Goal: Task Accomplishment & Management: Complete application form

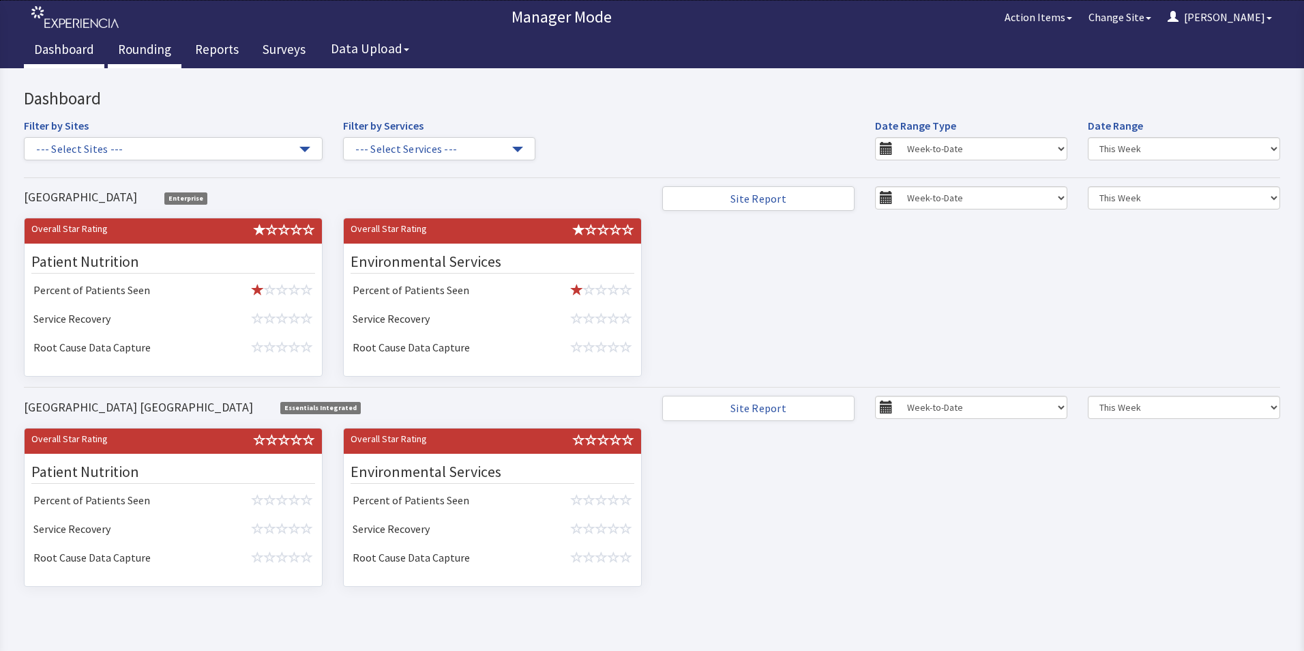
click at [131, 48] on link "Rounding" at bounding box center [145, 51] width 74 height 34
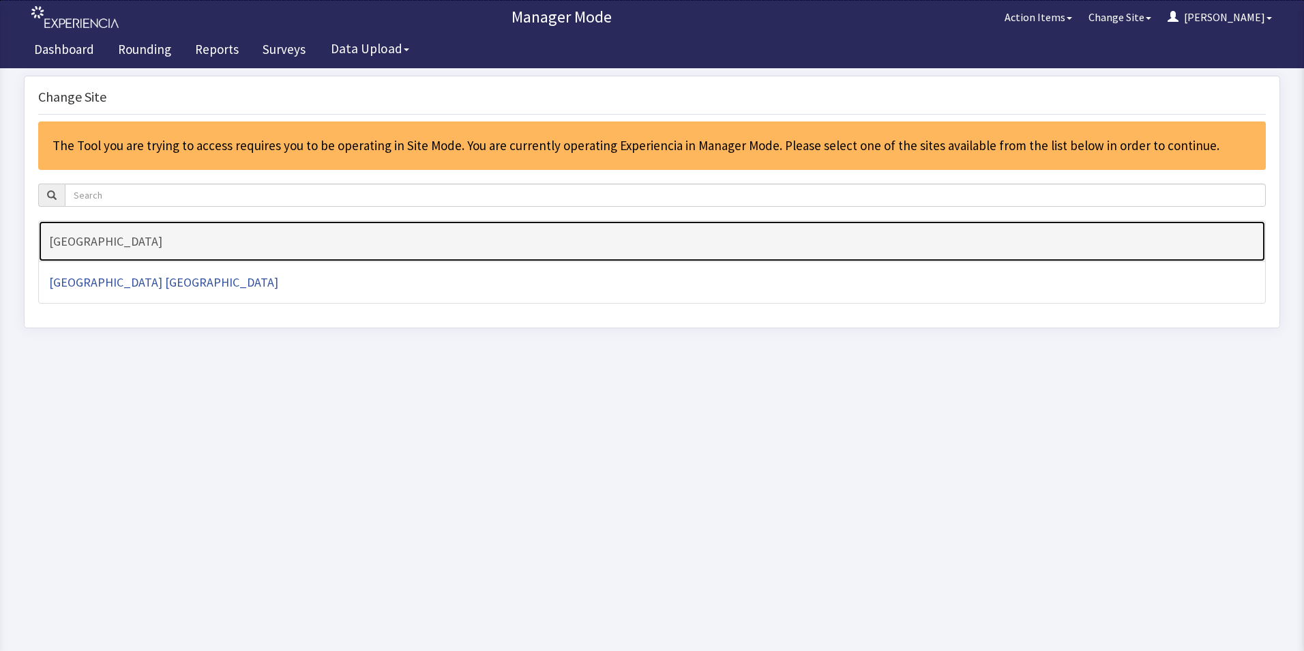
click at [136, 239] on h4 "[GEOGRAPHIC_DATA]" at bounding box center [652, 242] width 1206 height 14
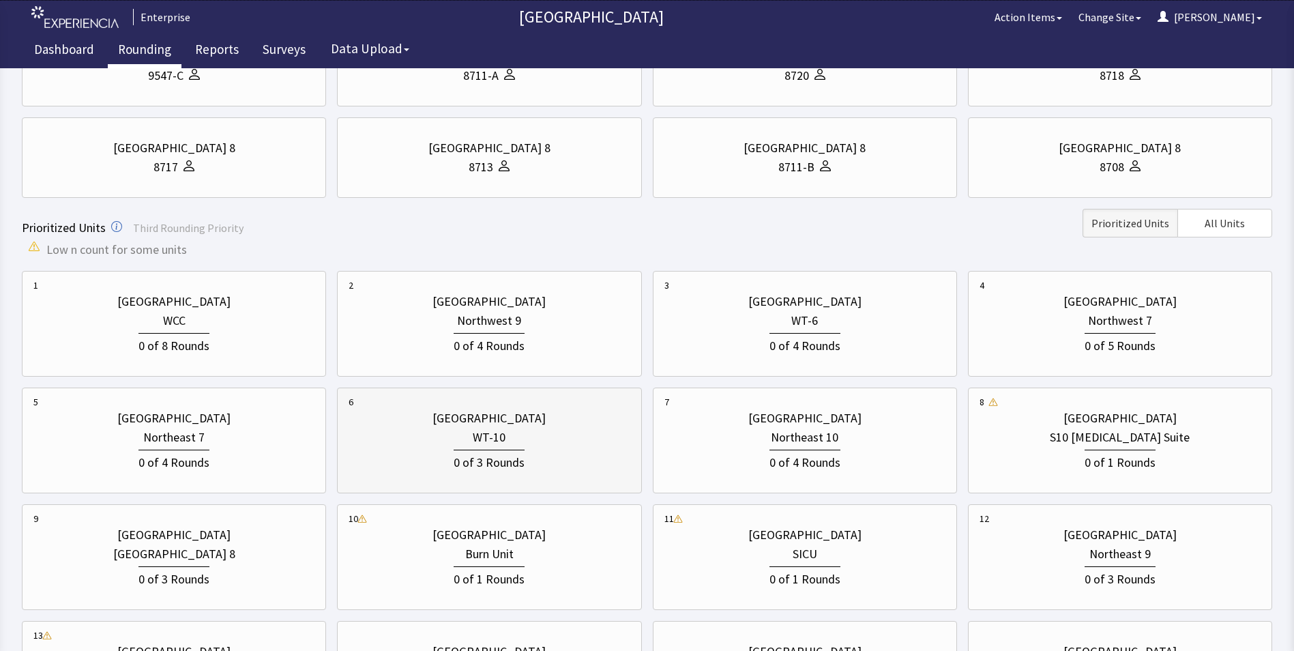
scroll to position [195, 0]
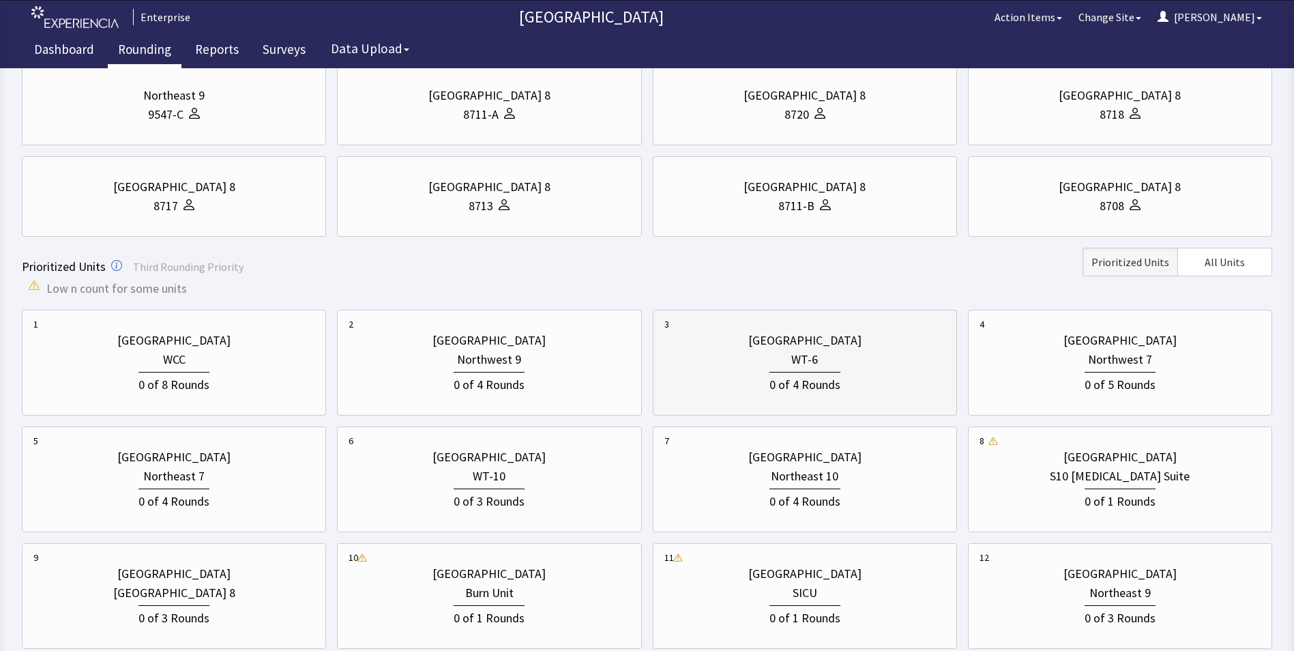
click at [804, 366] on div "WT-6" at bounding box center [804, 359] width 27 height 19
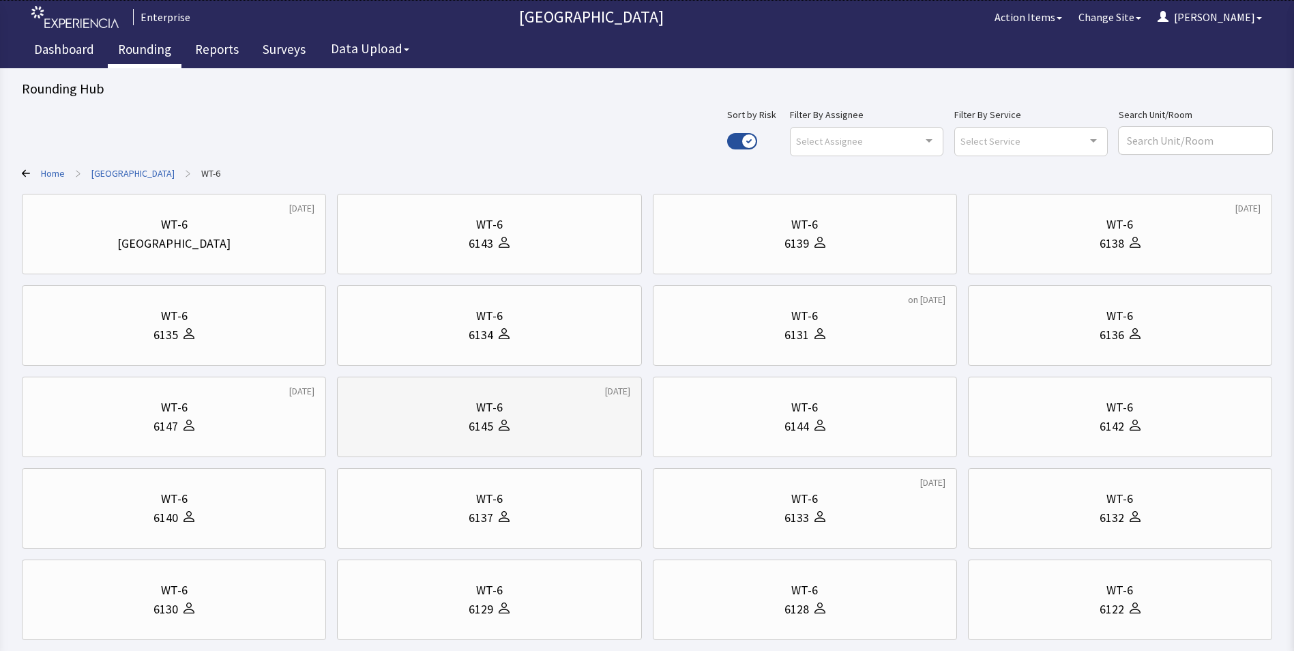
click at [500, 424] on icon at bounding box center [503, 424] width 11 height 11
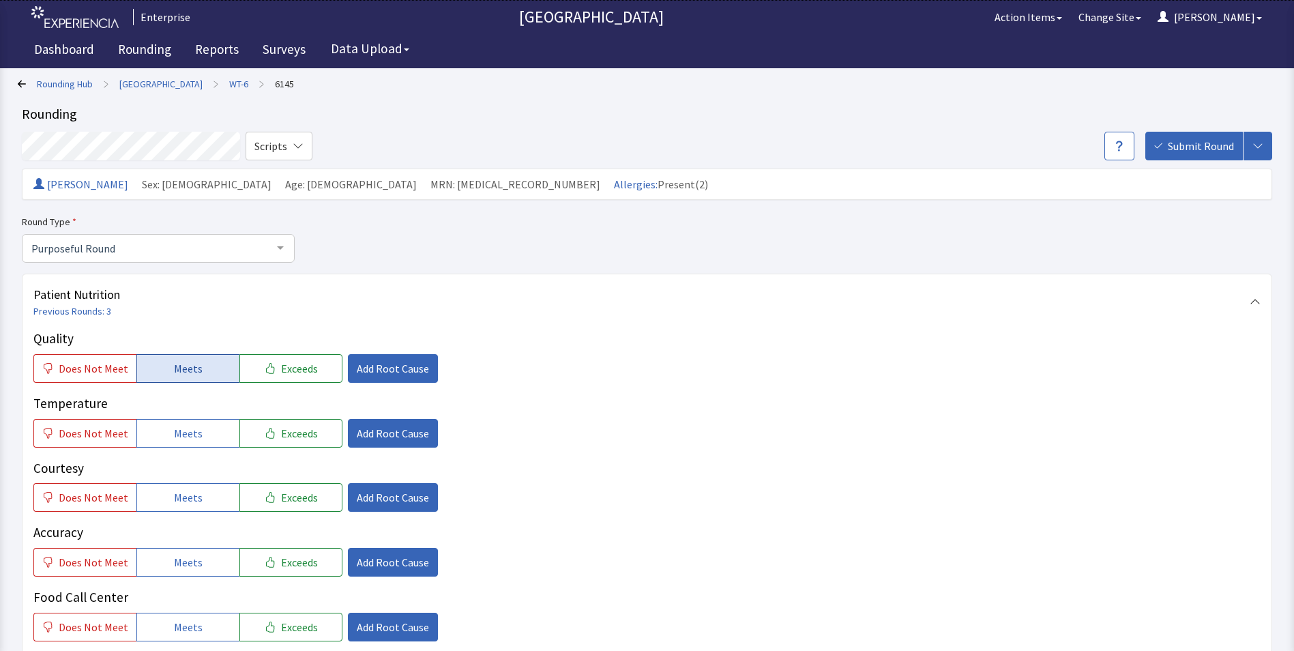
click at [196, 365] on span "Meets" at bounding box center [188, 368] width 29 height 16
drag, startPoint x: 190, startPoint y: 422, endPoint x: 194, endPoint y: 448, distance: 26.2
click at [190, 425] on button "Meets" at bounding box center [187, 433] width 103 height 29
drag, startPoint x: 201, startPoint y: 482, endPoint x: 200, endPoint y: 504, distance: 21.8
click at [201, 488] on div "Courtesy Does Not Meet Meets Exceeds Add Root Cause" at bounding box center [646, 485] width 1227 height 54
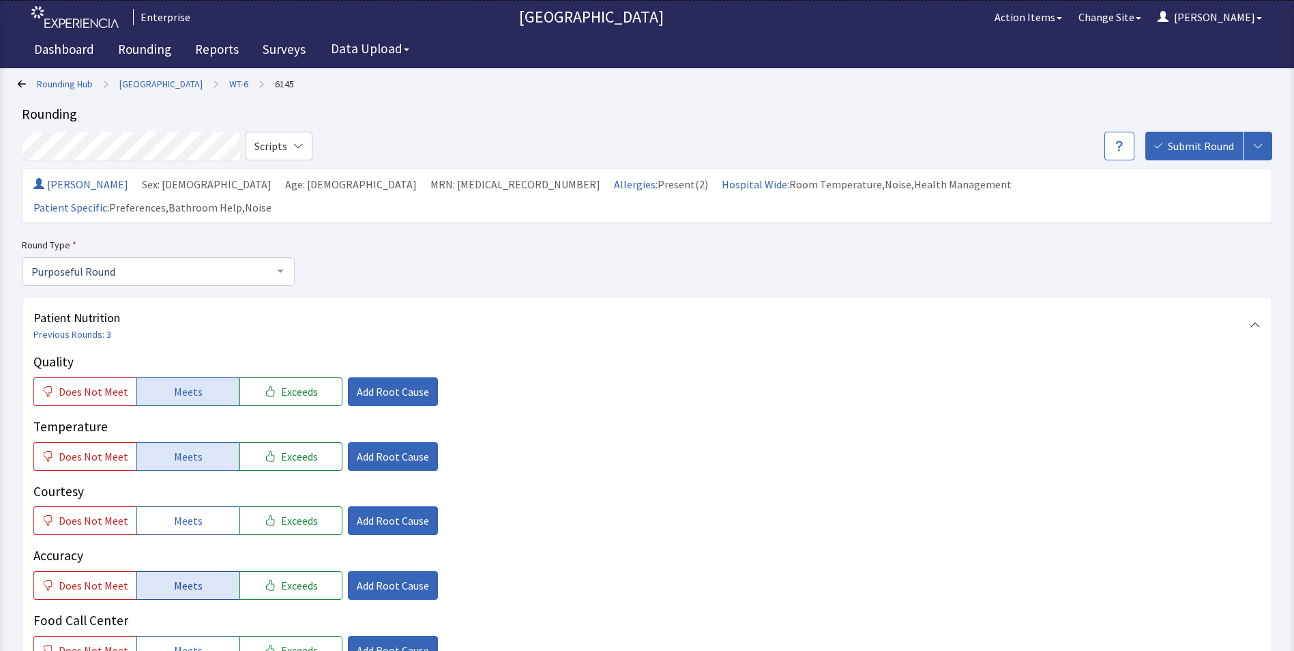
click at [198, 571] on button "Meets" at bounding box center [187, 585] width 103 height 29
click at [190, 509] on button "Meets" at bounding box center [187, 520] width 103 height 29
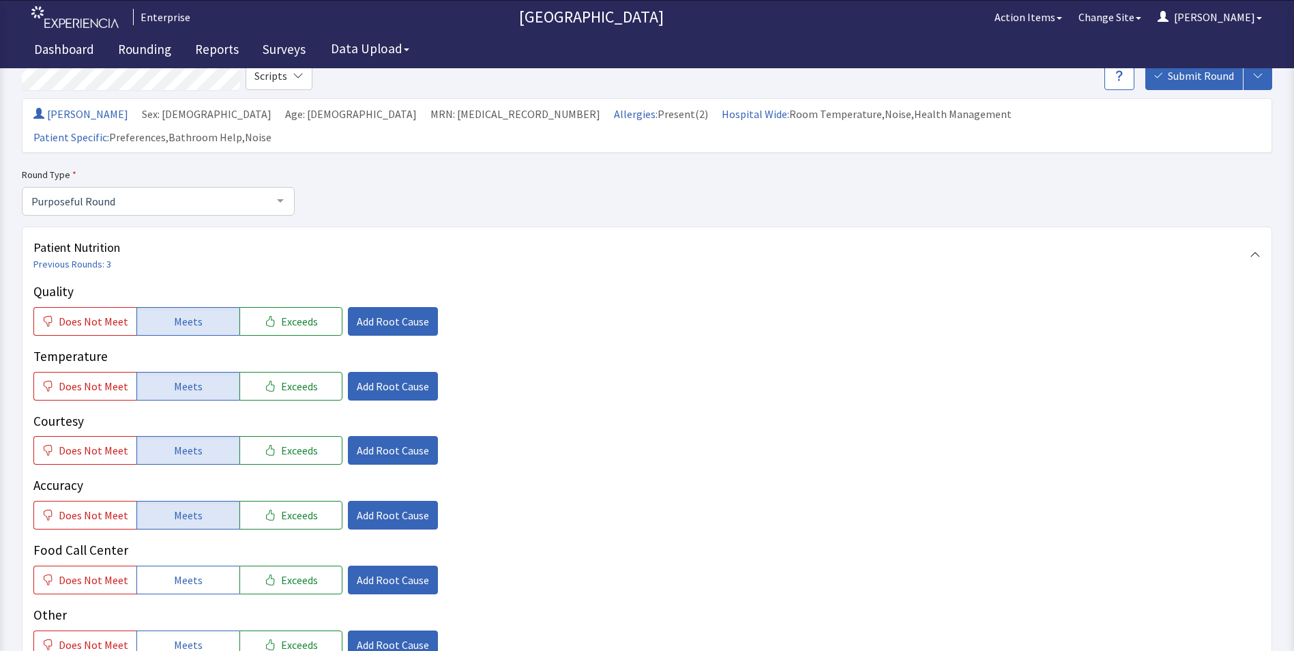
scroll to position [136, 0]
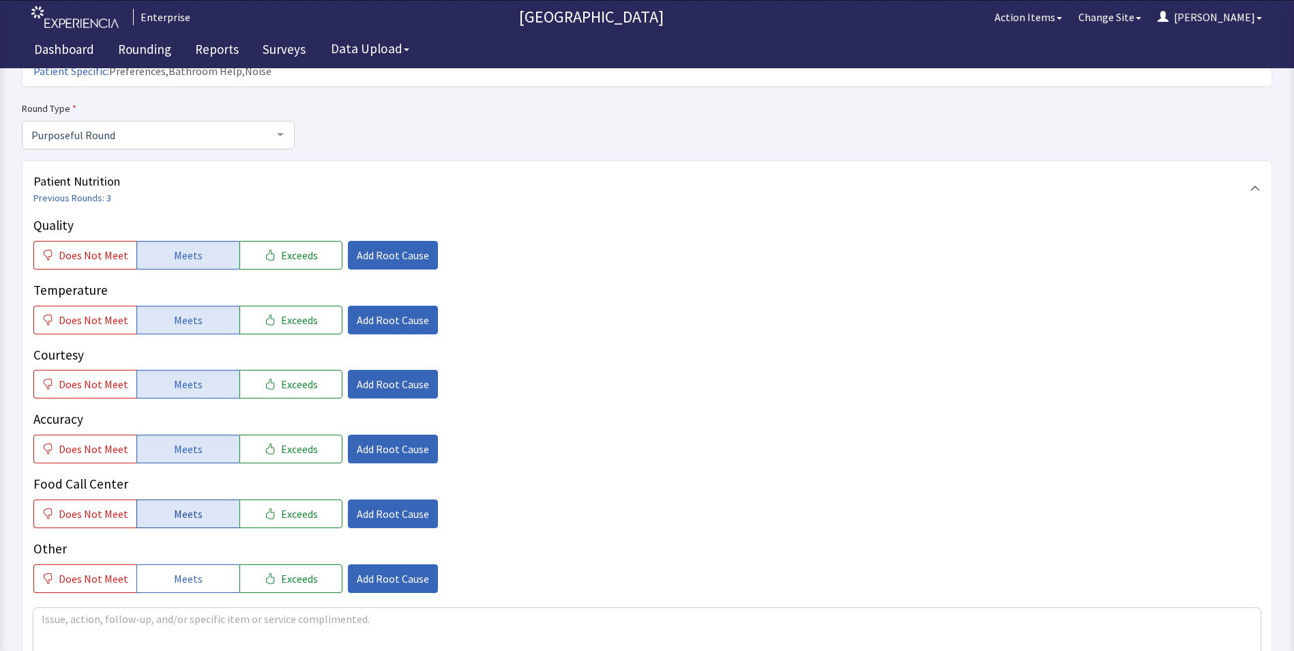
click at [188, 505] on span "Meets" at bounding box center [188, 513] width 29 height 16
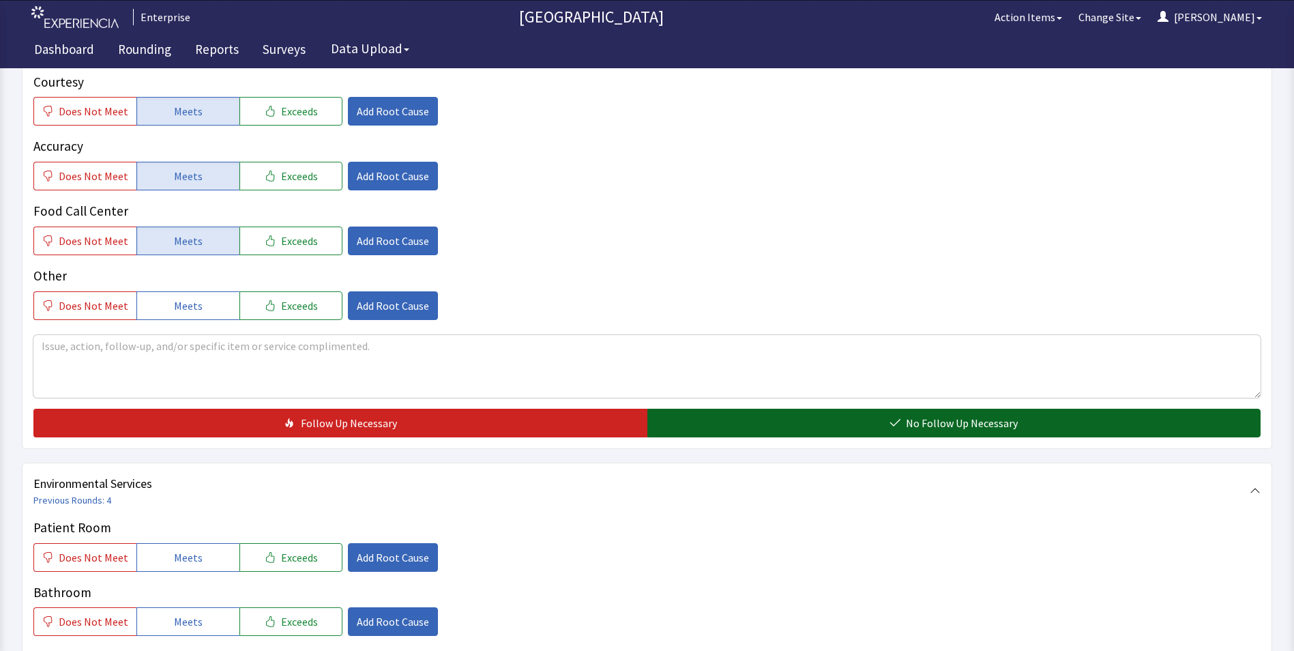
drag, startPoint x: 776, startPoint y: 395, endPoint x: 768, endPoint y: 394, distance: 7.5
click at [777, 408] on button "No Follow Up Necessary" at bounding box center [954, 422] width 614 height 29
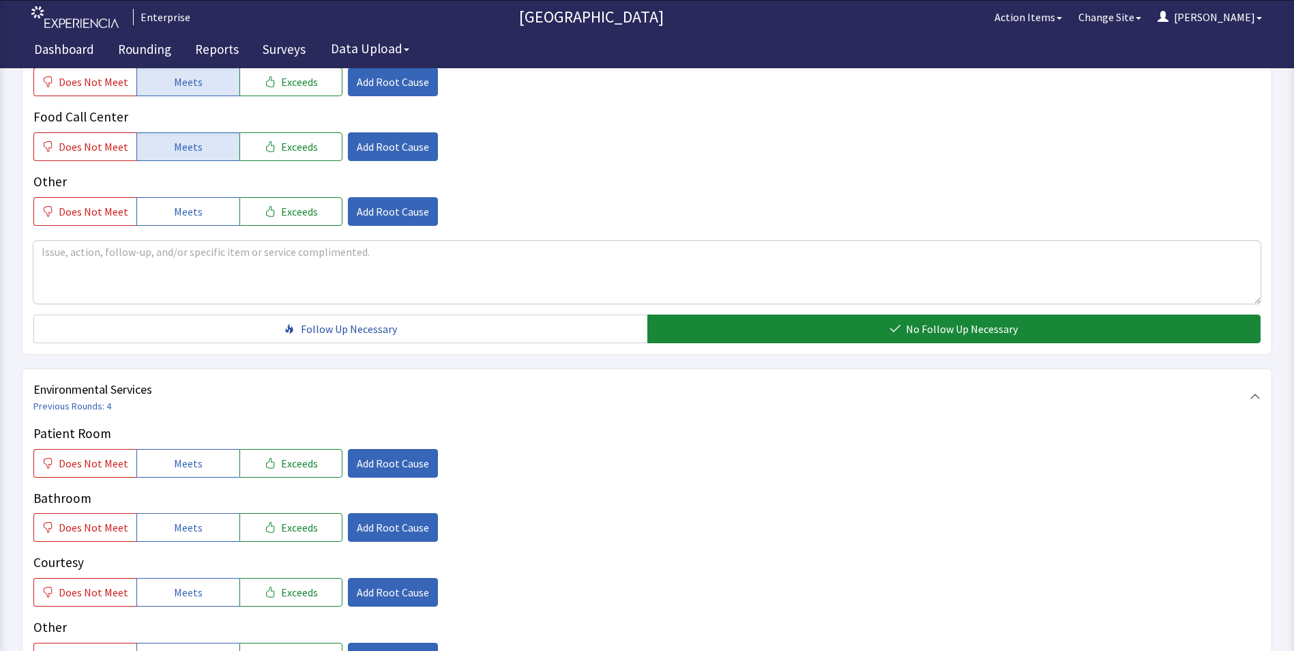
scroll to position [614, 0]
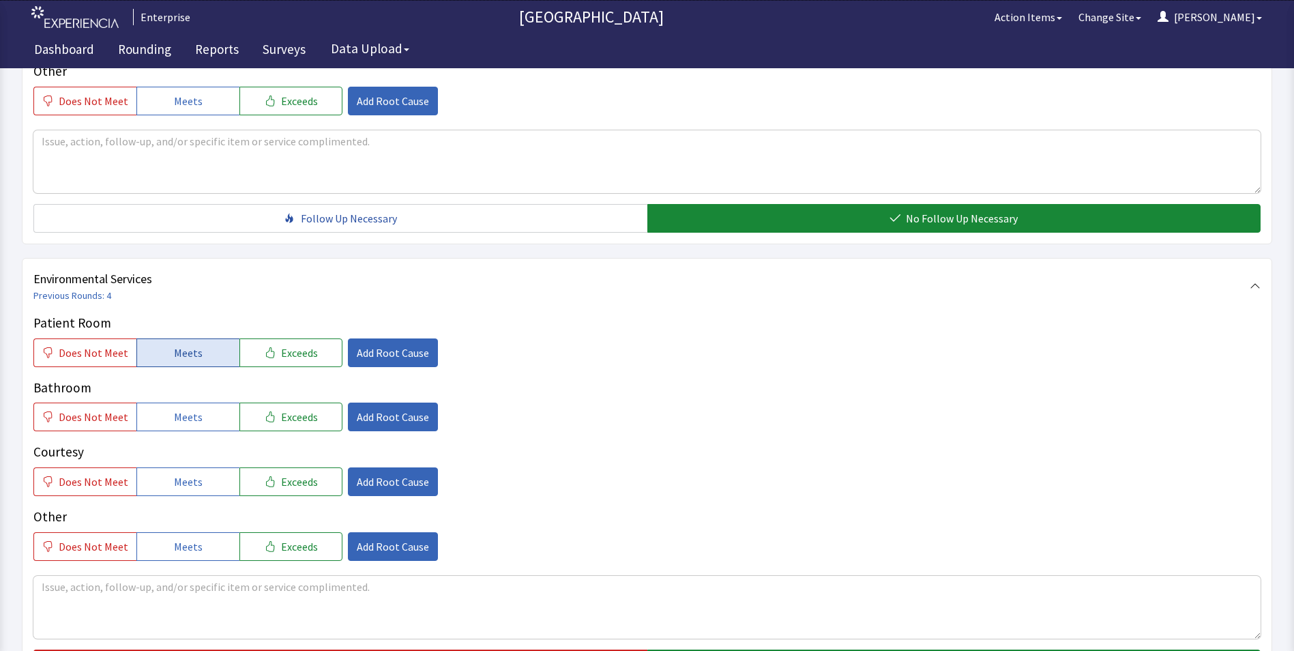
click at [158, 338] on button "Meets" at bounding box center [187, 352] width 103 height 29
drag, startPoint x: 162, startPoint y: 393, endPoint x: 163, endPoint y: 430, distance: 37.5
click at [162, 402] on button "Meets" at bounding box center [187, 416] width 103 height 29
click at [166, 467] on button "Meets" at bounding box center [187, 481] width 103 height 29
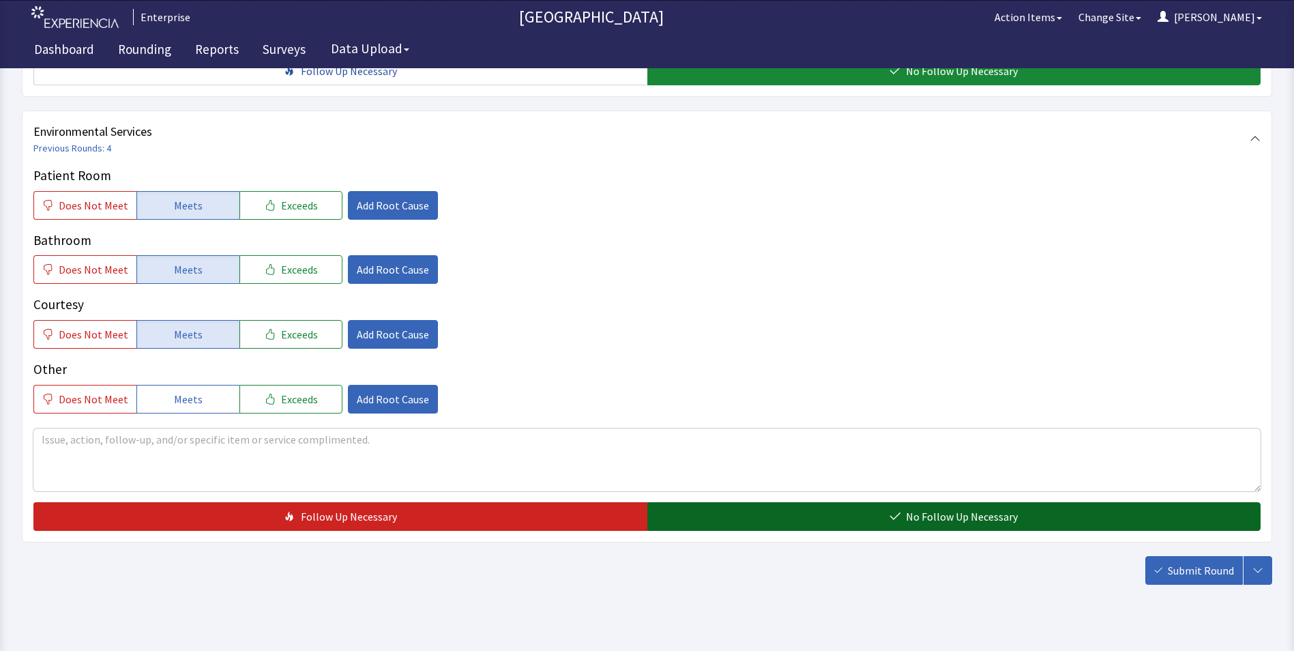
scroll to position [762, 0]
click at [721, 501] on button "No Follow Up Necessary" at bounding box center [954, 515] width 614 height 29
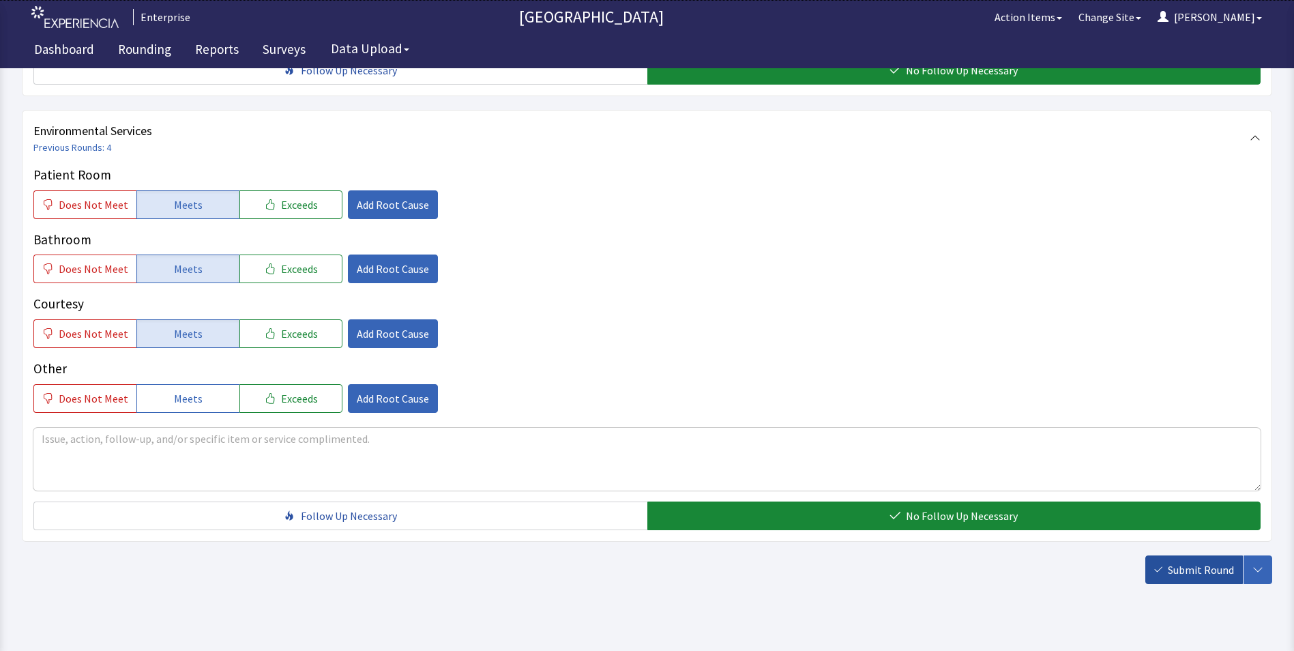
click at [1210, 561] on span "Submit Round" at bounding box center [1200, 569] width 66 height 16
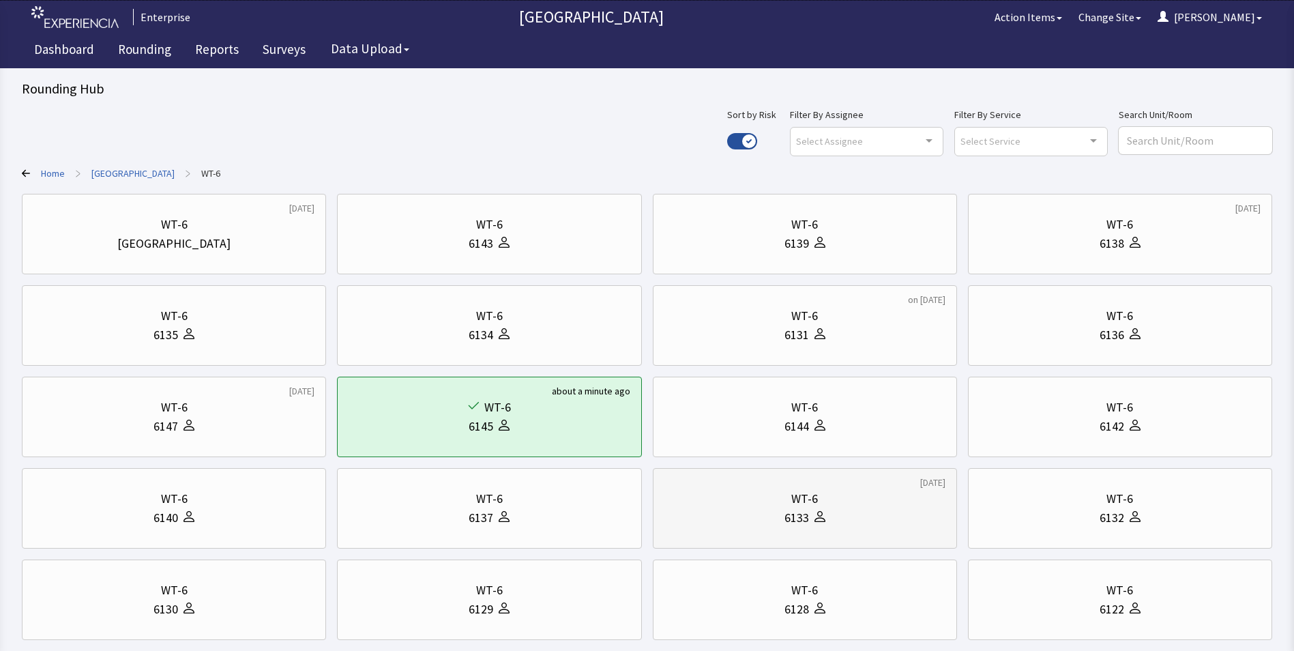
click at [835, 500] on div "WT-6" at bounding box center [804, 498] width 281 height 19
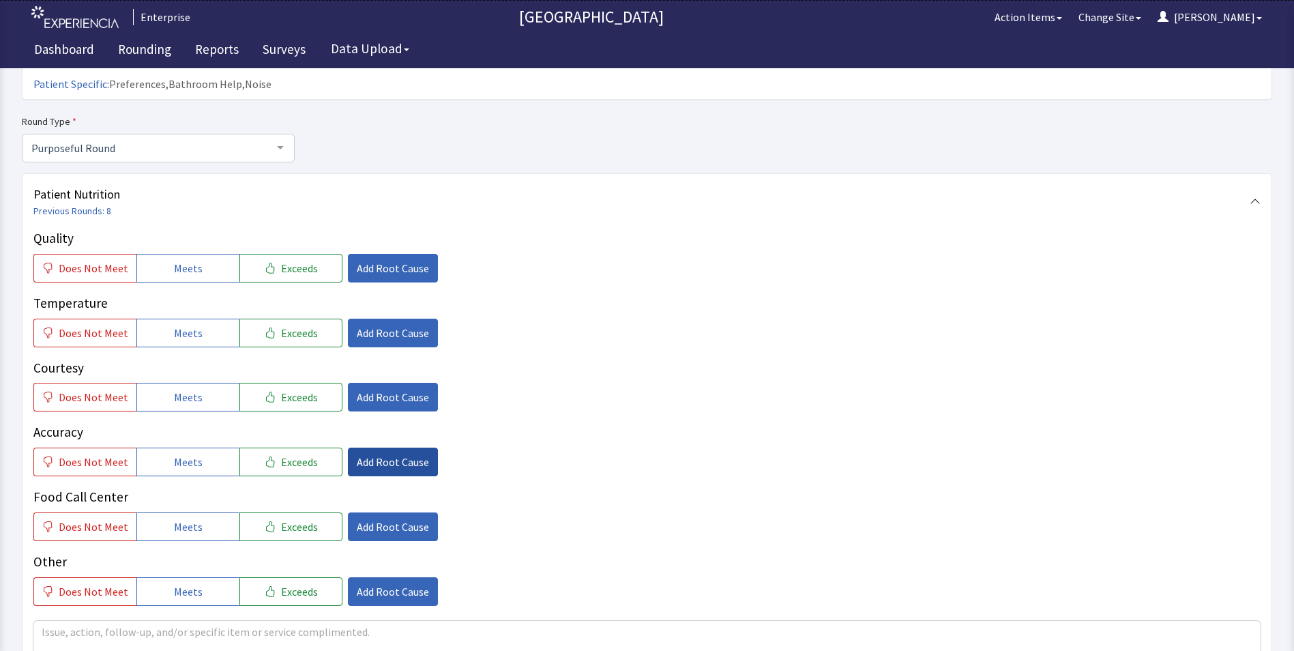
scroll to position [136, 0]
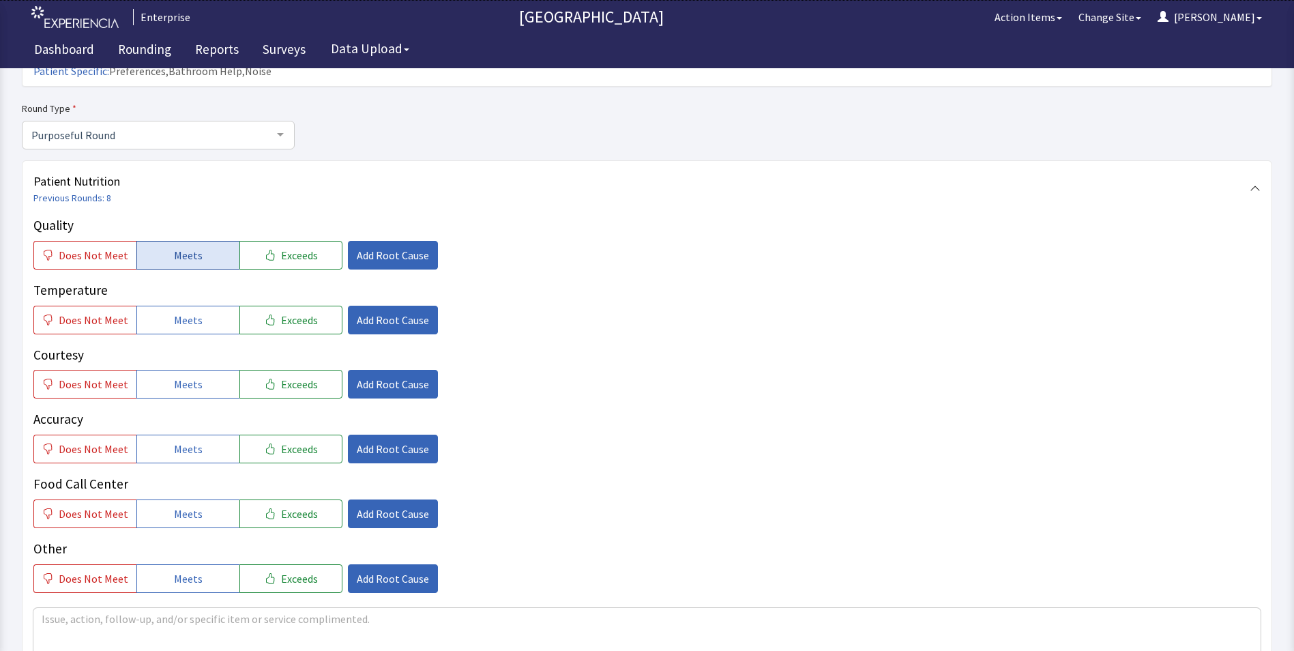
click at [193, 247] on span "Meets" at bounding box center [188, 255] width 29 height 16
click at [93, 312] on span "Does Not Meet" at bounding box center [94, 320] width 70 height 16
click at [165, 370] on button "Meets" at bounding box center [187, 384] width 103 height 29
click at [179, 440] on span "Meets" at bounding box center [188, 448] width 29 height 16
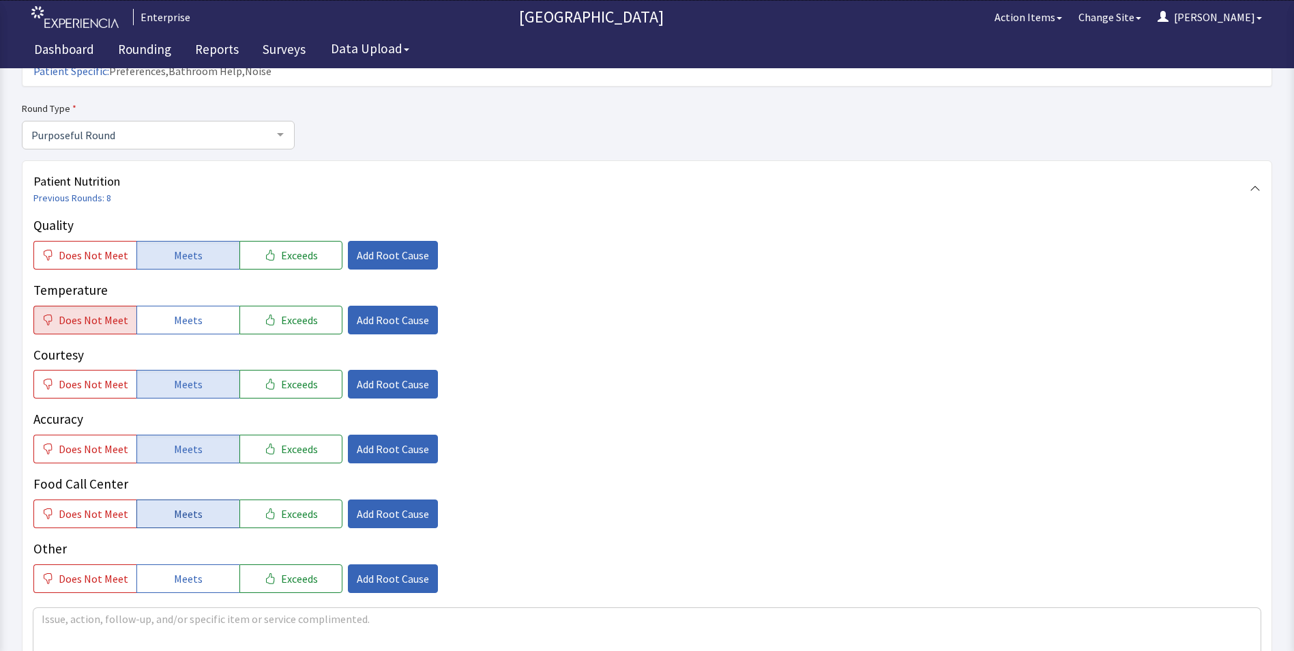
click at [174, 505] on span "Meets" at bounding box center [188, 513] width 29 height 16
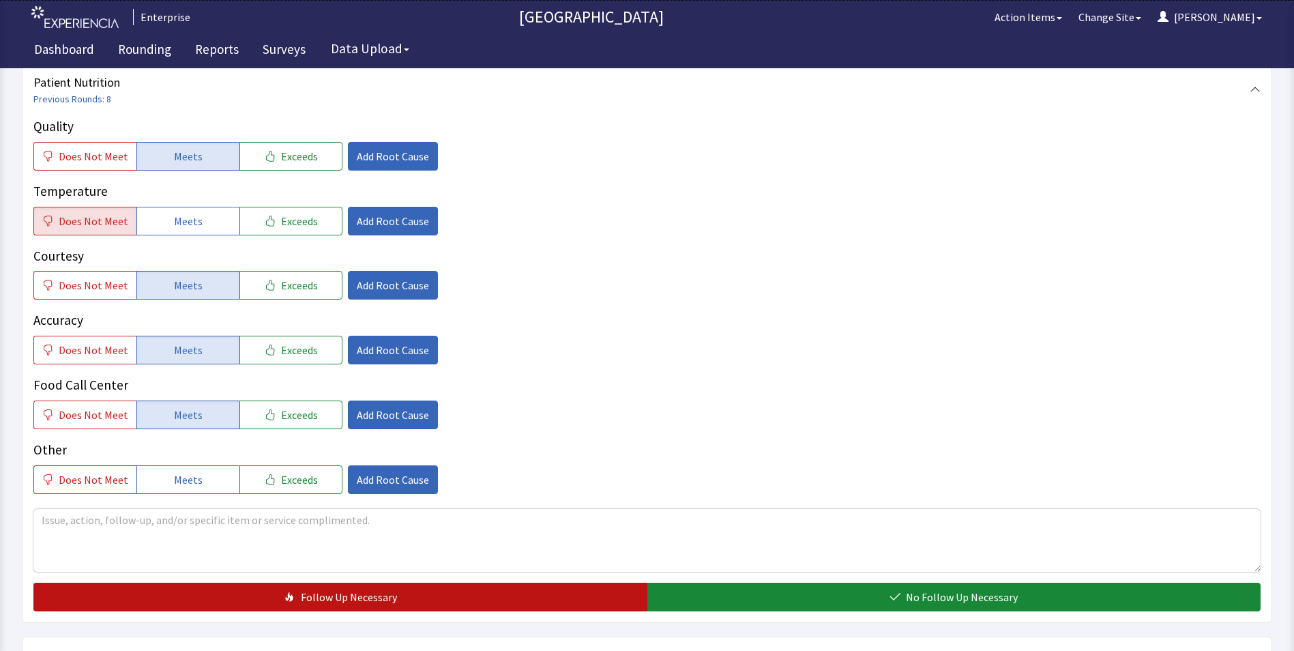
scroll to position [341, 0]
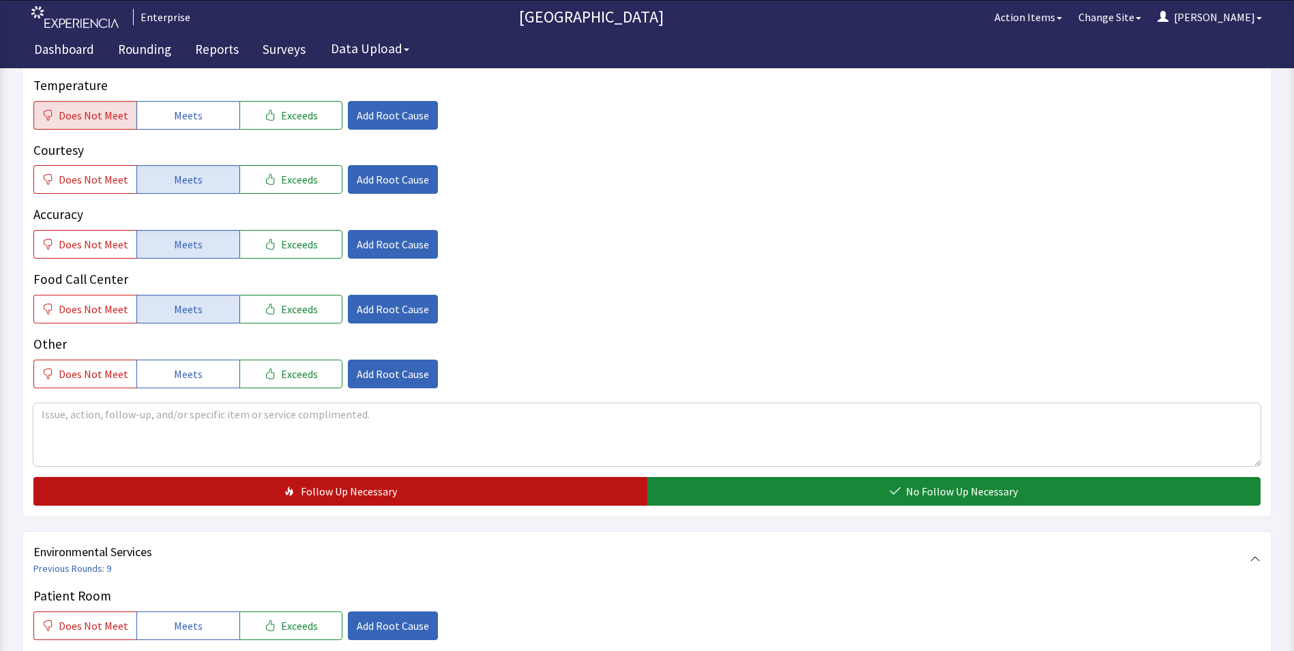
click at [479, 477] on button "Follow Up Necessary" at bounding box center [340, 491] width 614 height 29
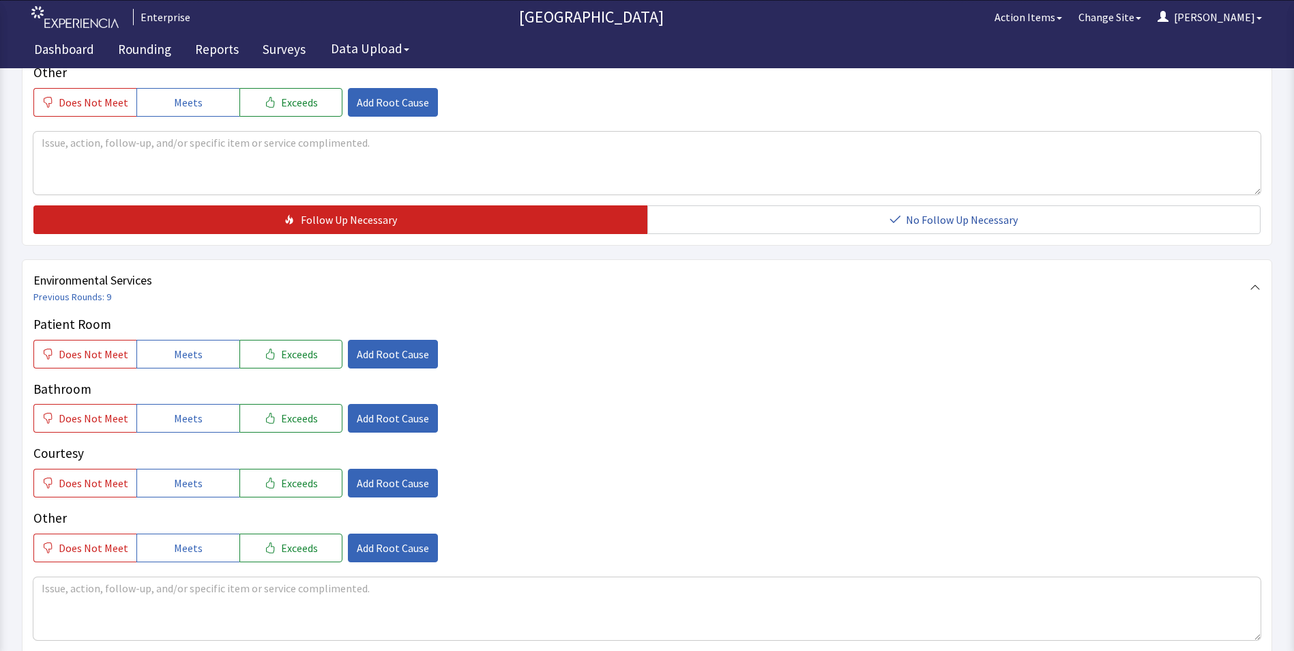
scroll to position [614, 0]
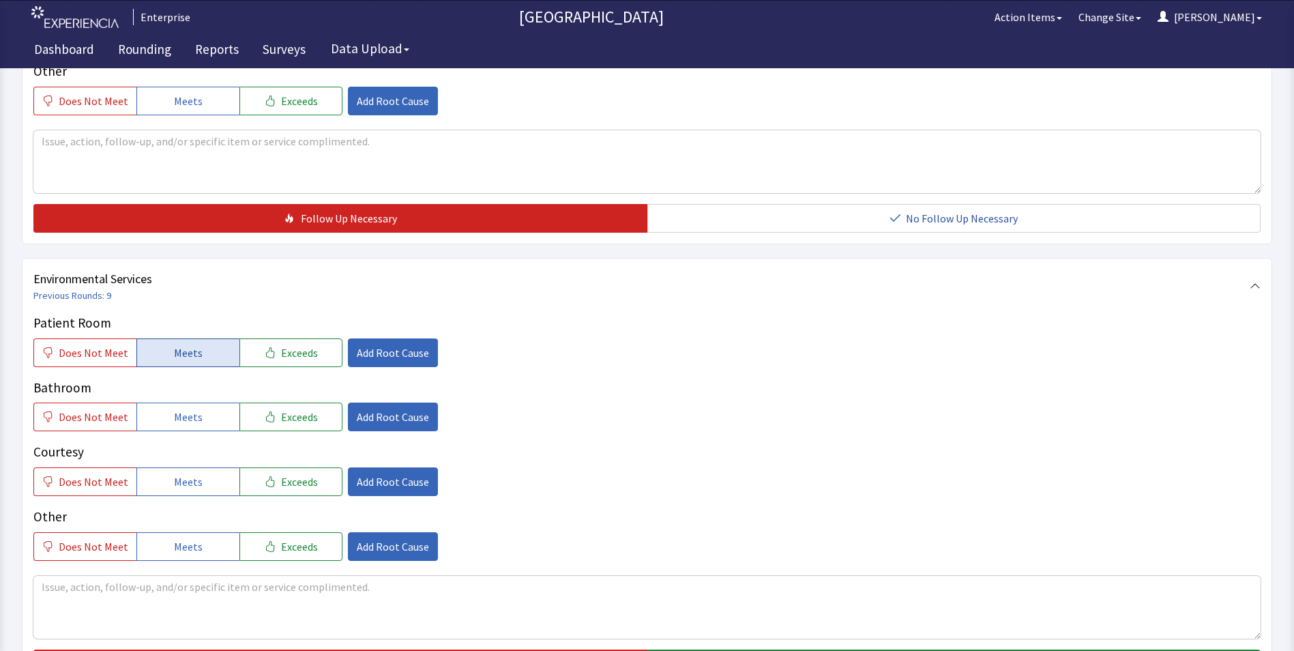
drag, startPoint x: 194, startPoint y: 325, endPoint x: 191, endPoint y: 333, distance: 8.9
click at [194, 344] on span "Meets" at bounding box center [188, 352] width 29 height 16
drag, startPoint x: 183, startPoint y: 381, endPoint x: 181, endPoint y: 429, distance: 47.8
click at [182, 402] on button "Meets" at bounding box center [187, 416] width 103 height 29
click at [181, 473] on span "Meets" at bounding box center [188, 481] width 29 height 16
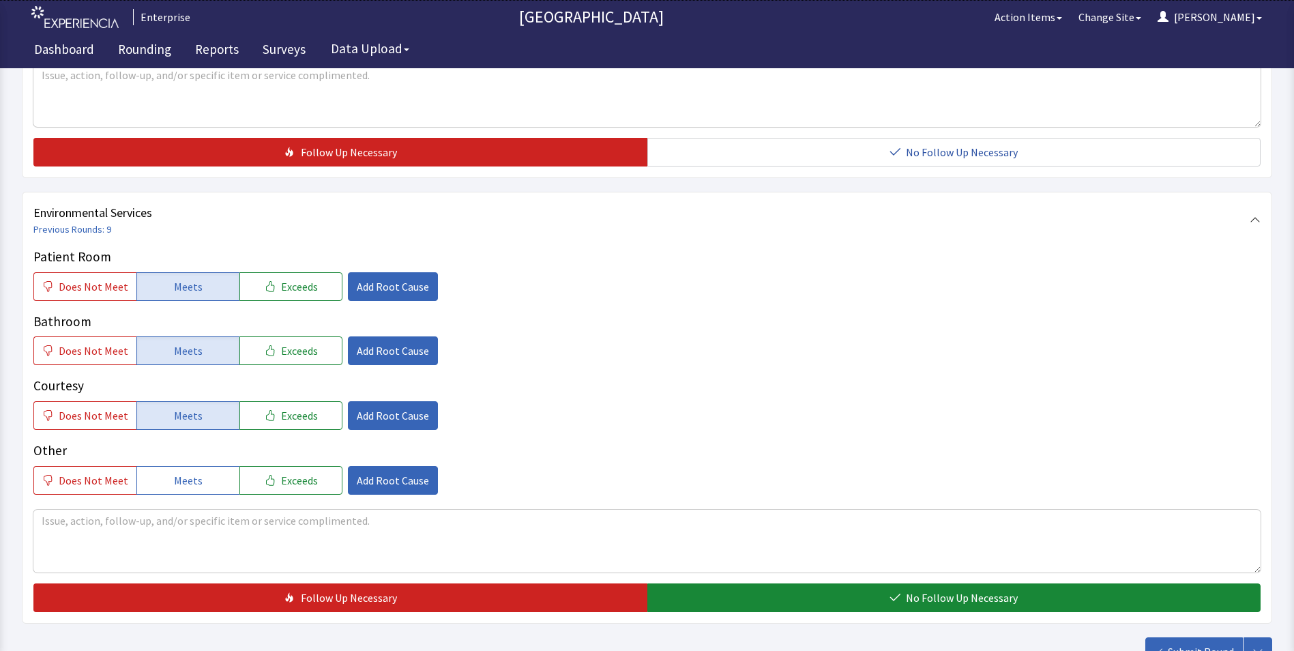
scroll to position [762, 0]
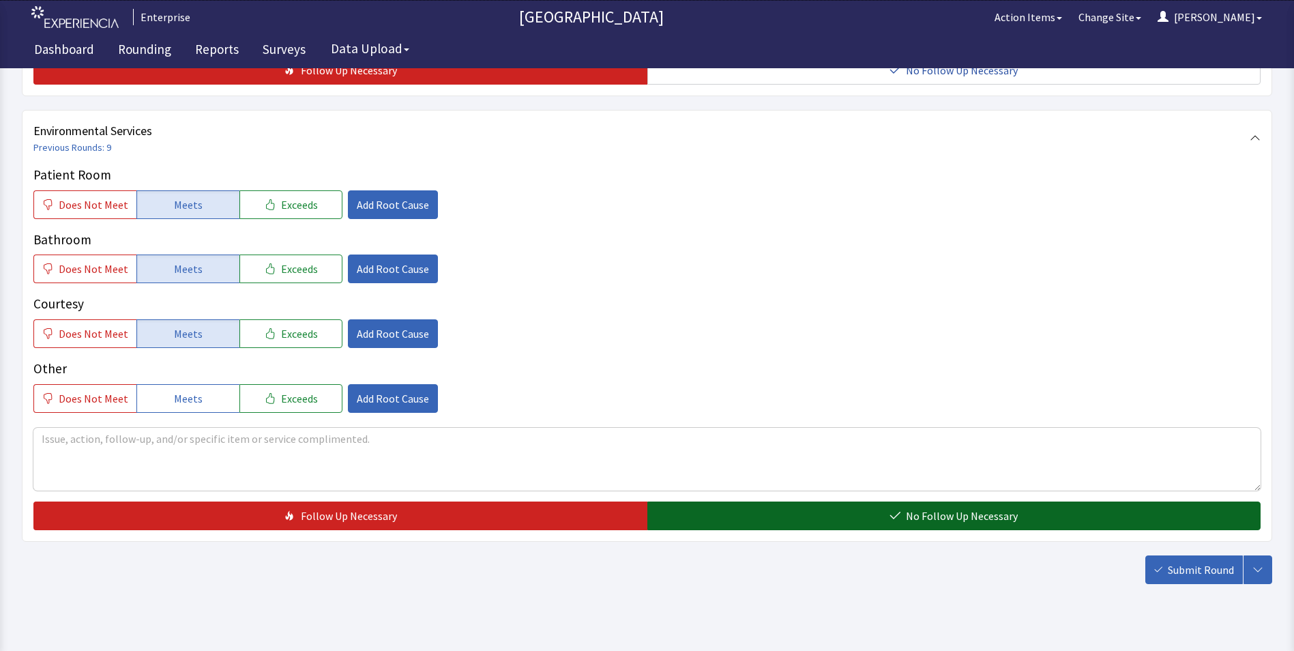
click at [687, 501] on button "No Follow Up Necessary" at bounding box center [954, 515] width 614 height 29
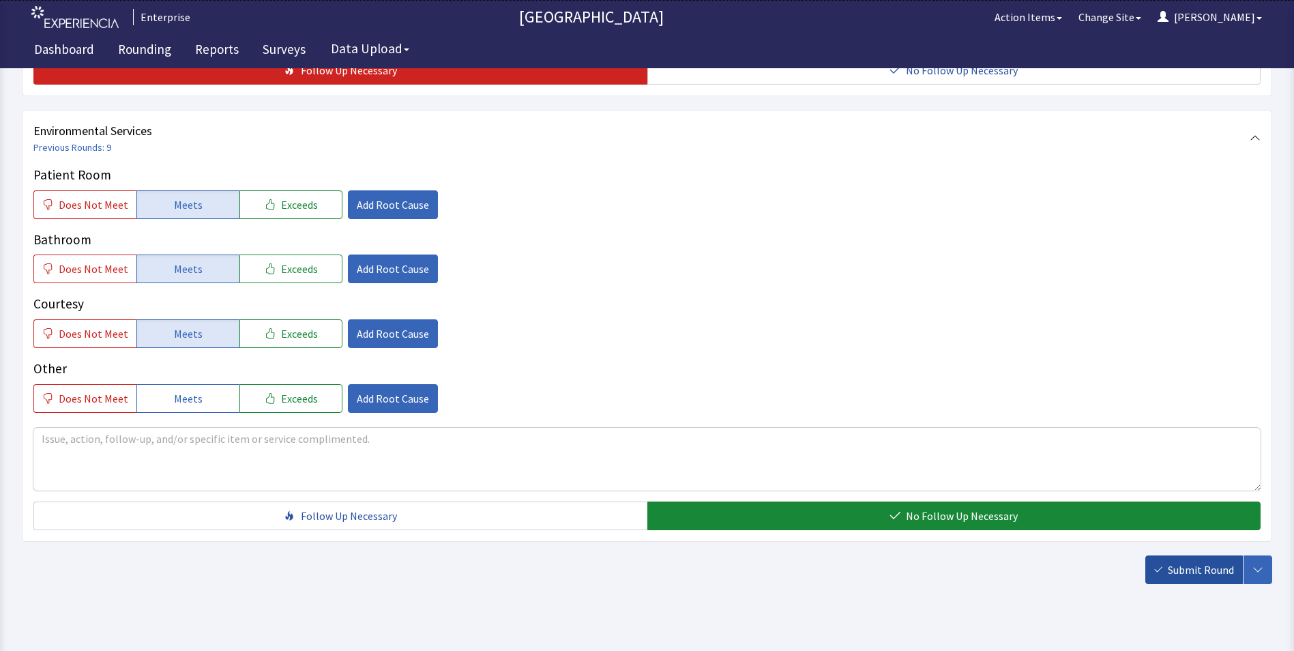
click at [1181, 561] on span "Submit Round" at bounding box center [1200, 569] width 66 height 16
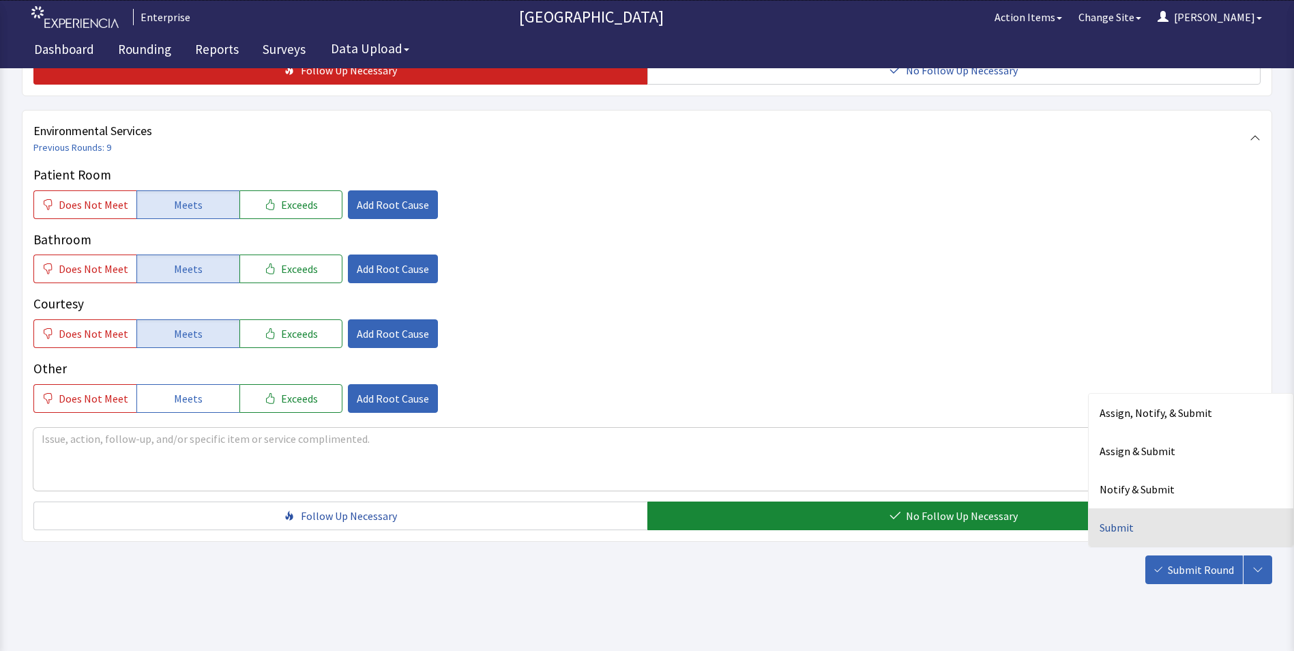
click at [1116, 508] on div "Submit" at bounding box center [1190, 527] width 205 height 38
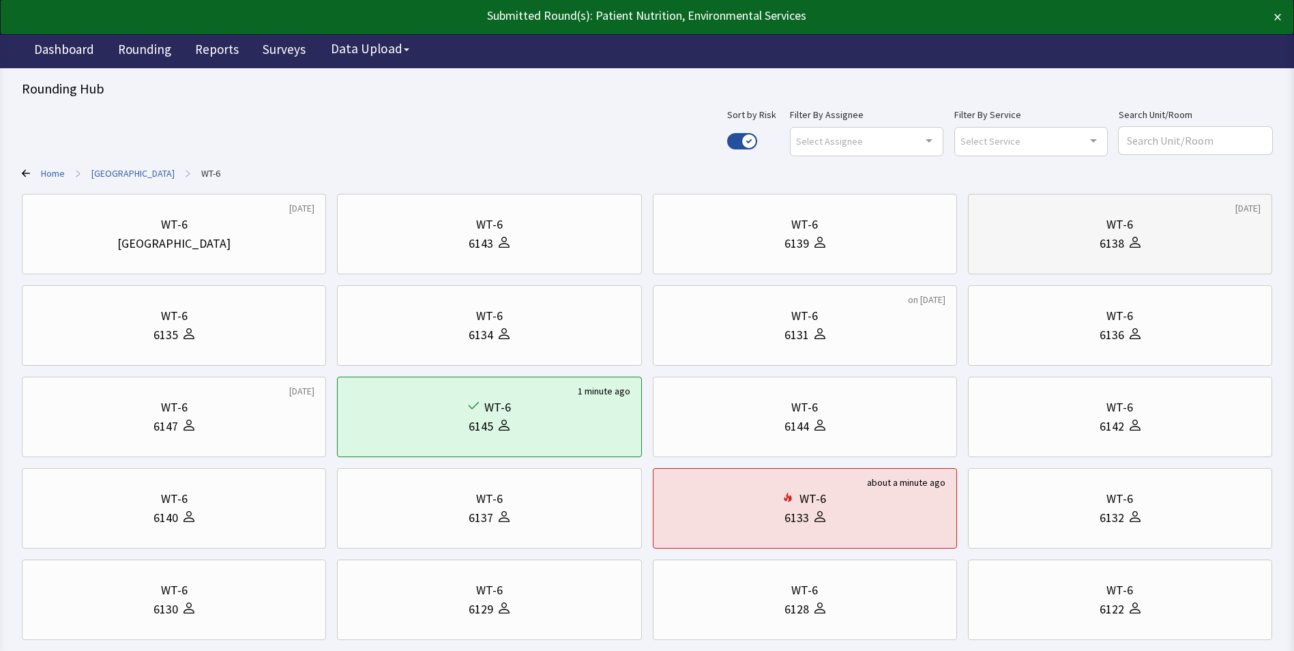
click at [1056, 234] on div "6138" at bounding box center [1119, 243] width 281 height 19
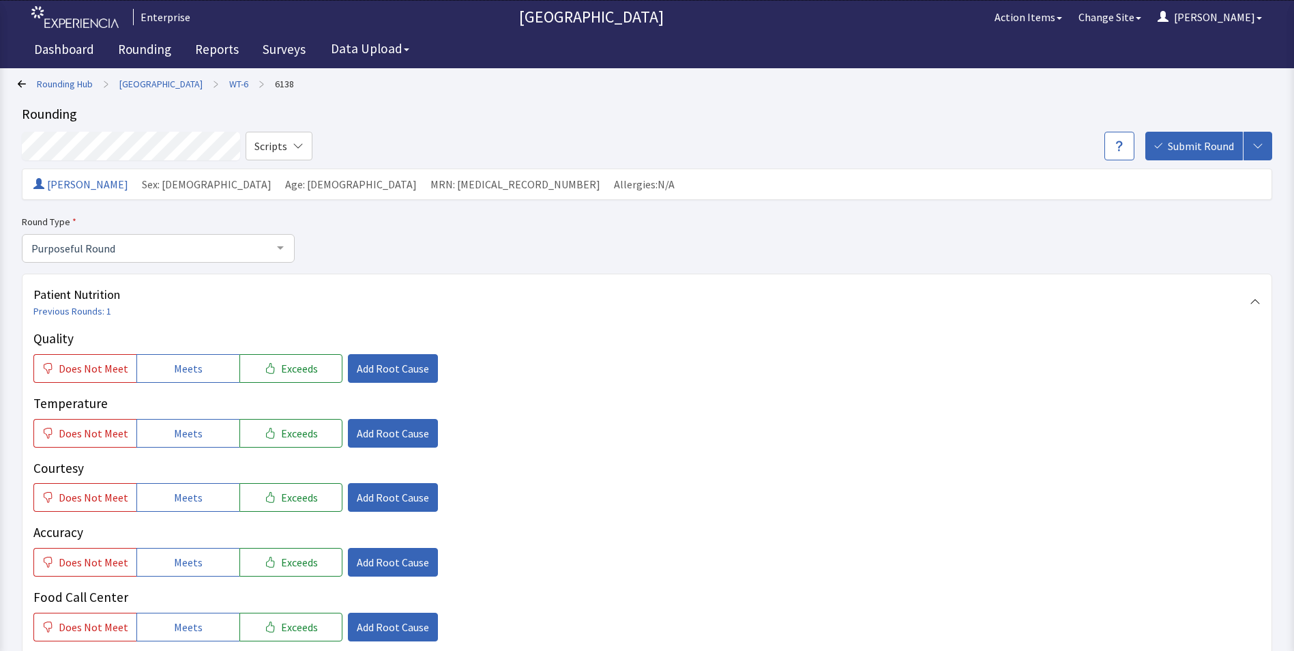
scroll to position [68, 0]
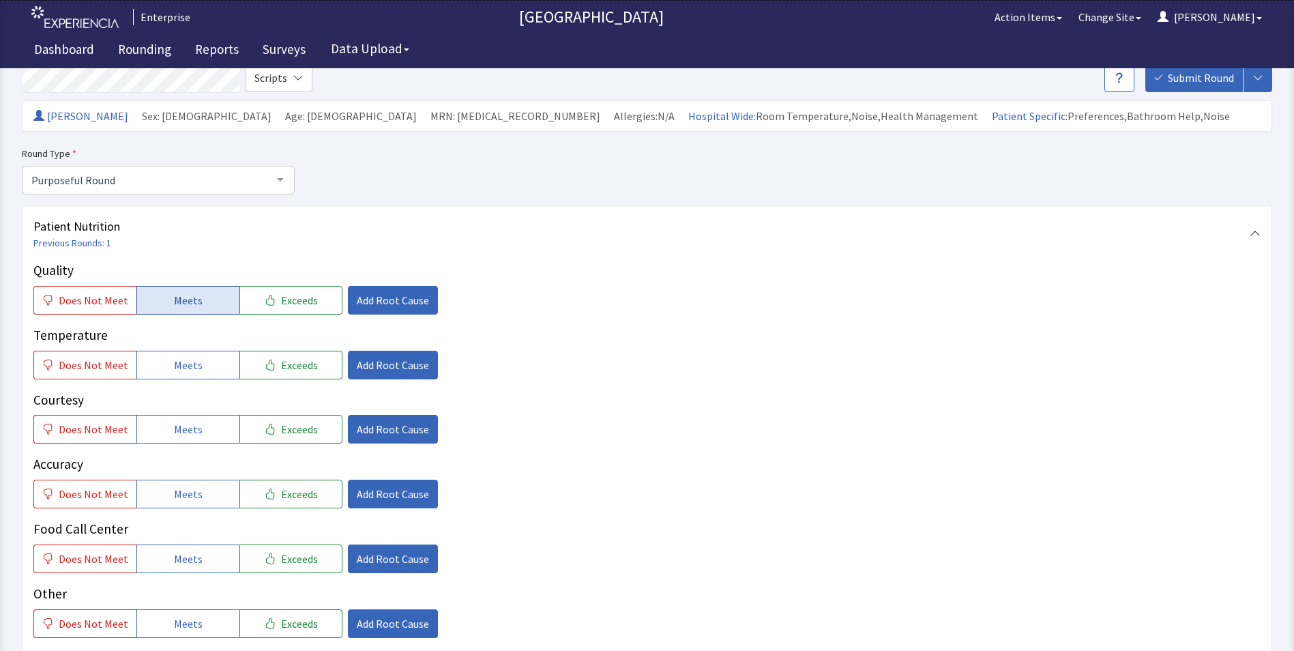
click at [185, 295] on span "Meets" at bounding box center [188, 300] width 29 height 16
click at [178, 372] on span "Meets" at bounding box center [188, 365] width 29 height 16
drag, startPoint x: 179, startPoint y: 423, endPoint x: 175, endPoint y: 480, distance: 56.7
click at [179, 429] on span "Meets" at bounding box center [188, 429] width 29 height 16
drag, startPoint x: 176, startPoint y: 487, endPoint x: 186, endPoint y: 535, distance: 48.8
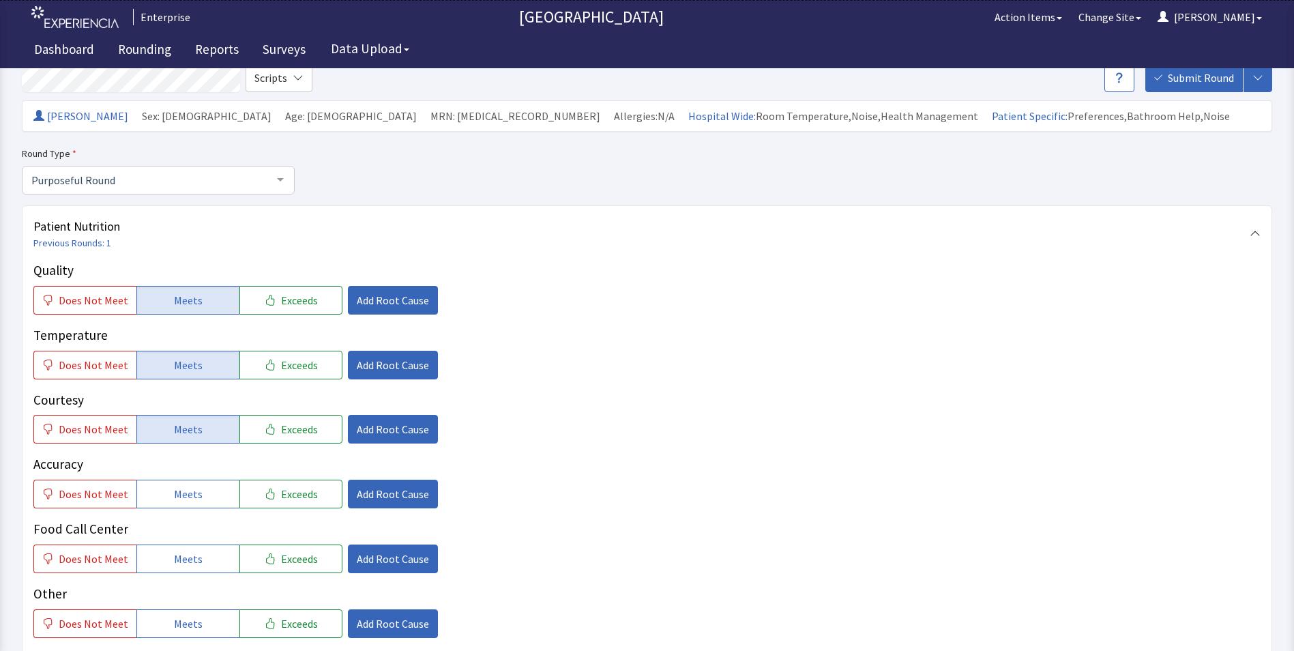
click at [177, 496] on span "Meets" at bounding box center [188, 493] width 29 height 16
click at [187, 558] on span "Meets" at bounding box center [188, 558] width 29 height 16
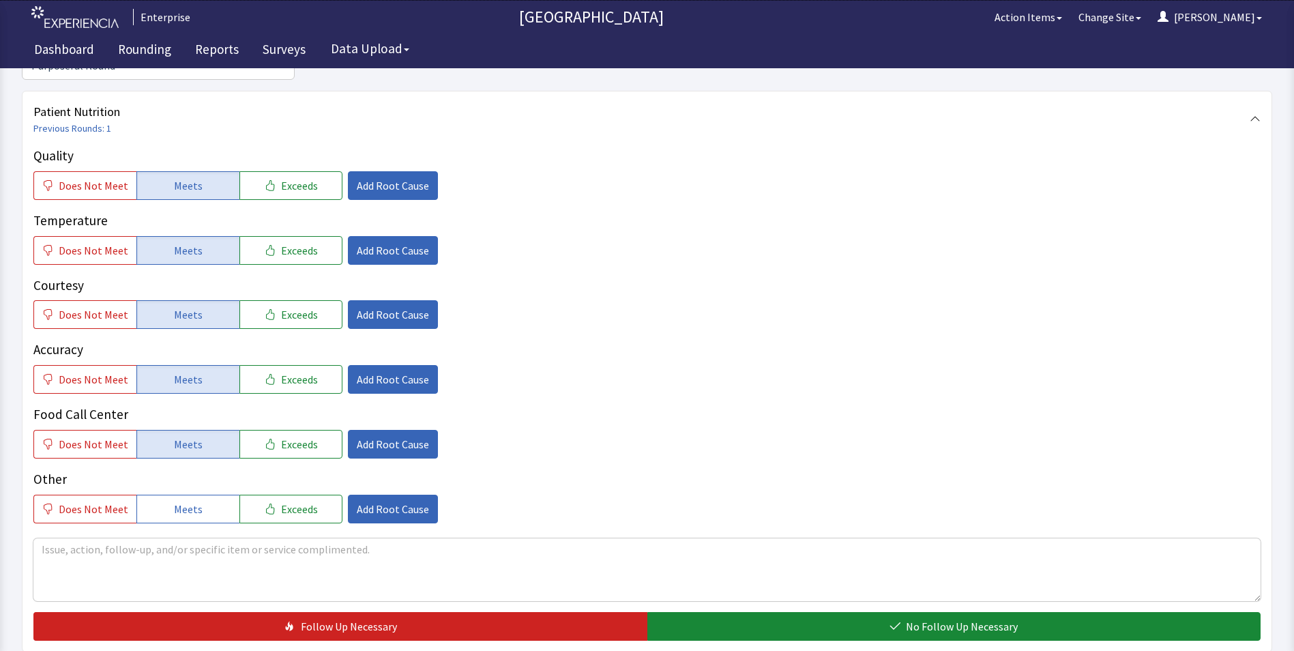
scroll to position [273, 0]
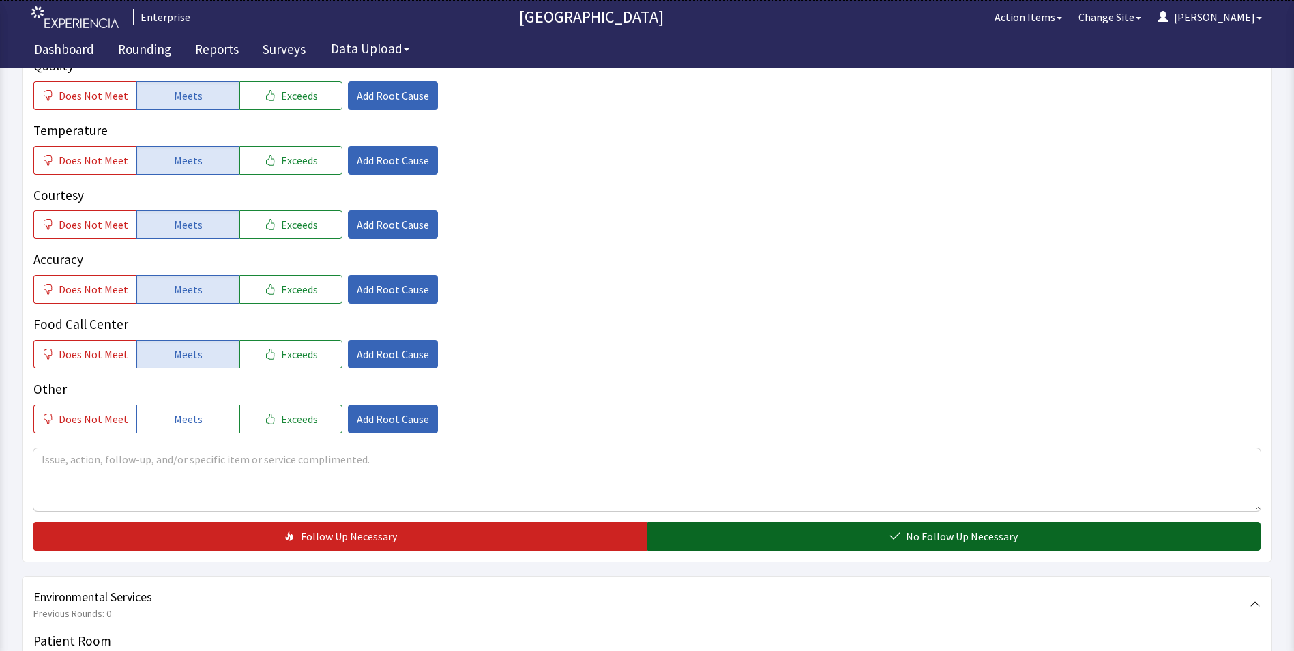
click at [710, 543] on button "No Follow Up Necessary" at bounding box center [954, 536] width 614 height 29
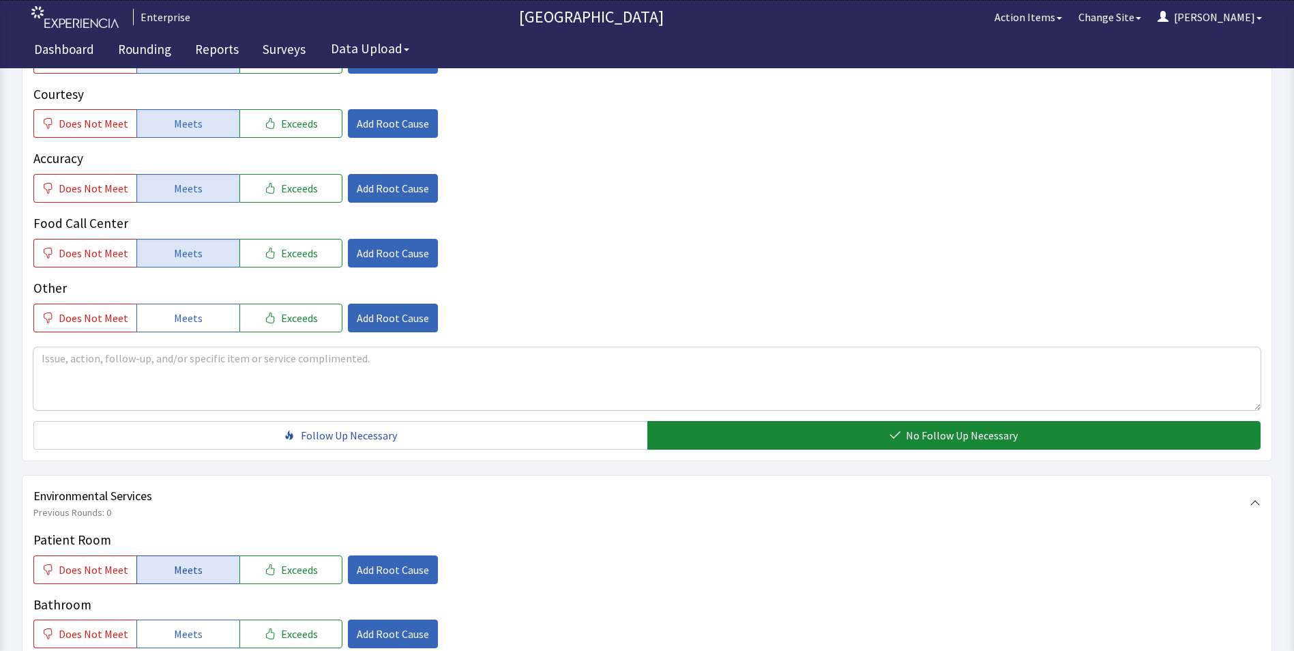
scroll to position [545, 0]
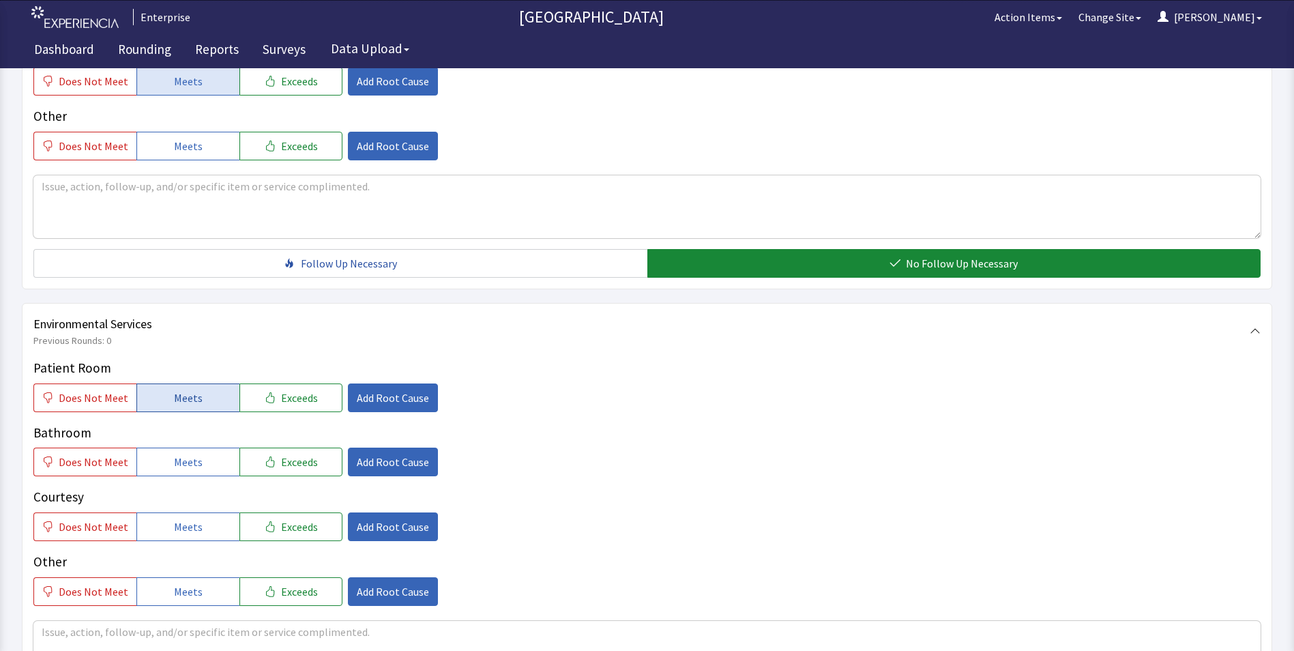
click at [168, 400] on button "Meets" at bounding box center [187, 397] width 103 height 29
drag, startPoint x: 173, startPoint y: 464, endPoint x: 173, endPoint y: 494, distance: 30.0
click at [174, 470] on span "Meets" at bounding box center [188, 461] width 29 height 16
click at [170, 511] on div "Courtesy Does Not Meet Meets Exceeds Add Root Cause" at bounding box center [646, 514] width 1227 height 54
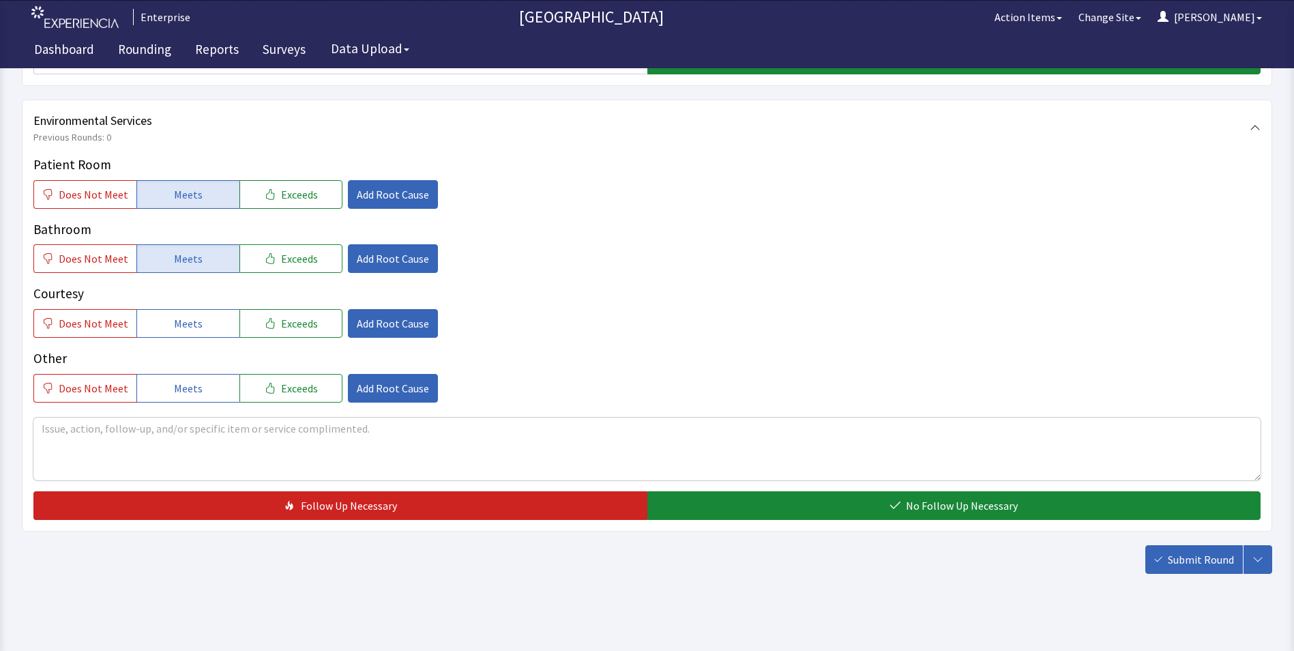
scroll to position [750, 0]
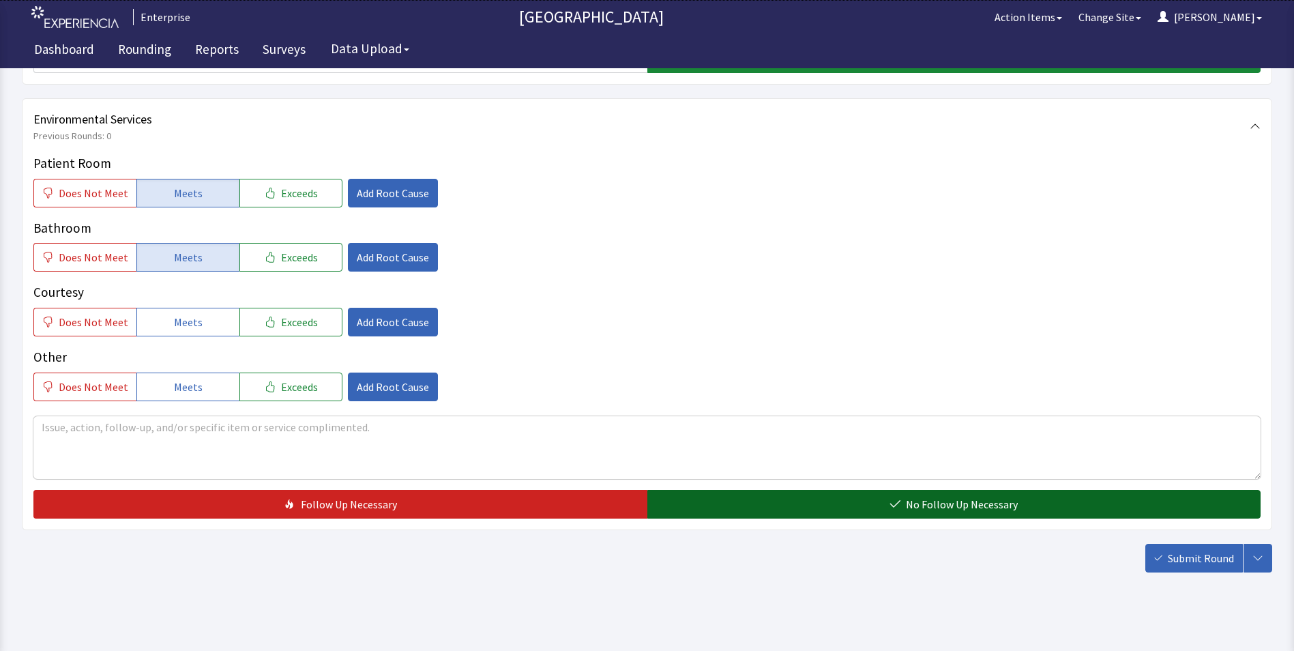
click at [707, 492] on button "No Follow Up Necessary" at bounding box center [954, 504] width 614 height 29
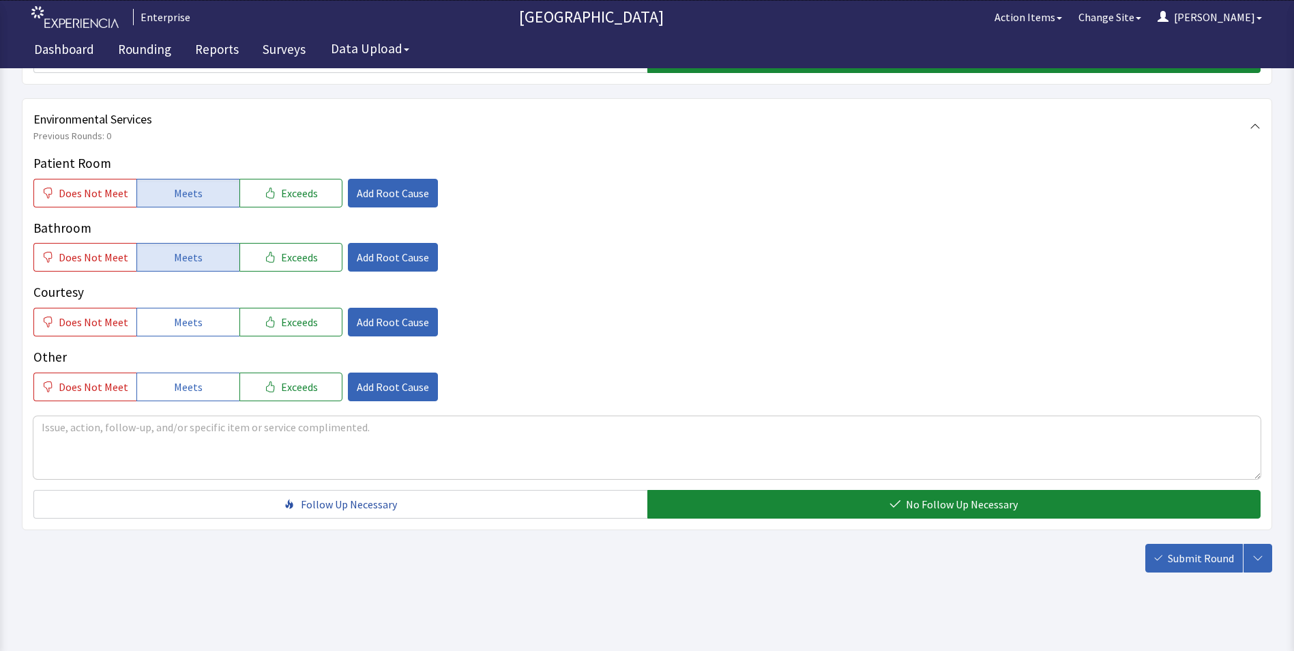
click at [1216, 562] on span "Submit Round" at bounding box center [1200, 558] width 66 height 16
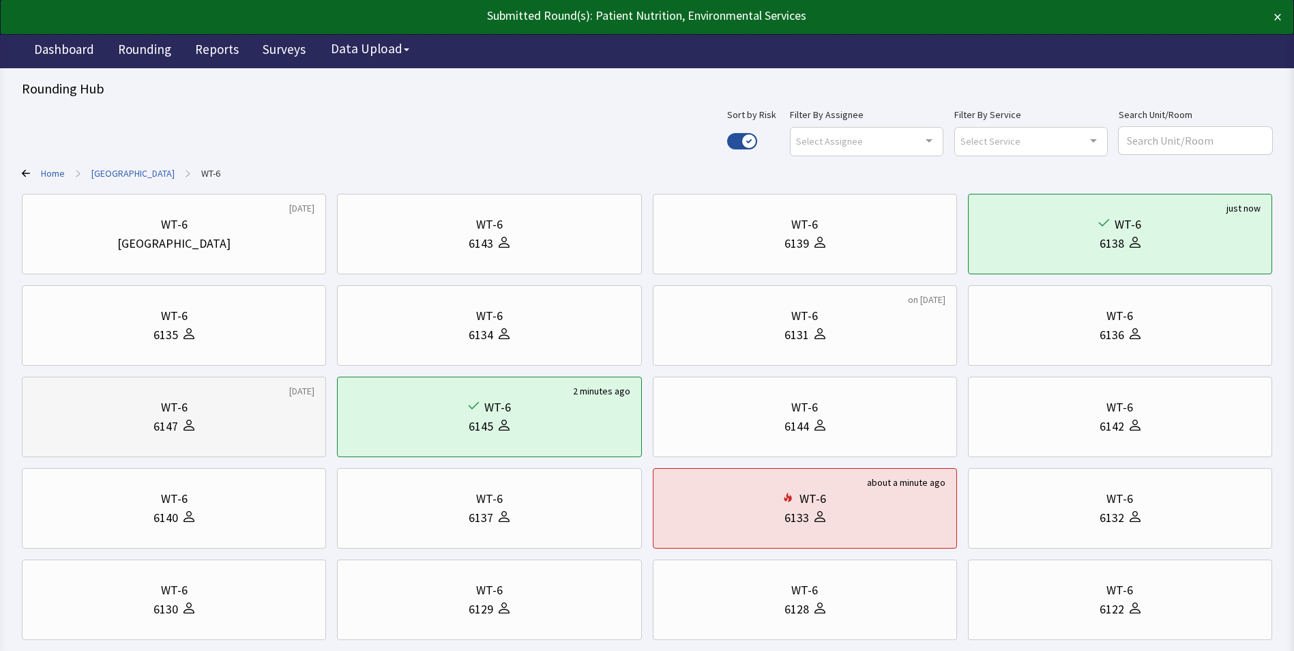
click at [143, 415] on div "WT-6" at bounding box center [173, 407] width 281 height 19
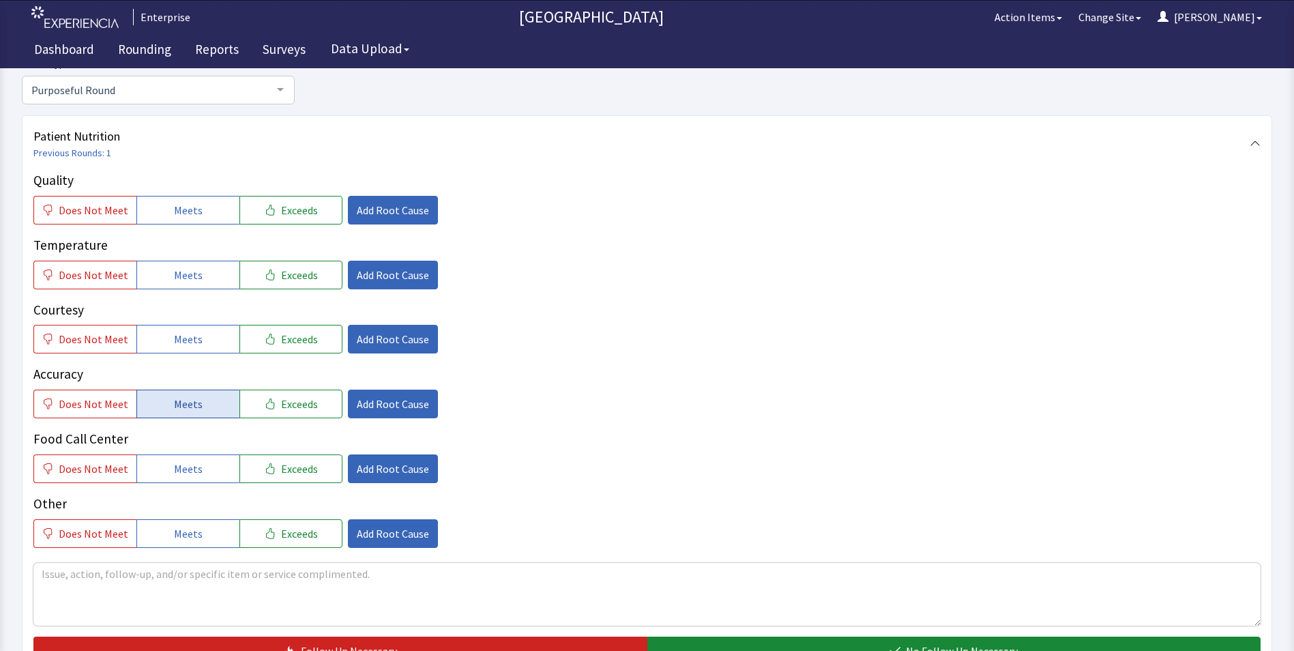
scroll to position [205, 0]
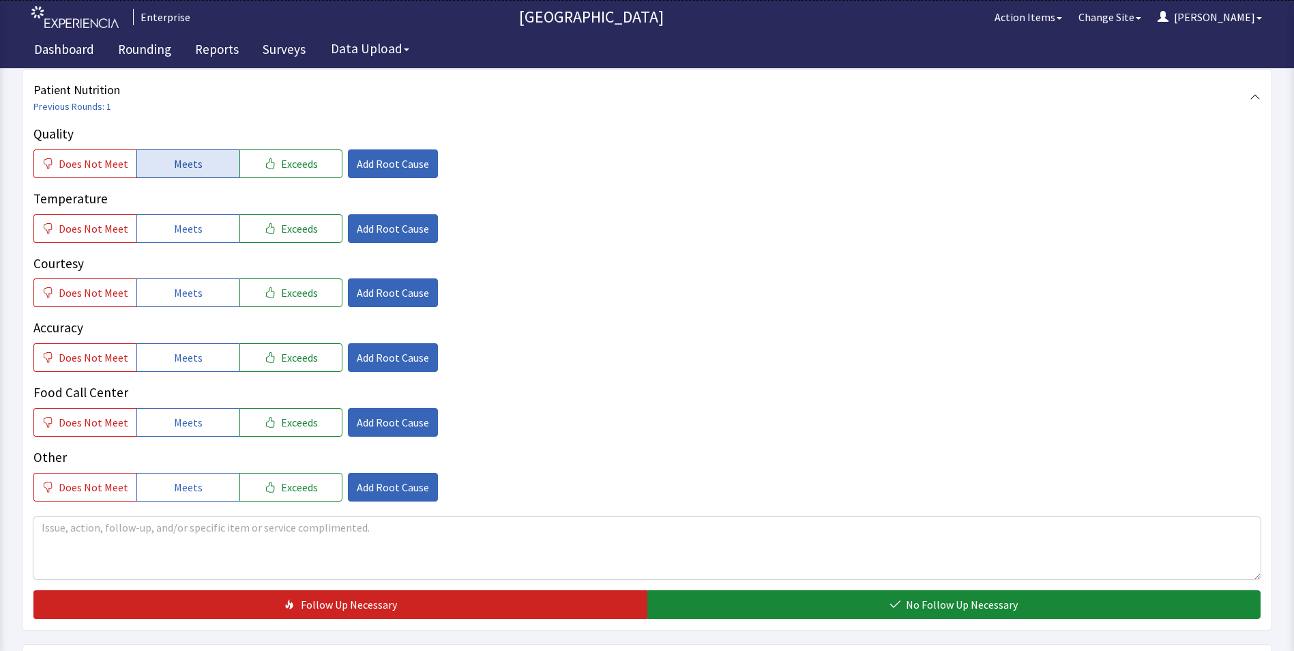
click at [188, 158] on span "Meets" at bounding box center [188, 163] width 29 height 16
click at [183, 230] on span "Meets" at bounding box center [188, 228] width 29 height 16
drag, startPoint x: 193, startPoint y: 296, endPoint x: 193, endPoint y: 320, distance: 24.5
click at [193, 299] on span "Meets" at bounding box center [188, 292] width 29 height 16
drag, startPoint x: 192, startPoint y: 351, endPoint x: 183, endPoint y: 383, distance: 33.4
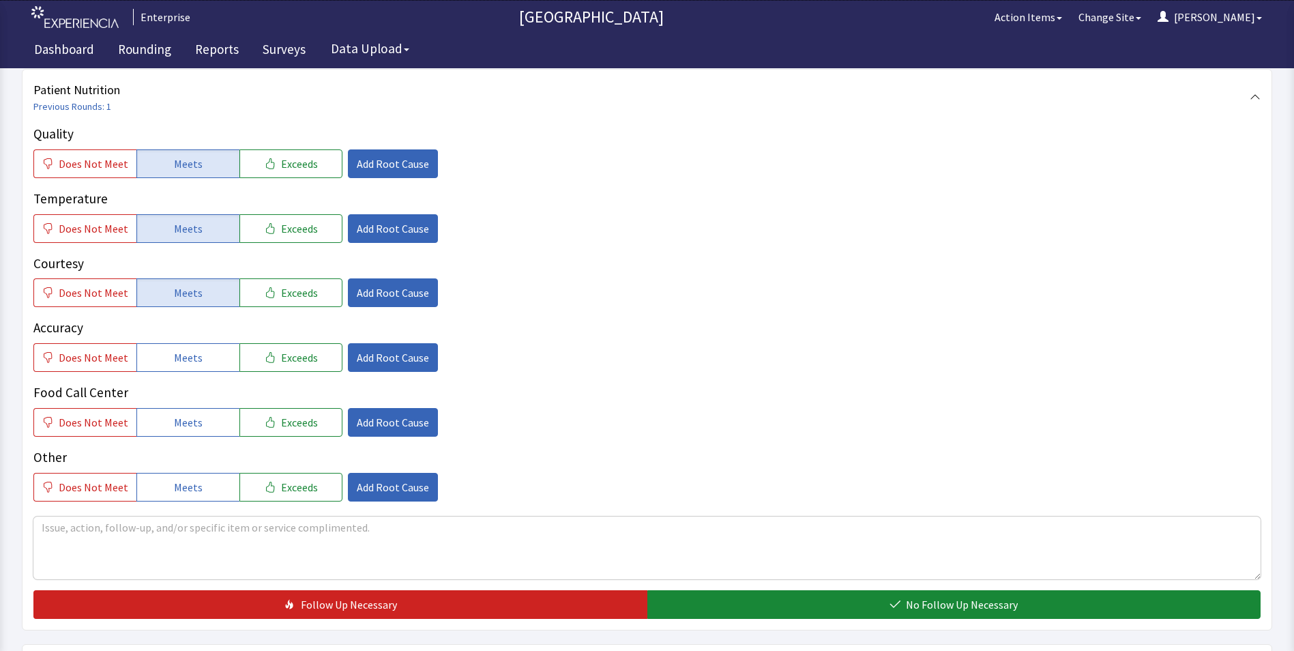
click at [188, 362] on span "Meets" at bounding box center [188, 357] width 29 height 16
click at [177, 414] on span "Meets" at bounding box center [188, 422] width 29 height 16
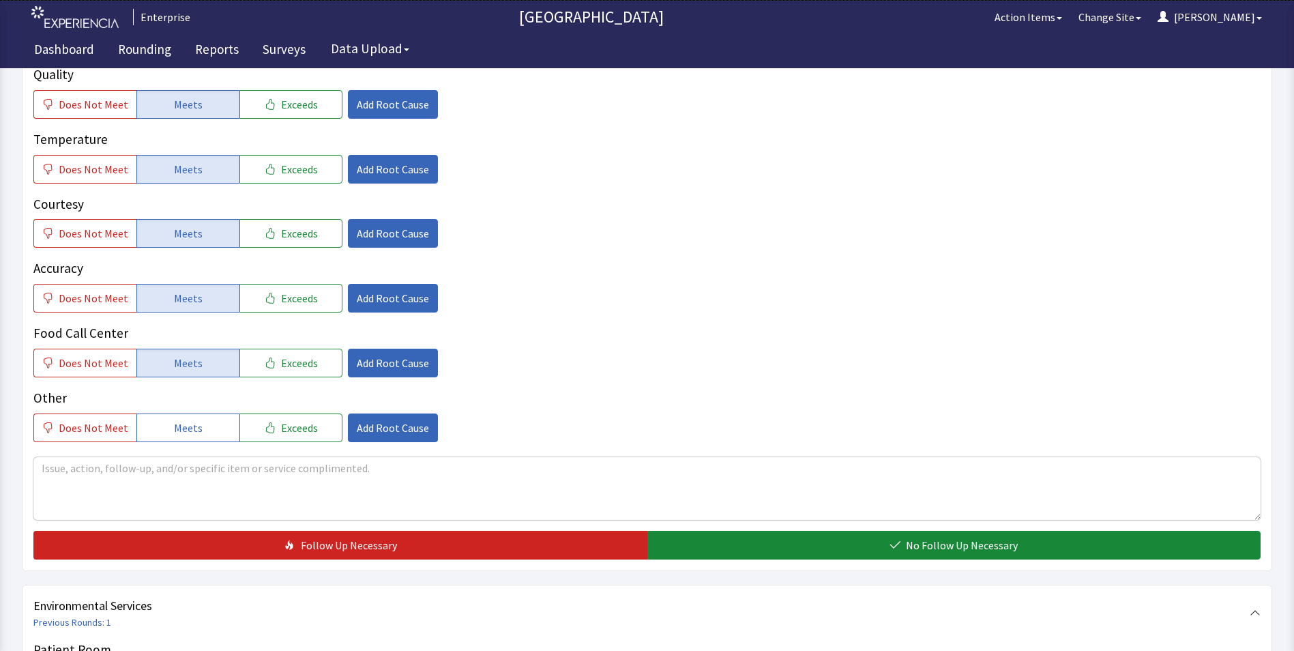
scroll to position [409, 0]
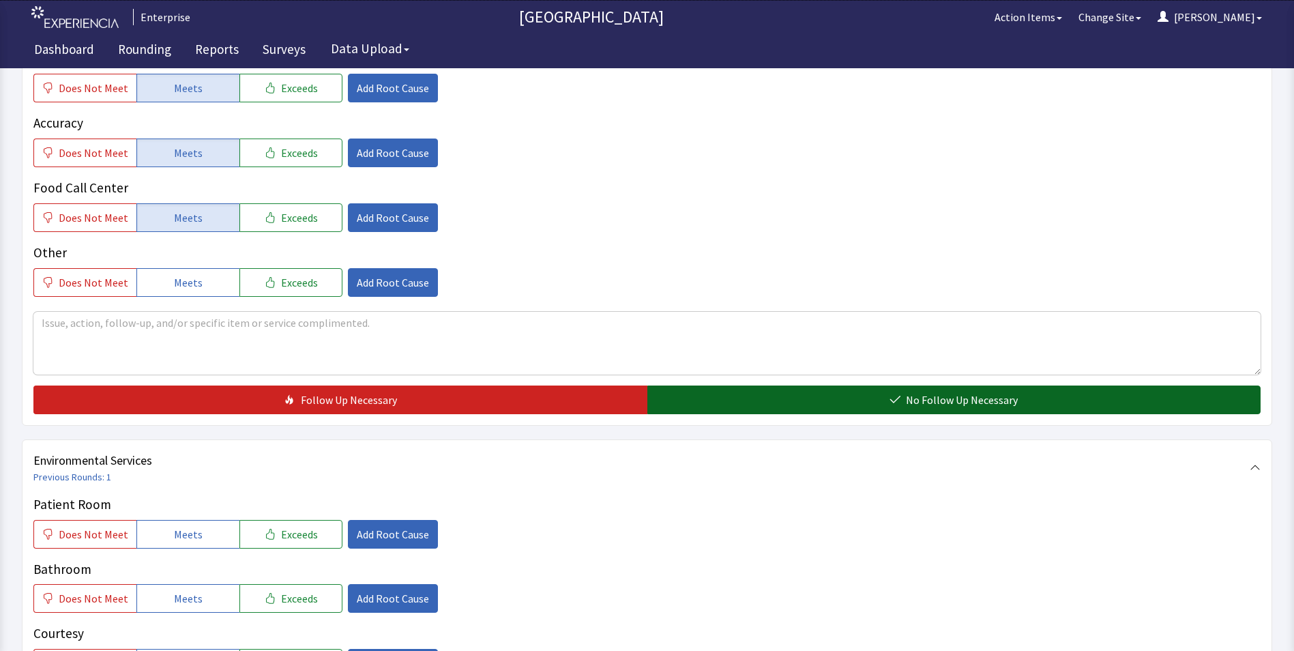
click at [706, 408] on button "No Follow Up Necessary" at bounding box center [954, 399] width 614 height 29
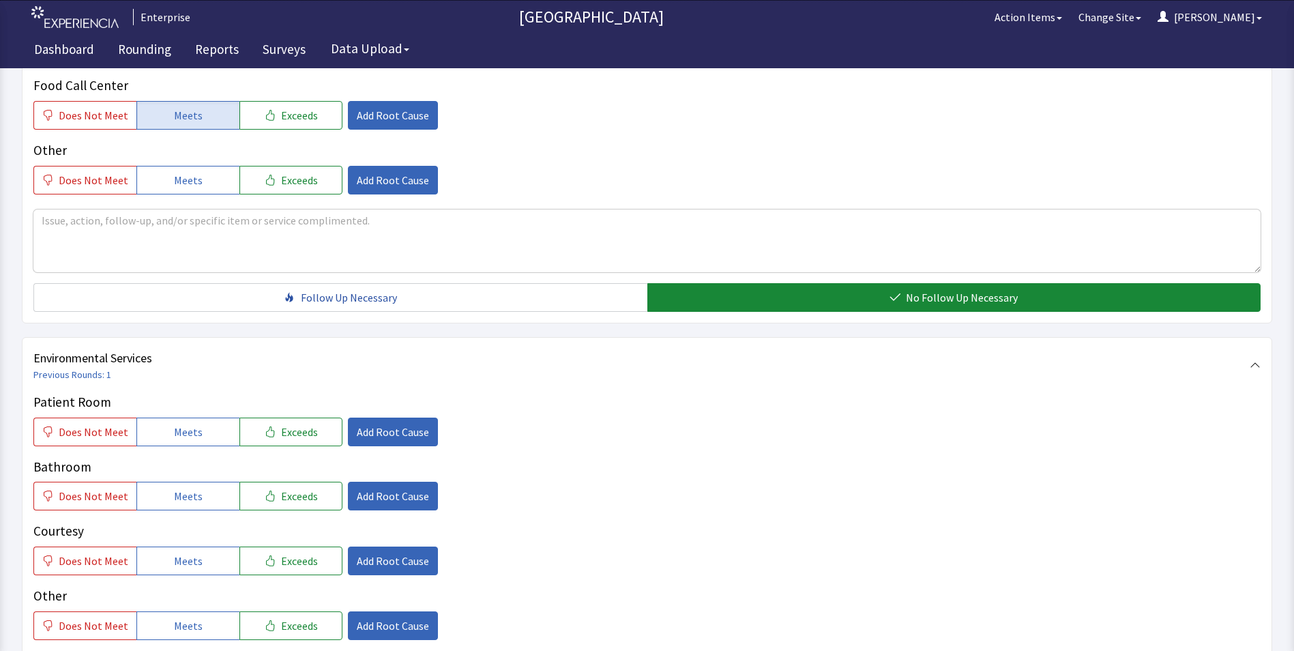
scroll to position [614, 0]
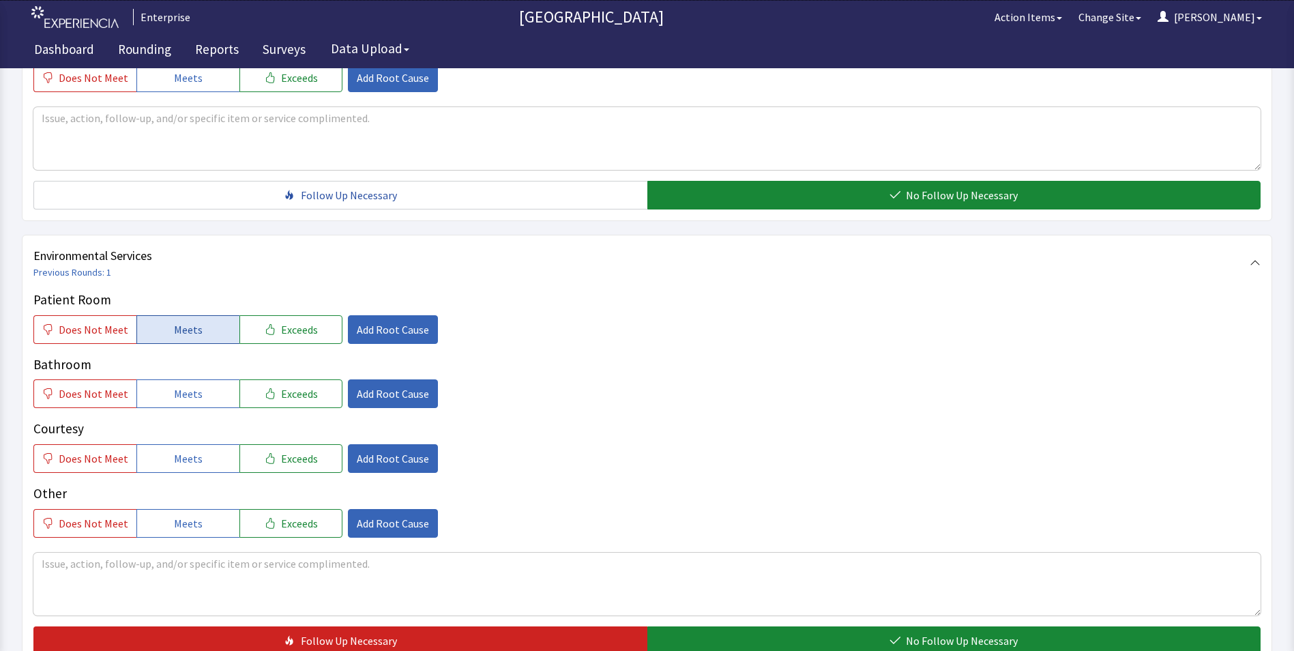
click at [177, 323] on span "Meets" at bounding box center [188, 329] width 29 height 16
drag, startPoint x: 164, startPoint y: 391, endPoint x: 158, endPoint y: 447, distance: 56.9
click at [164, 404] on button "Meets" at bounding box center [187, 393] width 103 height 29
click at [159, 457] on button "Meets" at bounding box center [187, 458] width 103 height 29
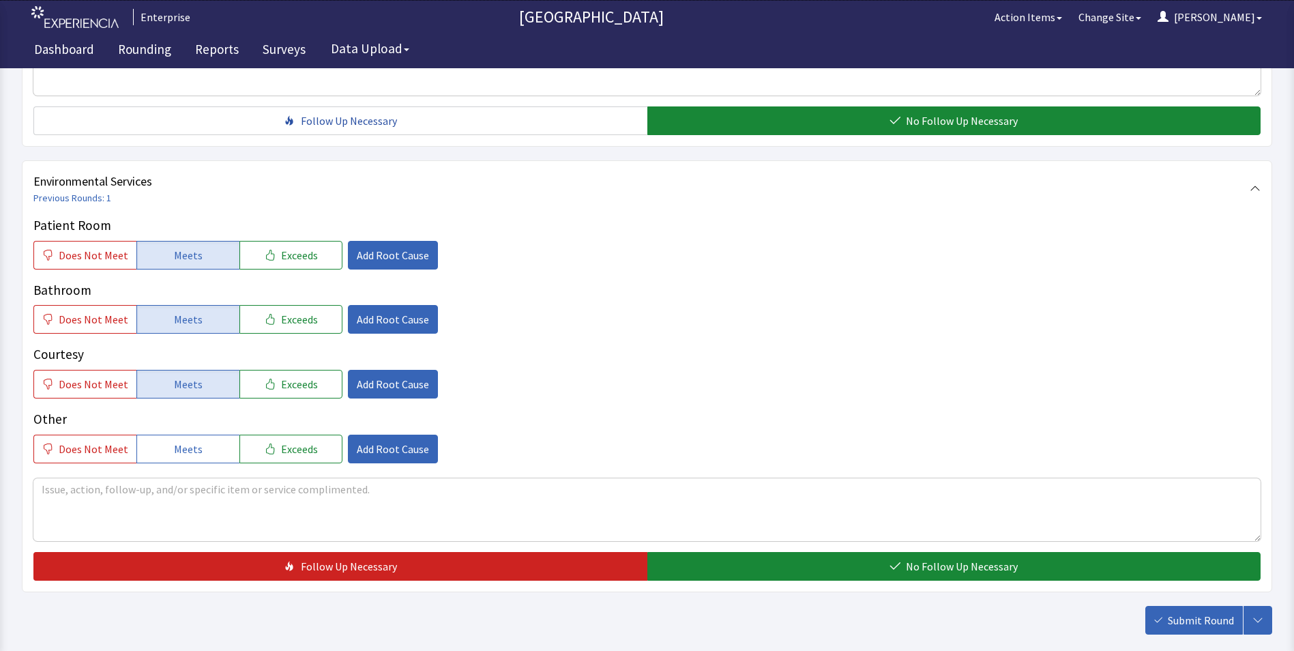
scroll to position [762, 0]
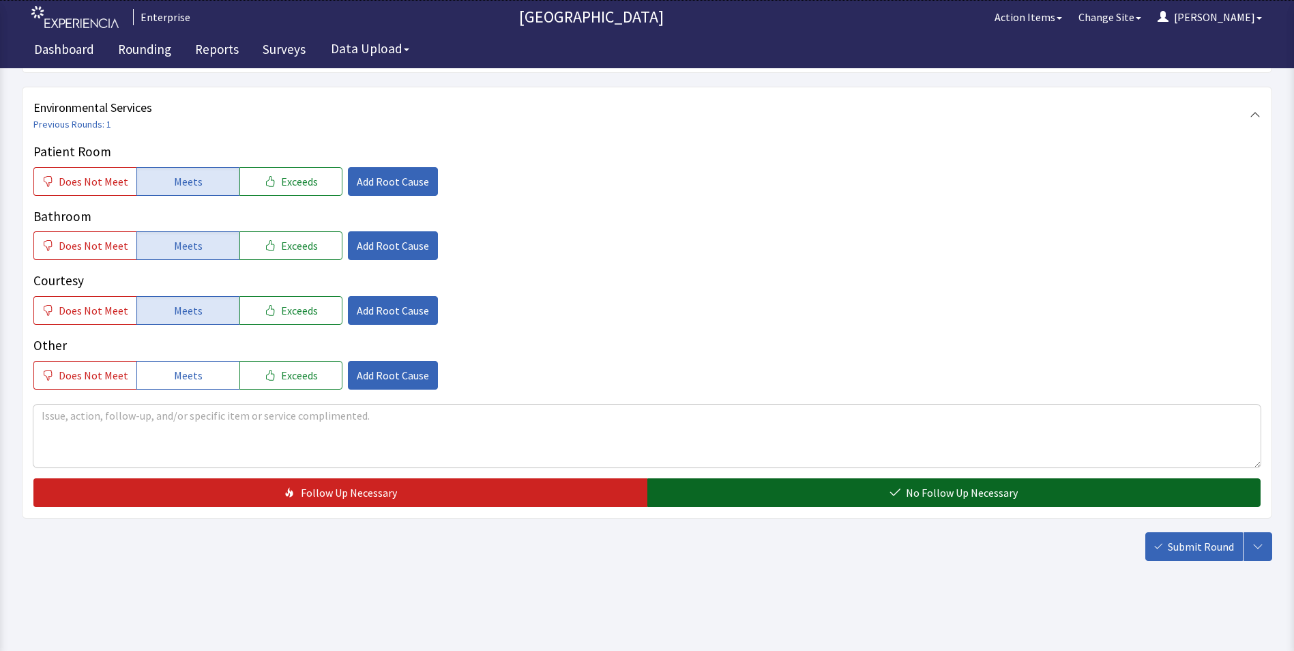
click at [704, 500] on button "No Follow Up Necessary" at bounding box center [954, 492] width 614 height 29
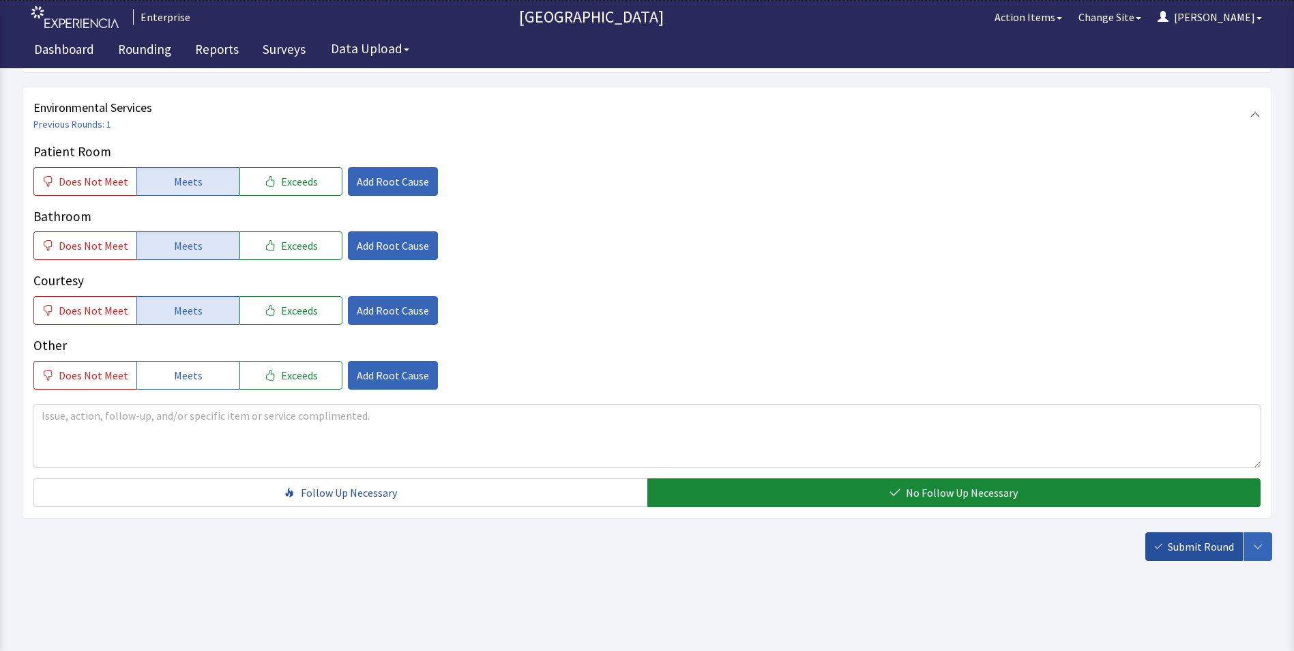
click at [1196, 550] on span "Submit Round" at bounding box center [1200, 546] width 66 height 16
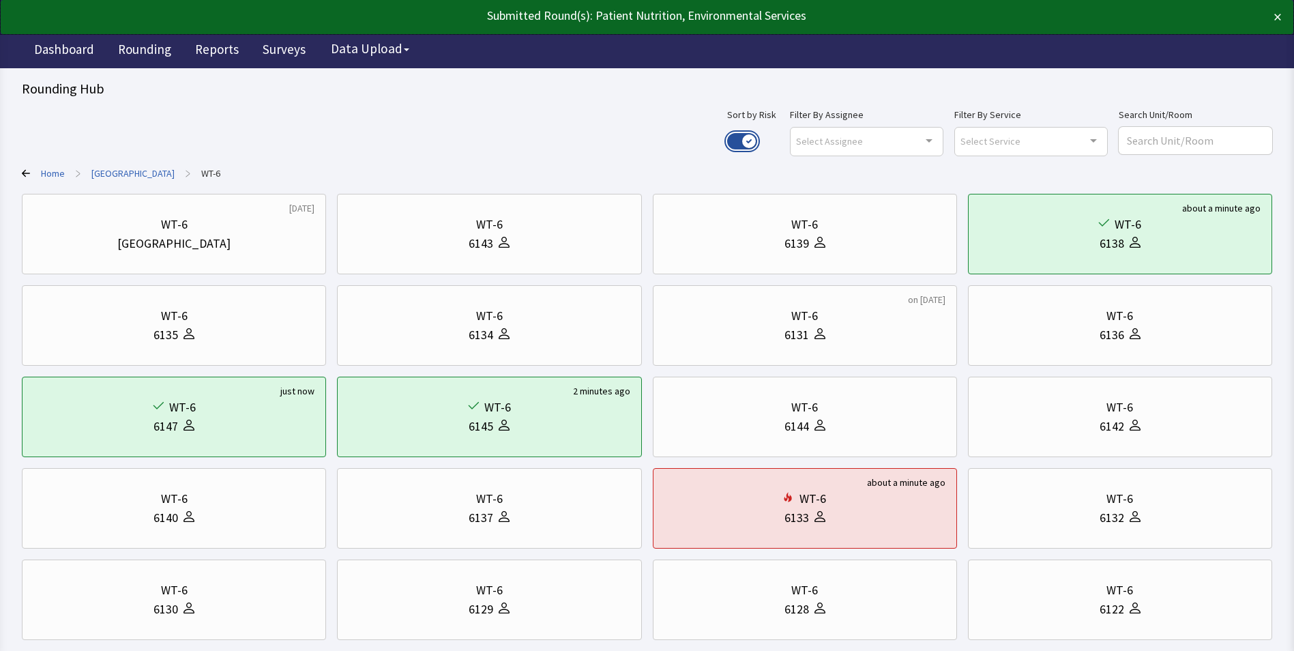
click at [757, 138] on button "Use setting" at bounding box center [742, 141] width 30 height 16
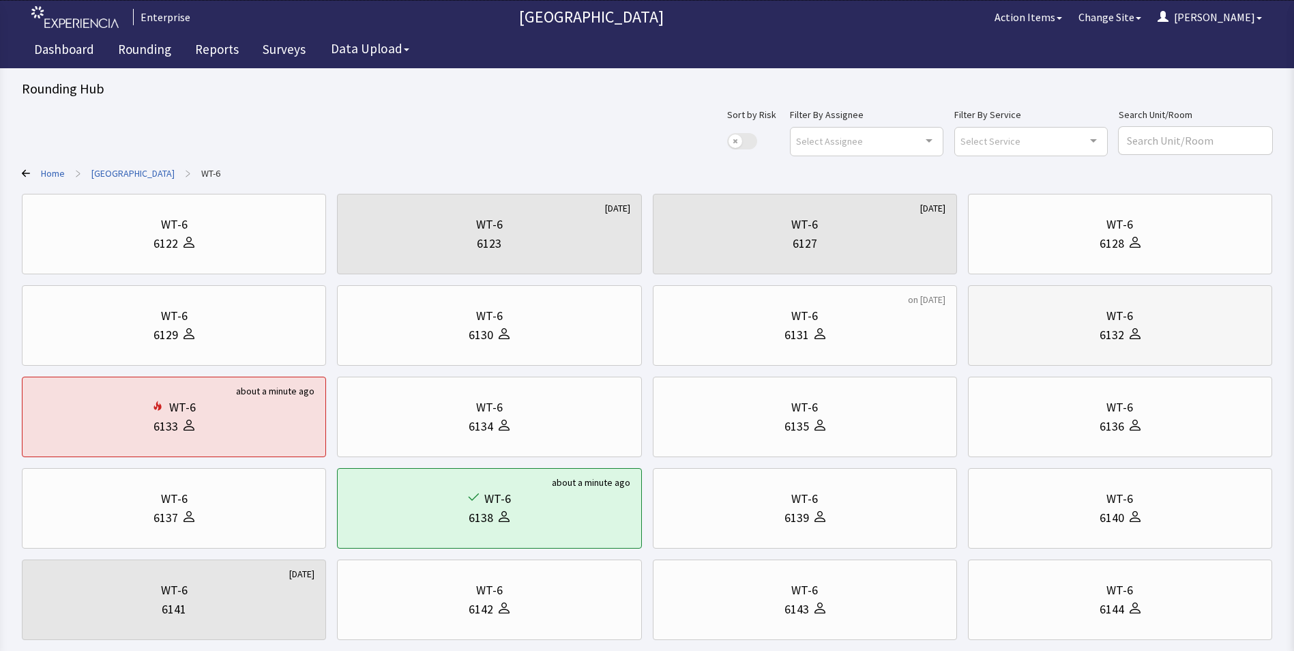
click at [1075, 335] on div "6132" at bounding box center [1119, 334] width 281 height 19
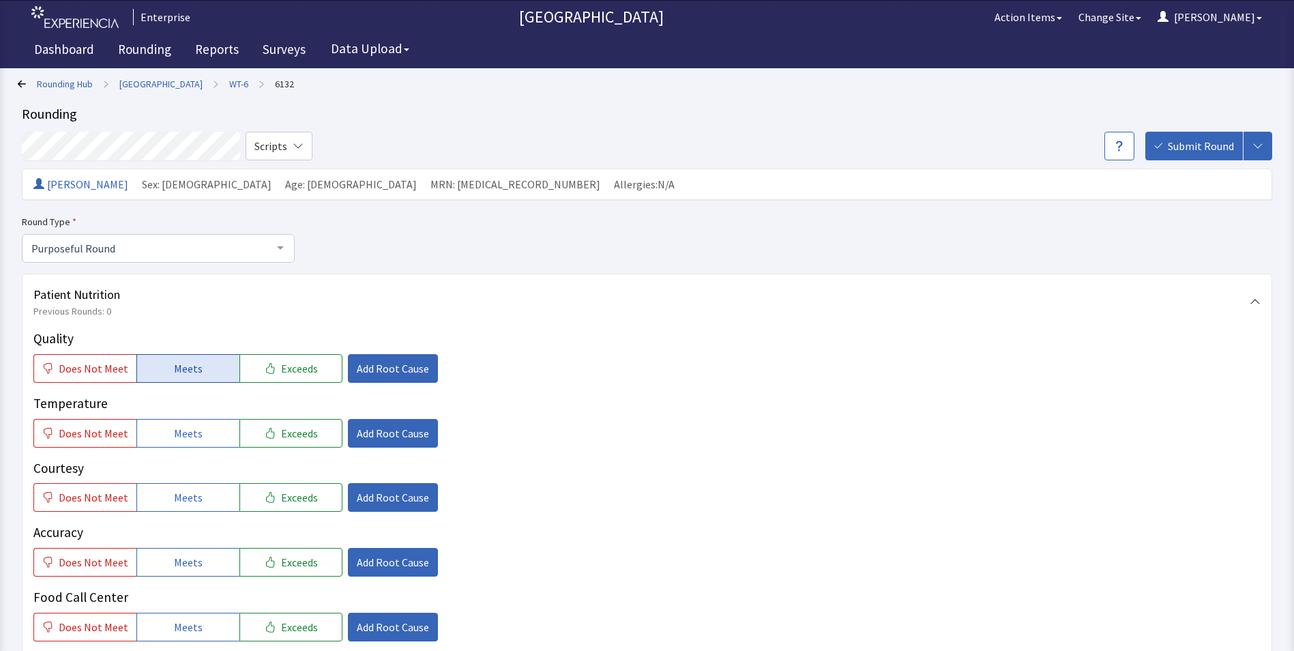
click at [168, 359] on button "Meets" at bounding box center [187, 368] width 103 height 29
click at [204, 436] on button "Meets" at bounding box center [187, 433] width 103 height 29
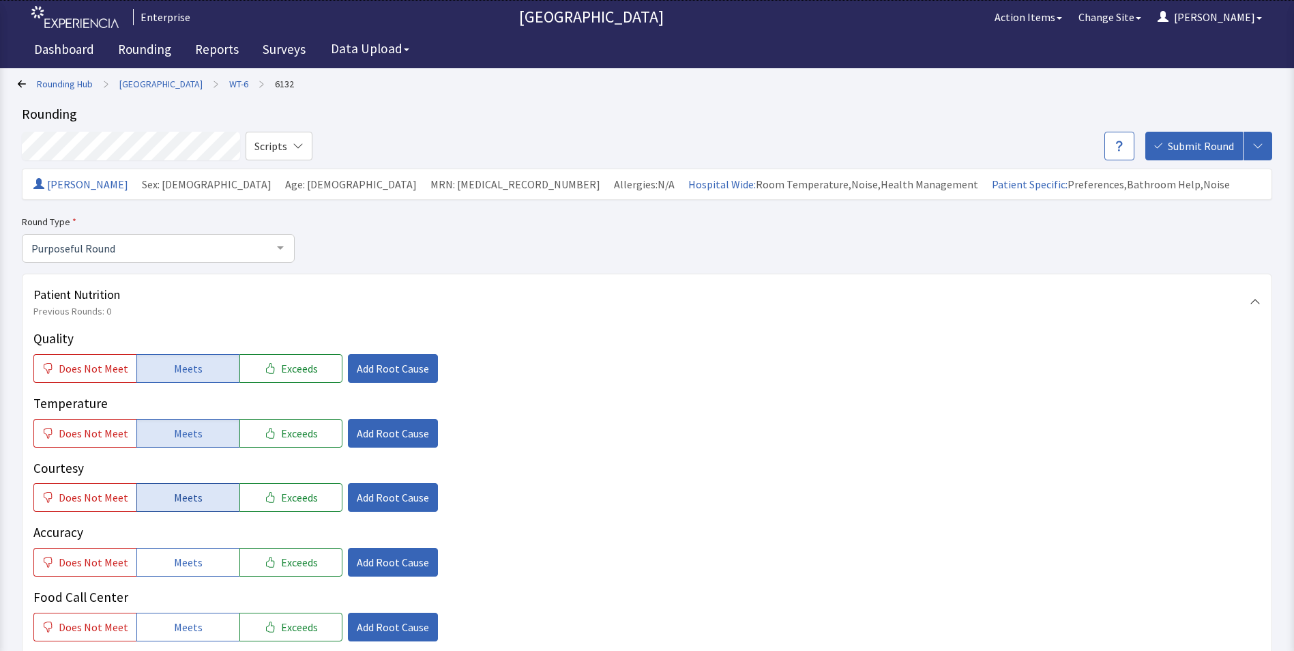
drag, startPoint x: 202, startPoint y: 496, endPoint x: 196, endPoint y: 539, distance: 42.7
click at [202, 498] on button "Meets" at bounding box center [187, 497] width 103 height 29
drag, startPoint x: 193, startPoint y: 565, endPoint x: 190, endPoint y: 586, distance: 21.4
click at [193, 566] on span "Meets" at bounding box center [188, 562] width 29 height 16
click at [174, 619] on span "Meets" at bounding box center [188, 626] width 29 height 16
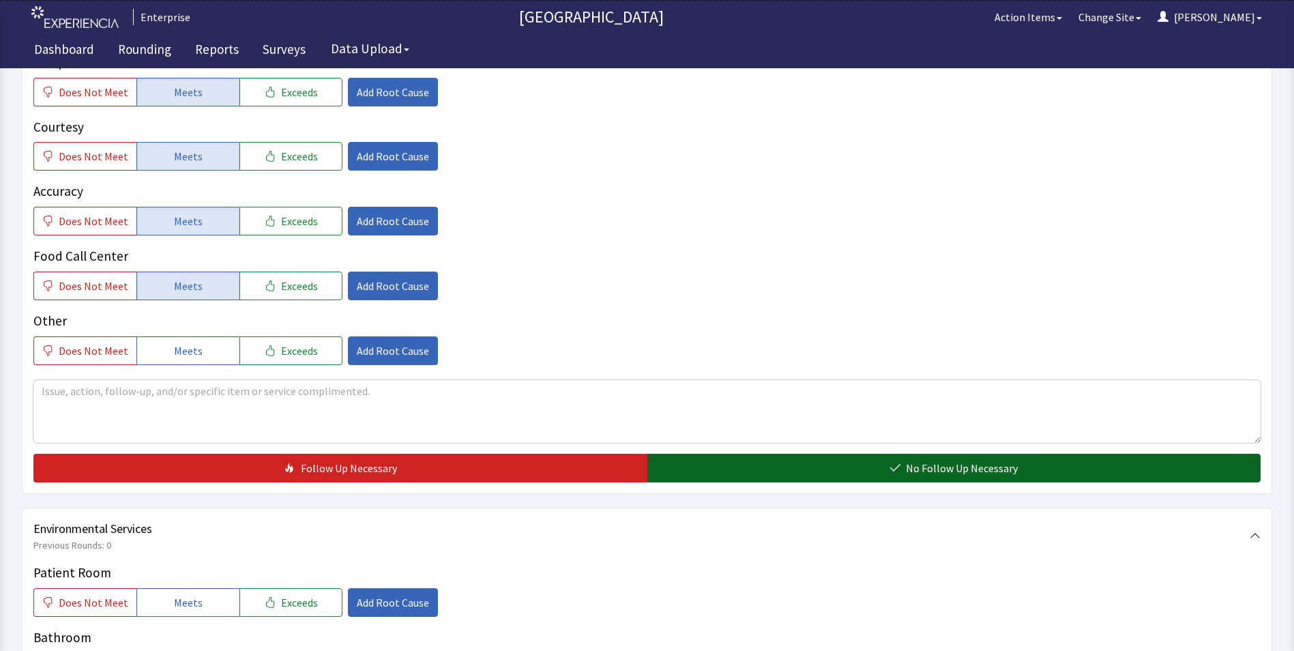
click at [681, 465] on button "No Follow Up Necessary" at bounding box center [954, 467] width 614 height 29
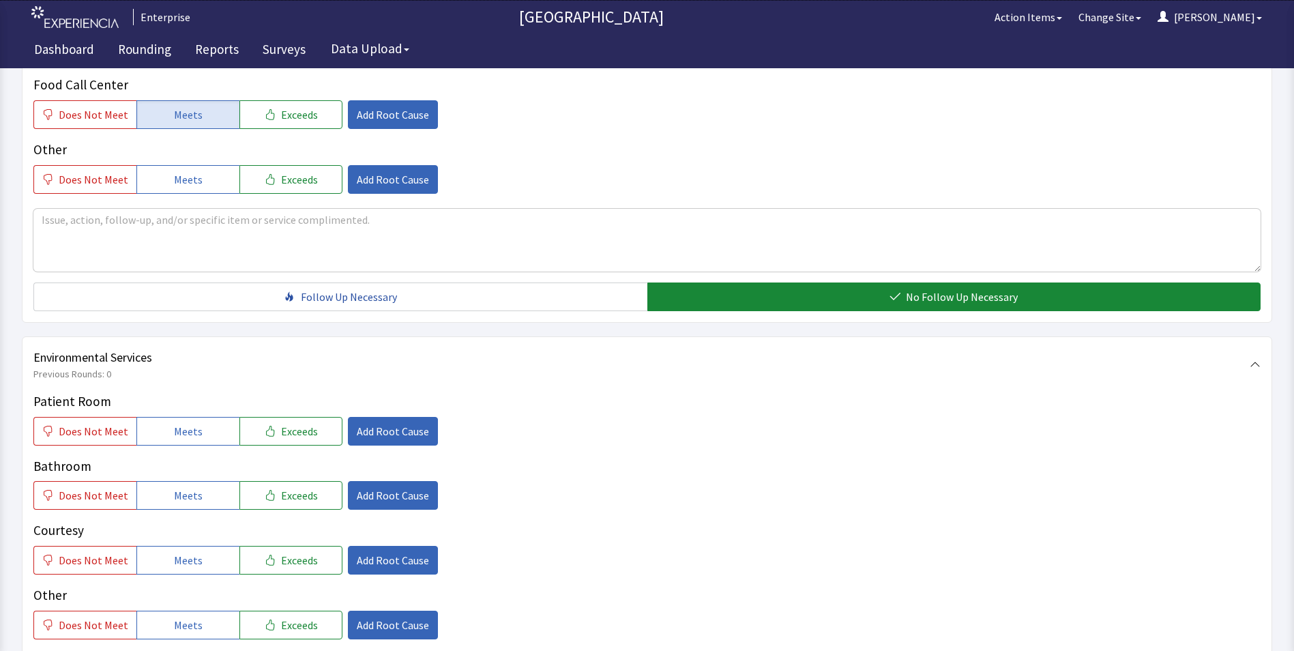
scroll to position [614, 0]
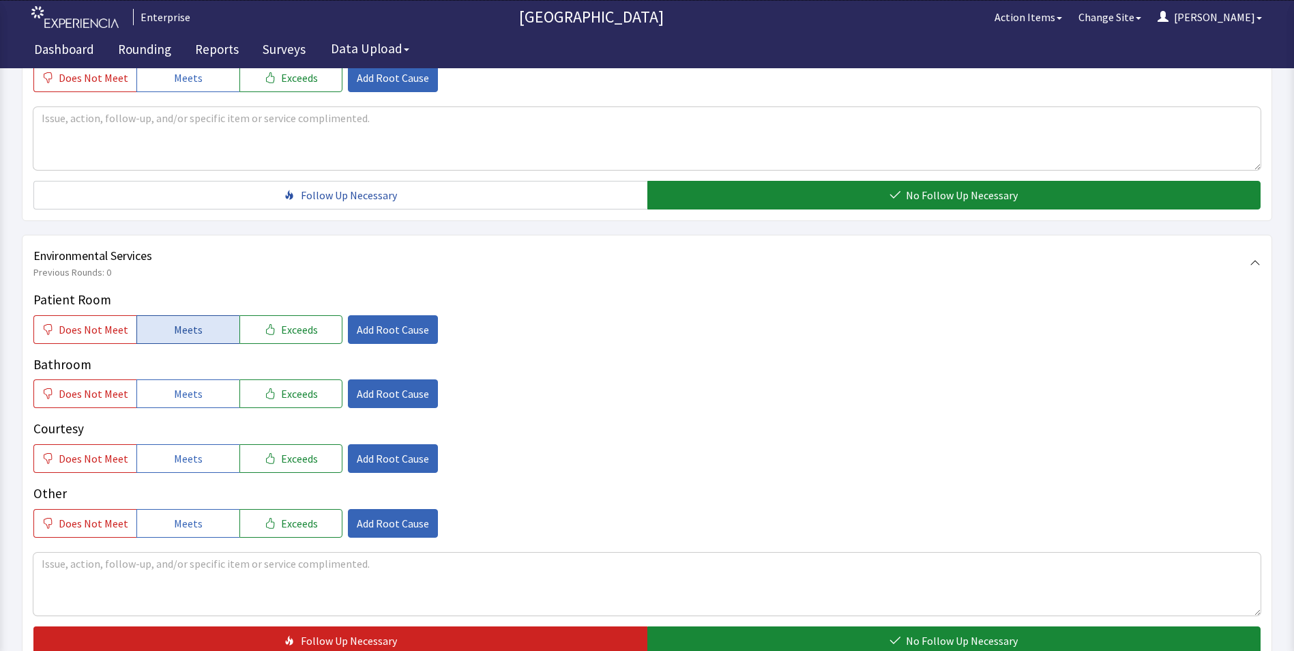
click at [174, 333] on span "Meets" at bounding box center [188, 329] width 29 height 16
click at [185, 402] on span "Meets" at bounding box center [188, 393] width 29 height 16
click at [188, 448] on button "Meets" at bounding box center [187, 458] width 103 height 29
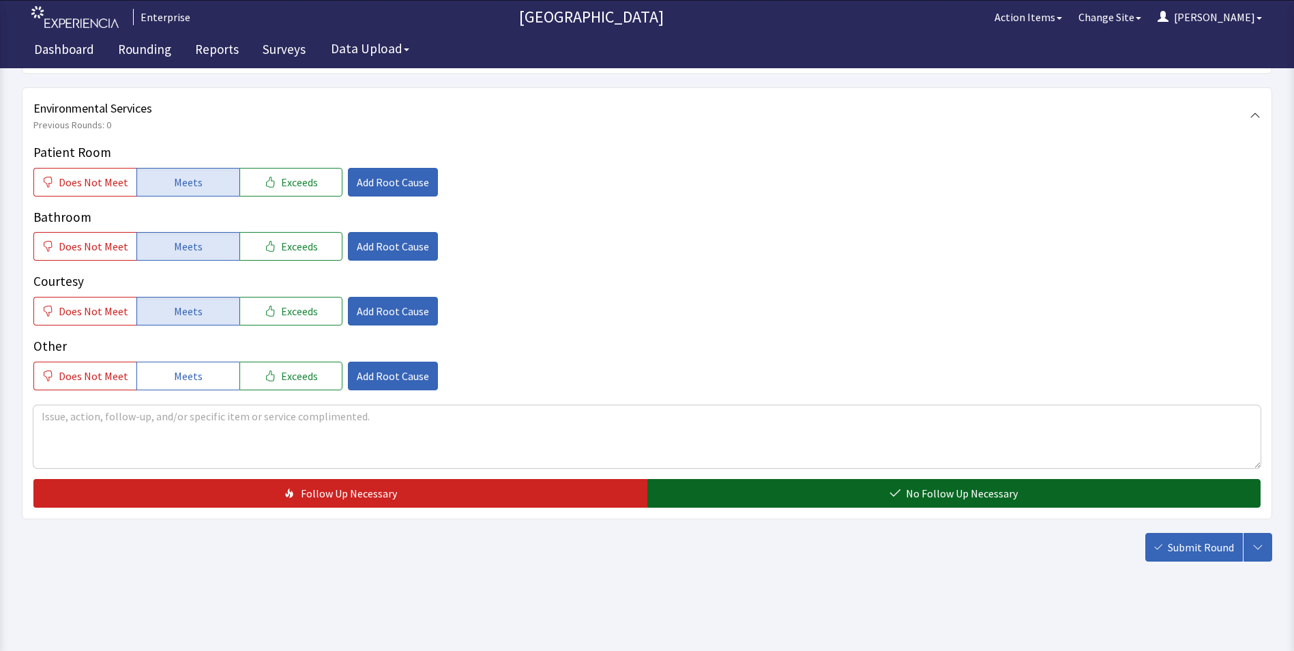
scroll to position [762, 0]
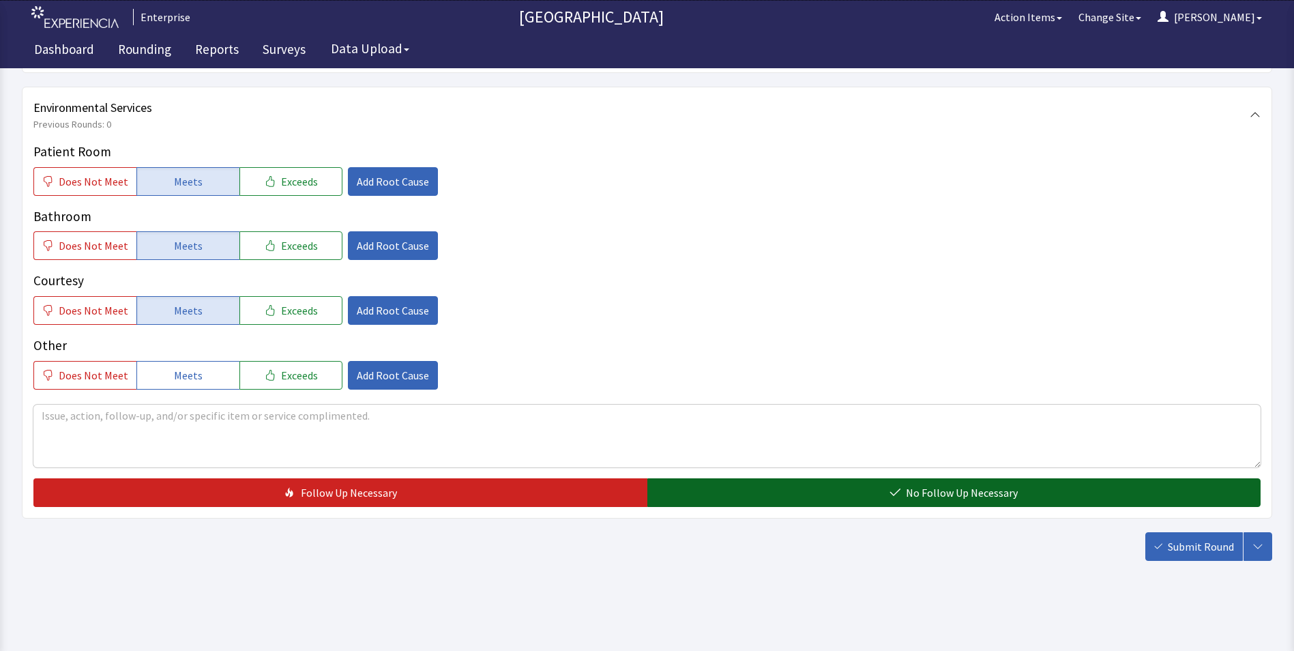
click at [745, 493] on button "No Follow Up Necessary" at bounding box center [954, 492] width 614 height 29
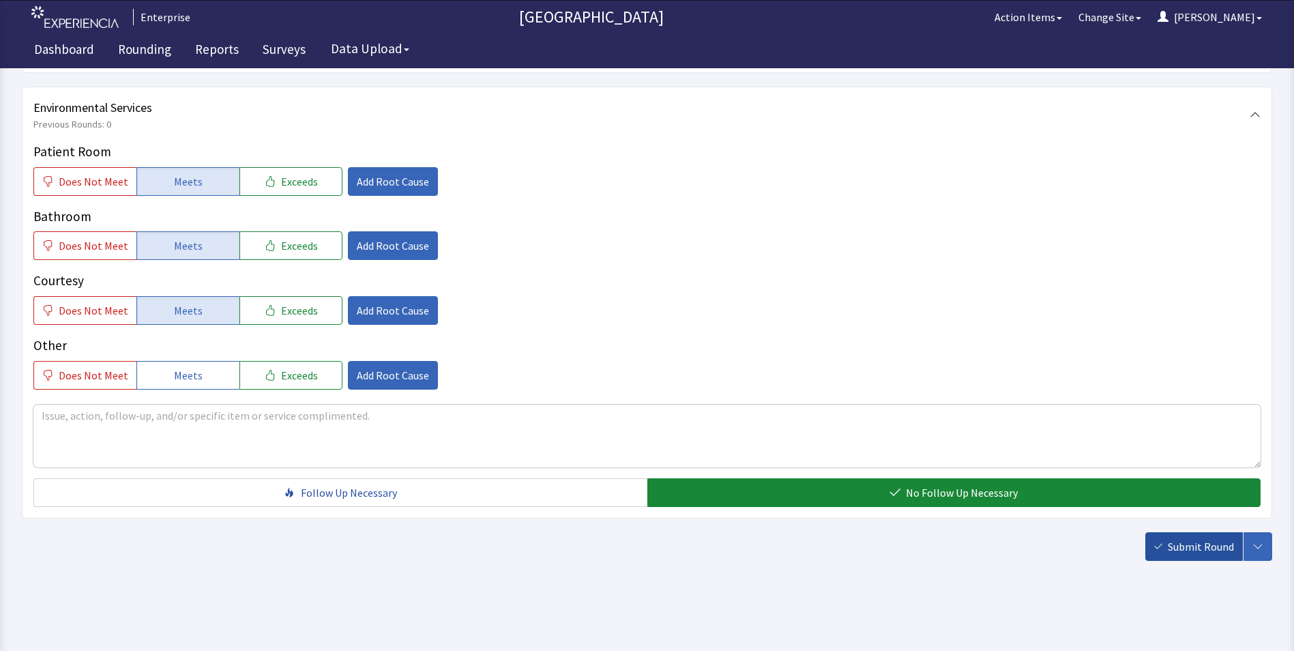
click at [1196, 547] on span "Submit Round" at bounding box center [1200, 546] width 66 height 16
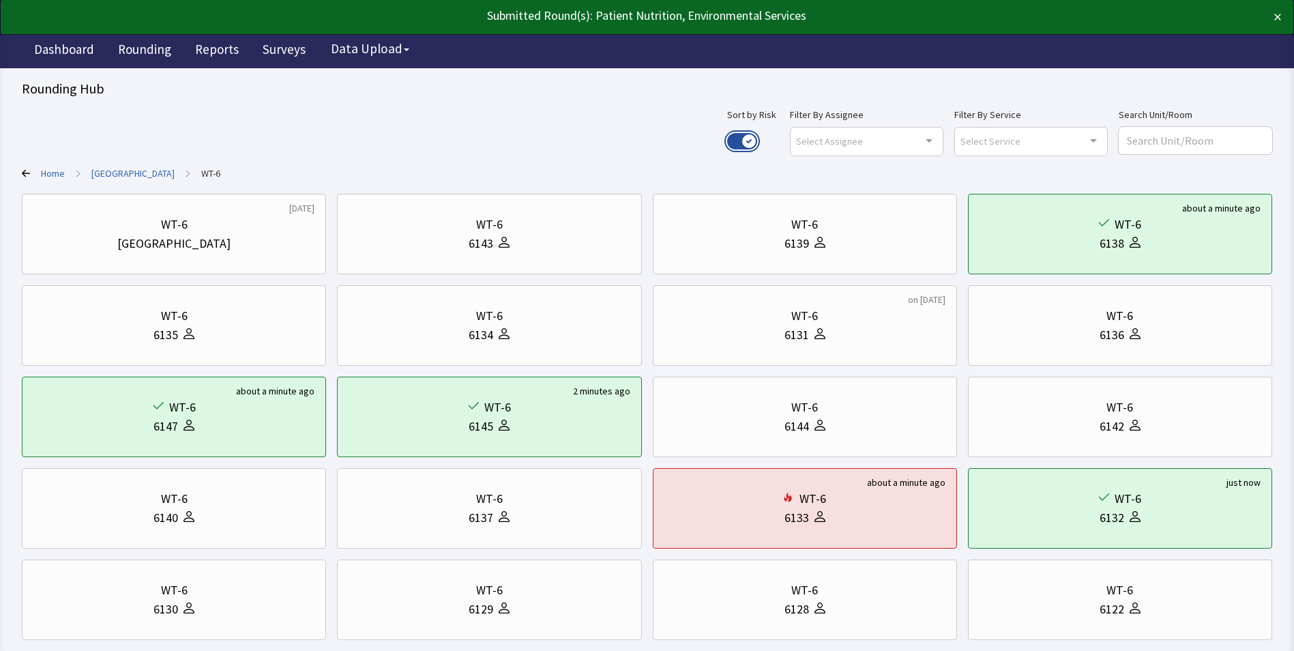
click at [757, 139] on button "Use setting" at bounding box center [742, 141] width 30 height 16
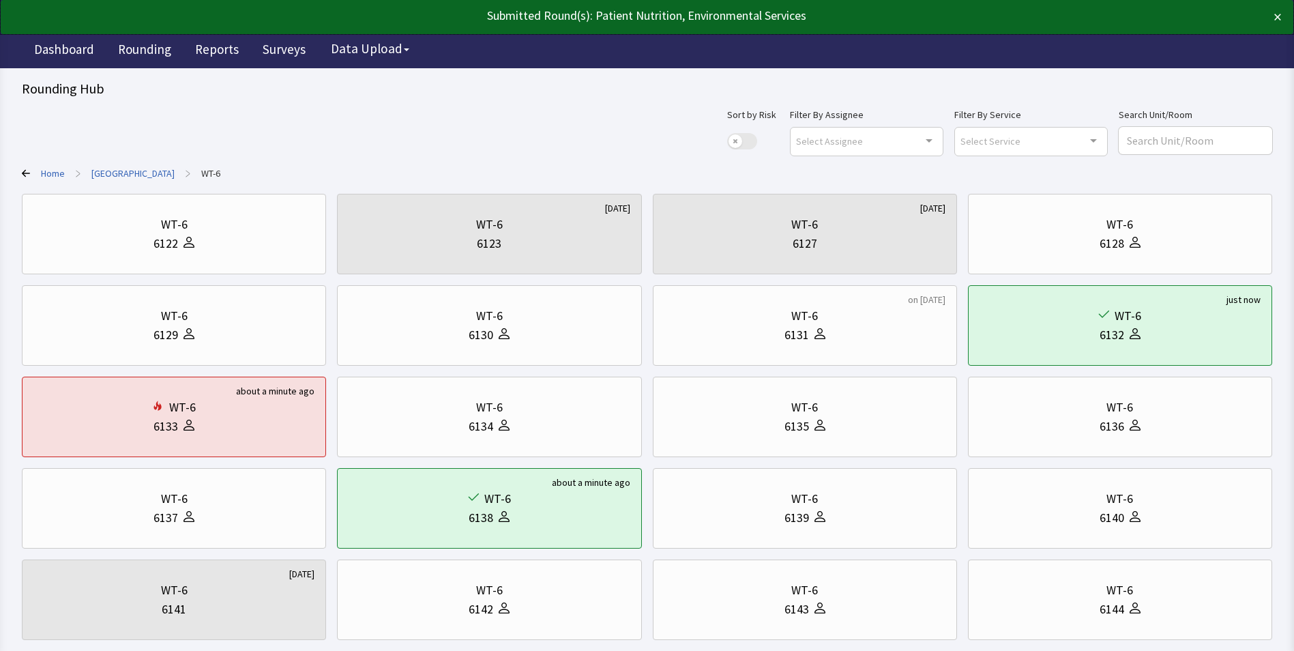
click at [115, 175] on link "[GEOGRAPHIC_DATA]" at bounding box center [132, 173] width 83 height 14
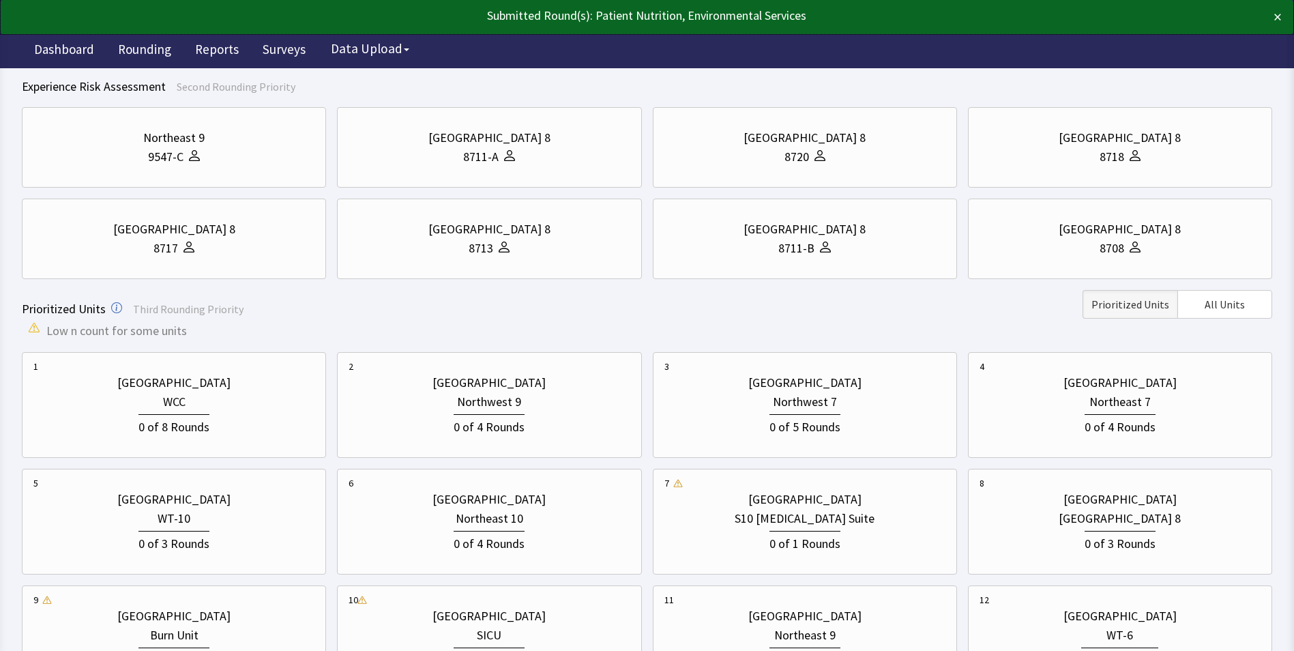
scroll to position [273, 0]
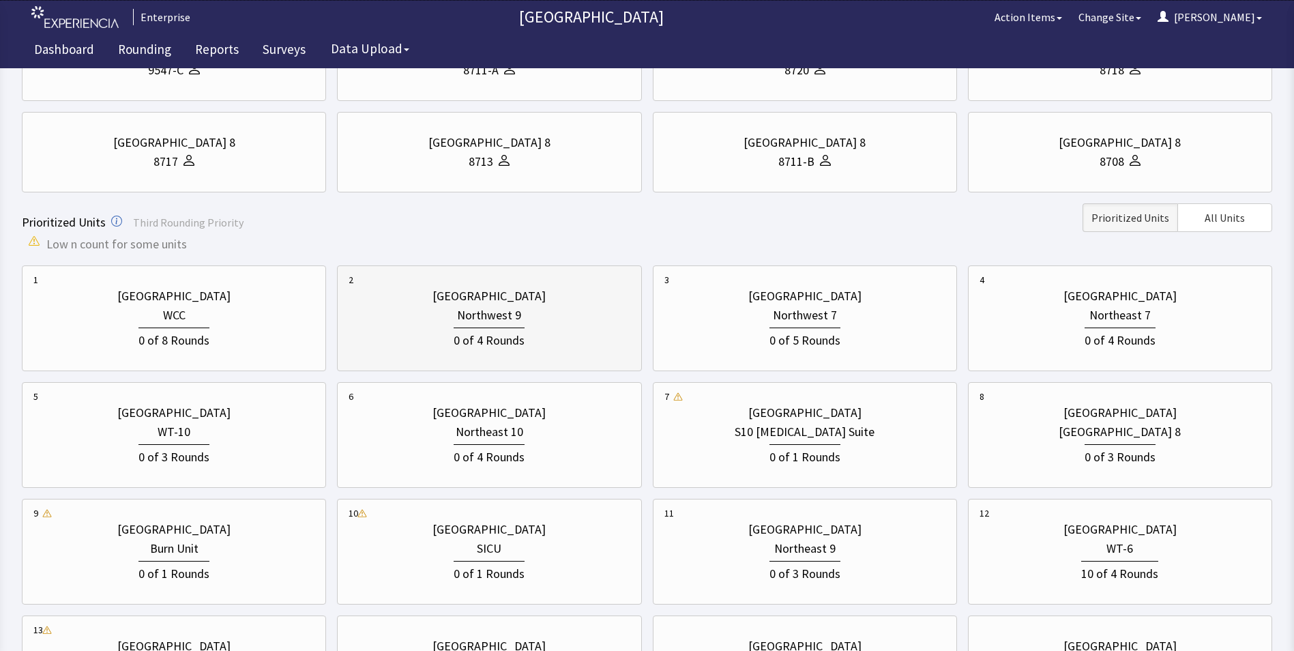
click at [589, 329] on div "0 of 4 Rounds" at bounding box center [488, 337] width 281 height 25
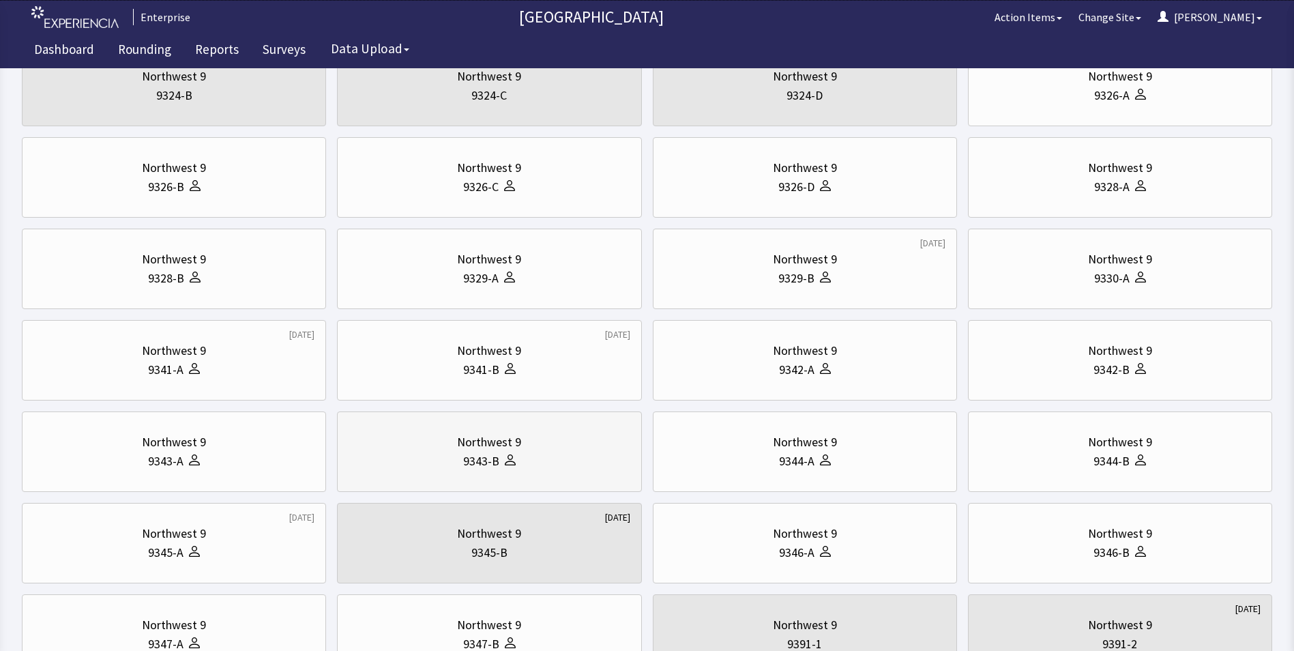
scroll to position [409, 0]
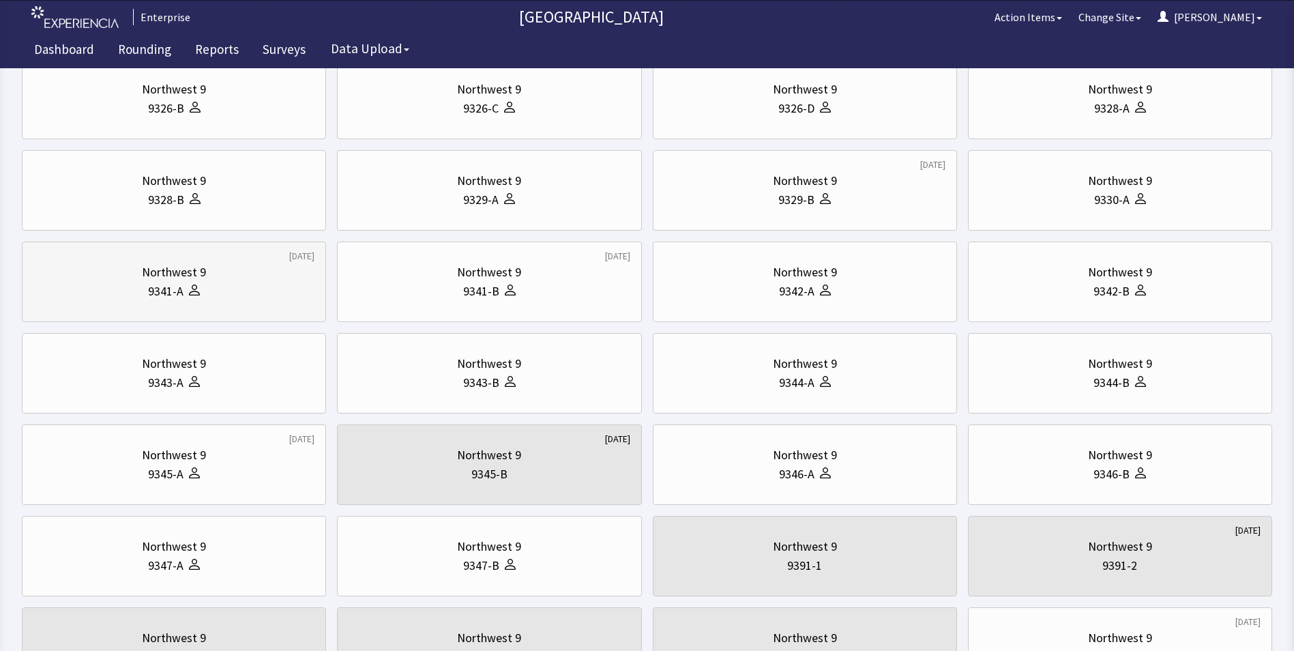
click at [218, 282] on div "9341-A" at bounding box center [173, 291] width 281 height 19
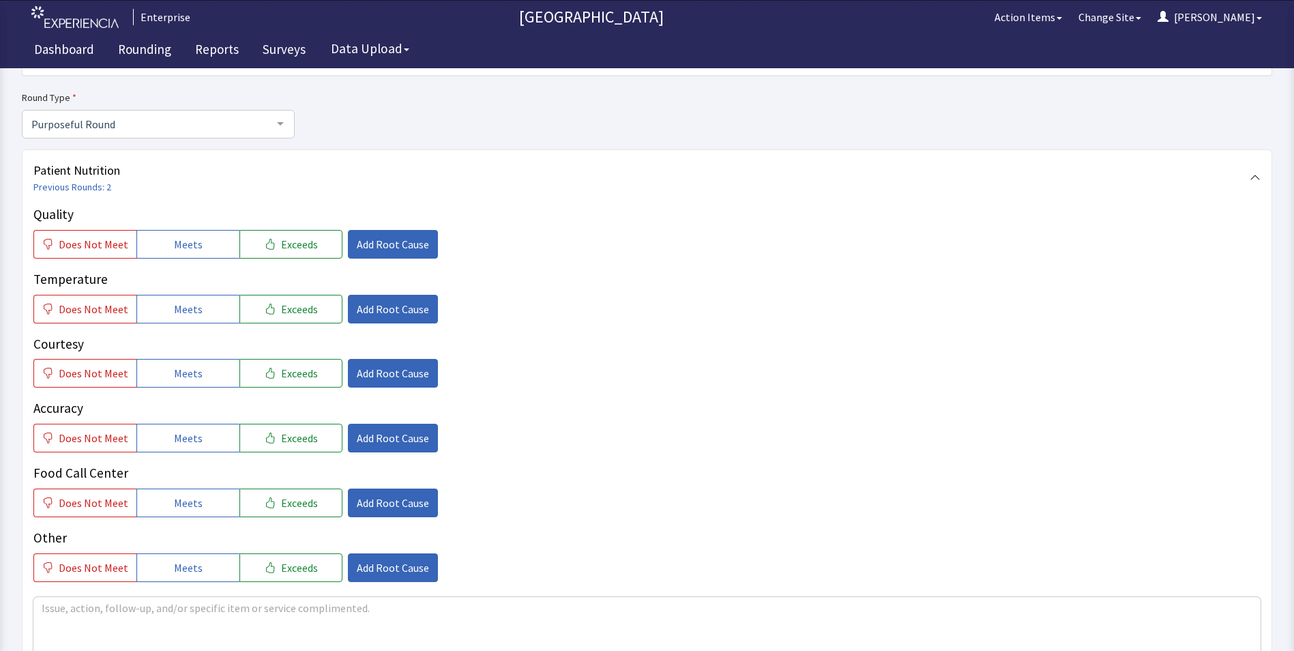
scroll to position [136, 0]
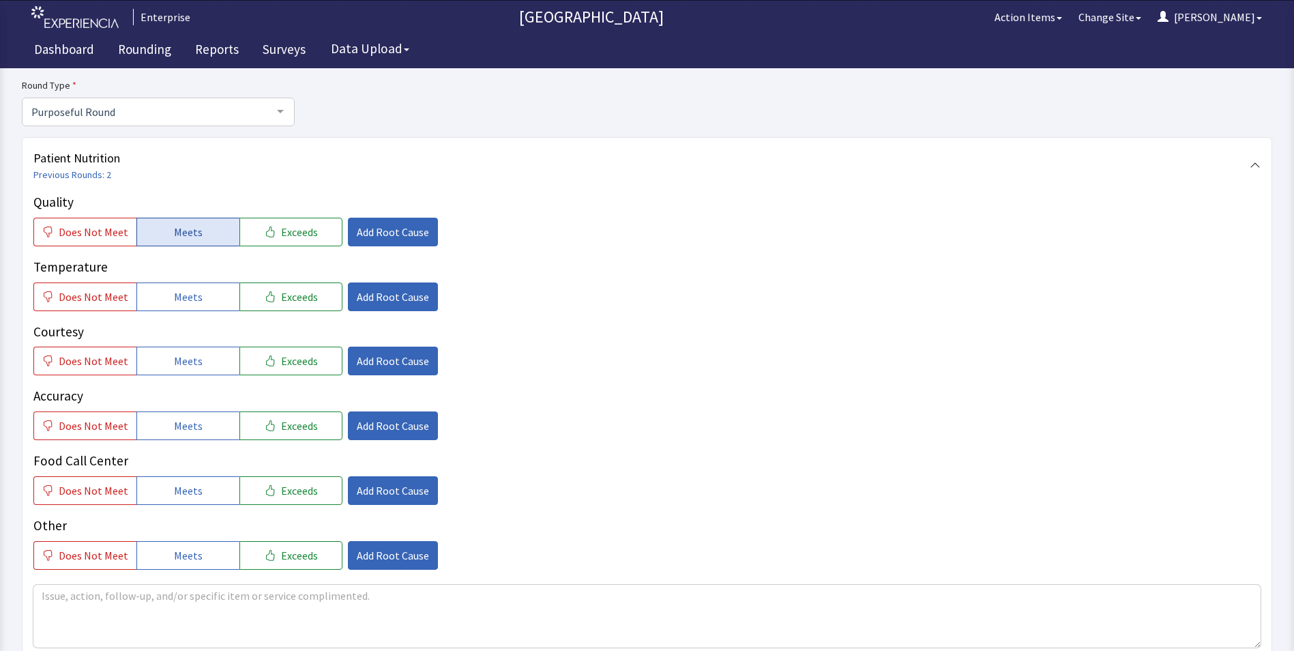
click at [196, 228] on span "Meets" at bounding box center [188, 232] width 29 height 16
drag, startPoint x: 196, startPoint y: 290, endPoint x: 195, endPoint y: 325, distance: 34.8
click at [196, 297] on button "Meets" at bounding box center [187, 296] width 103 height 29
drag, startPoint x: 190, startPoint y: 354, endPoint x: 183, endPoint y: 390, distance: 36.7
click at [190, 361] on span "Meets" at bounding box center [188, 361] width 29 height 16
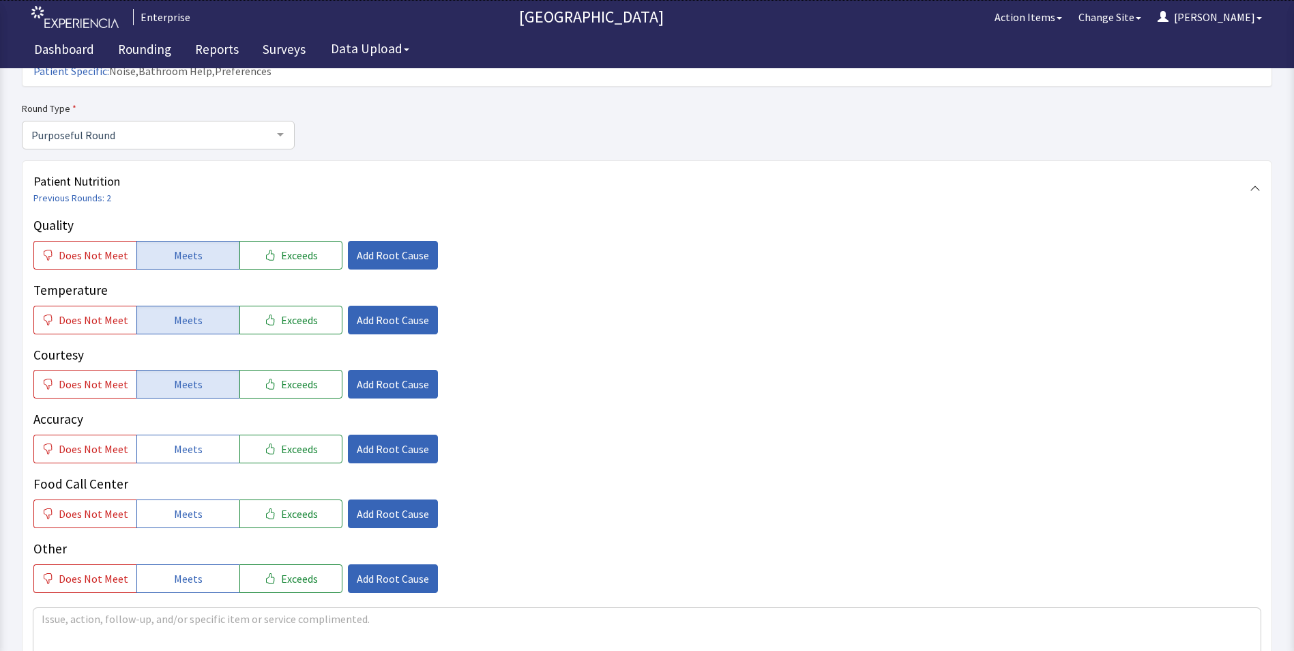
drag, startPoint x: 180, startPoint y: 423, endPoint x: 189, endPoint y: 462, distance: 39.9
click at [182, 440] on span "Meets" at bounding box center [188, 448] width 29 height 16
click at [189, 499] on button "Meets" at bounding box center [187, 513] width 103 height 29
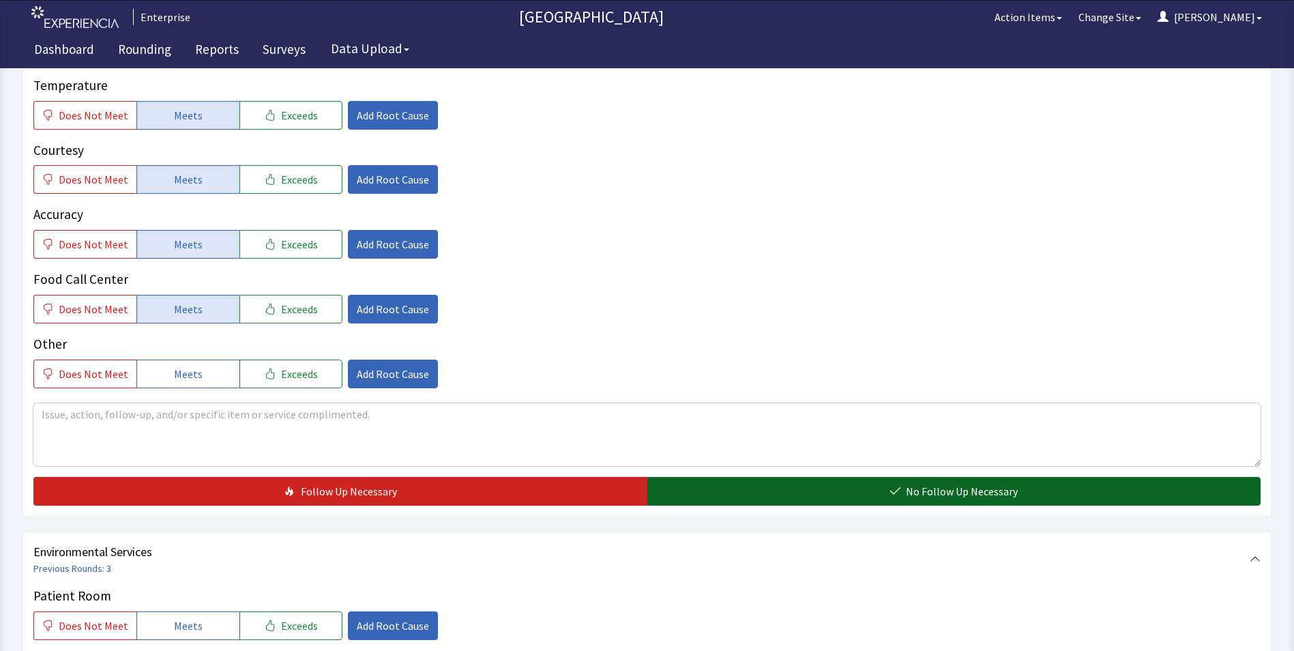
click at [693, 477] on button "No Follow Up Necessary" at bounding box center [954, 491] width 614 height 29
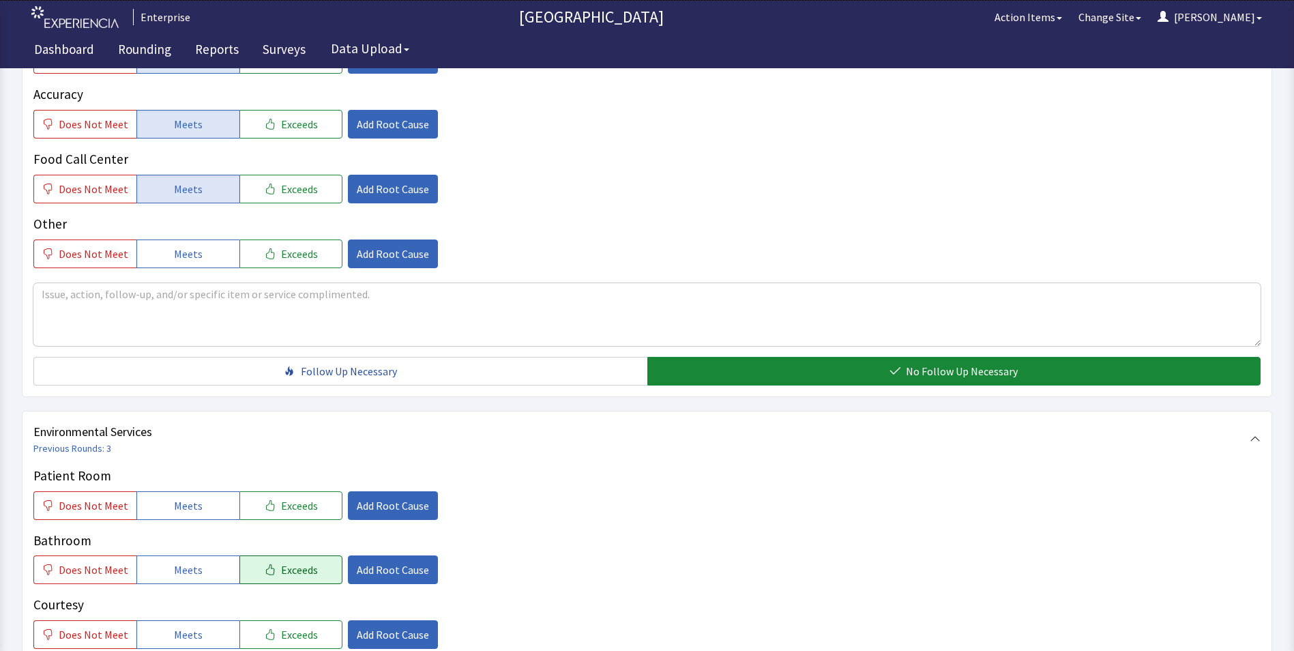
scroll to position [614, 0]
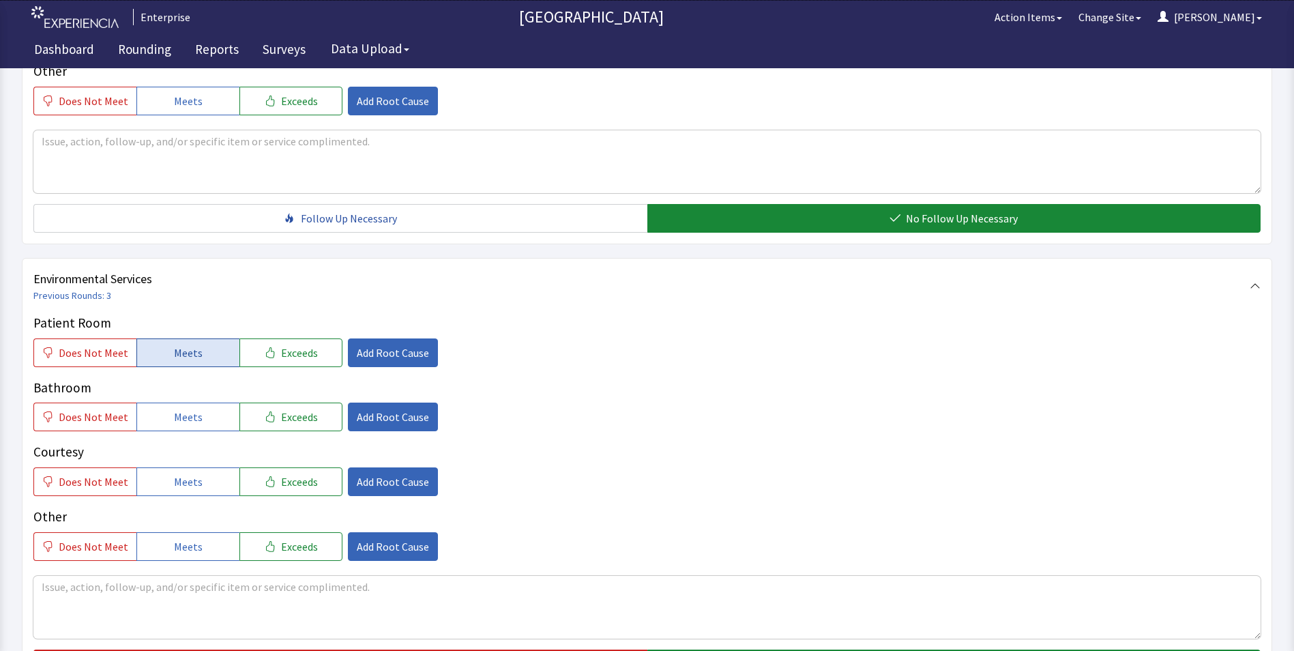
drag, startPoint x: 173, startPoint y: 326, endPoint x: 183, endPoint y: 376, distance: 50.8
click at [174, 344] on span "Meets" at bounding box center [188, 352] width 29 height 16
drag, startPoint x: 183, startPoint y: 394, endPoint x: 184, endPoint y: 417, distance: 23.2
click at [184, 408] on span "Meets" at bounding box center [188, 416] width 29 height 16
click at [163, 467] on button "Meets" at bounding box center [187, 481] width 103 height 29
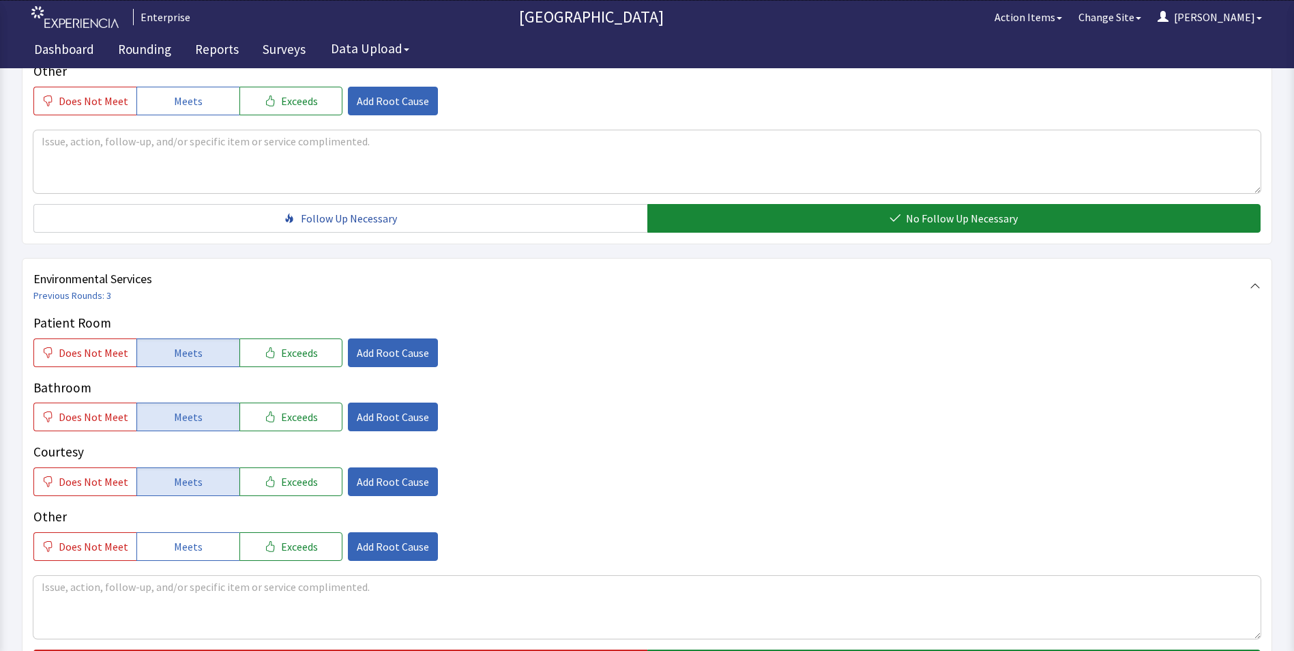
scroll to position [762, 0]
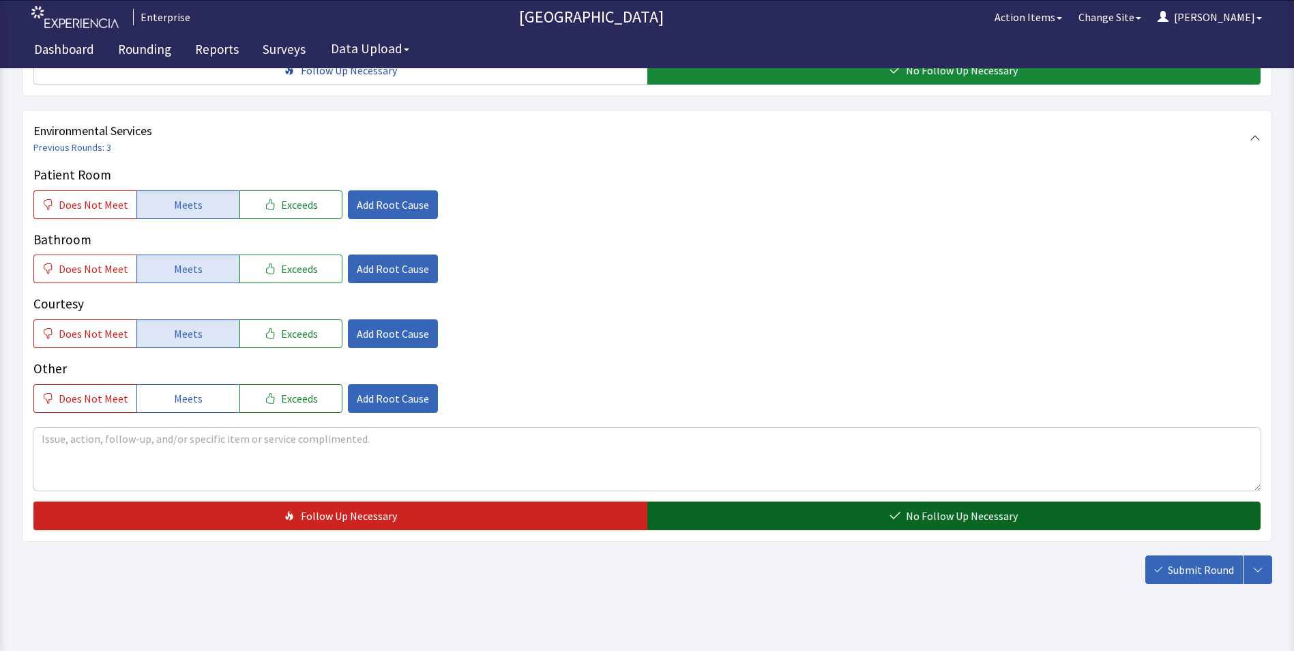
drag, startPoint x: 721, startPoint y: 481, endPoint x: 906, endPoint y: 510, distance: 186.3
click at [722, 501] on button "No Follow Up Necessary" at bounding box center [954, 515] width 614 height 29
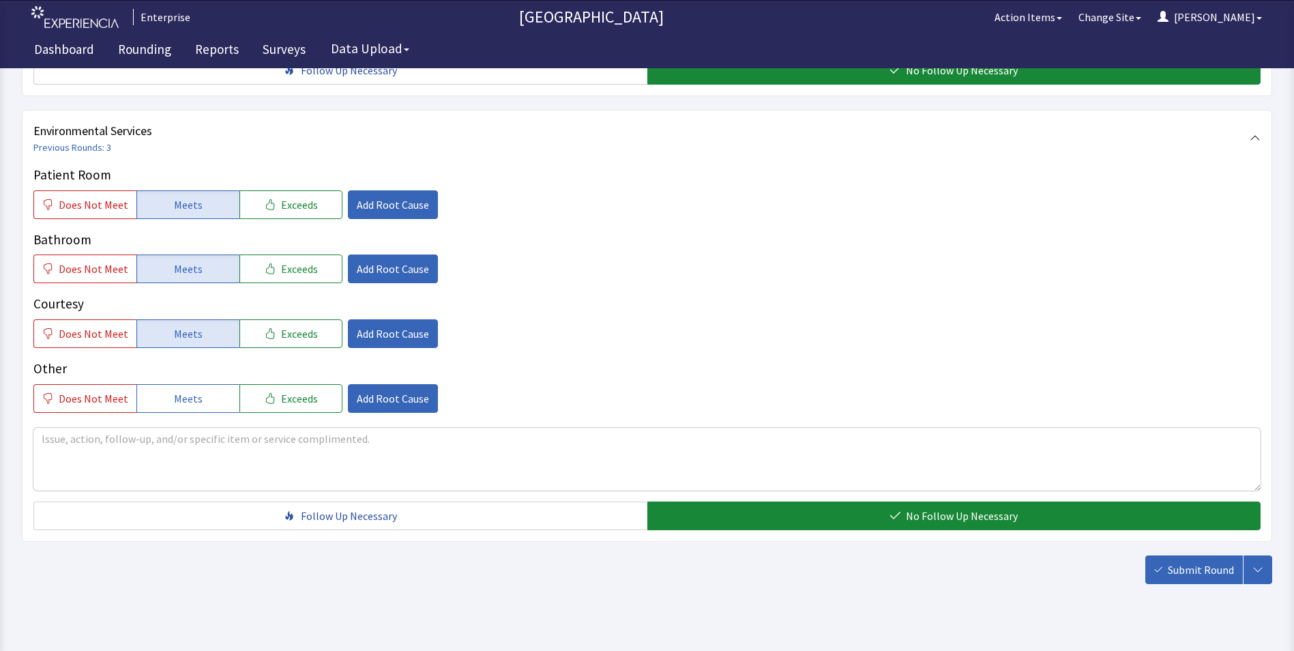
click at [1163, 555] on button "Submit Round" at bounding box center [1194, 569] width 98 height 29
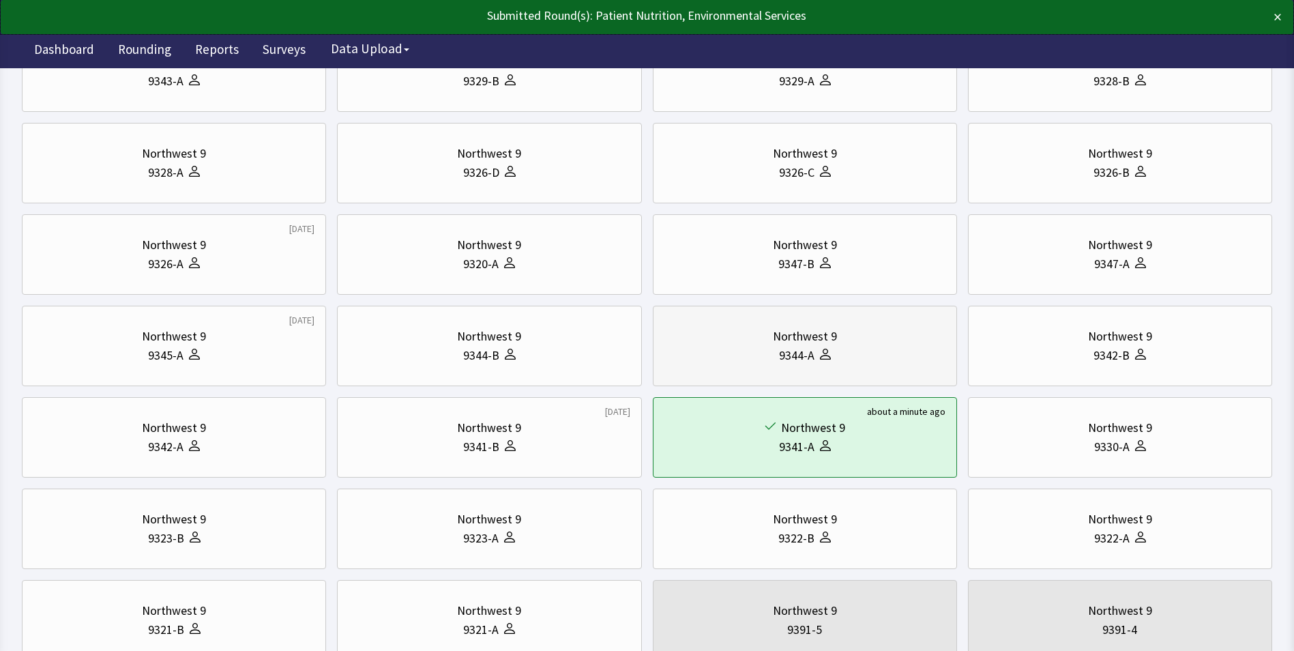
scroll to position [273, 0]
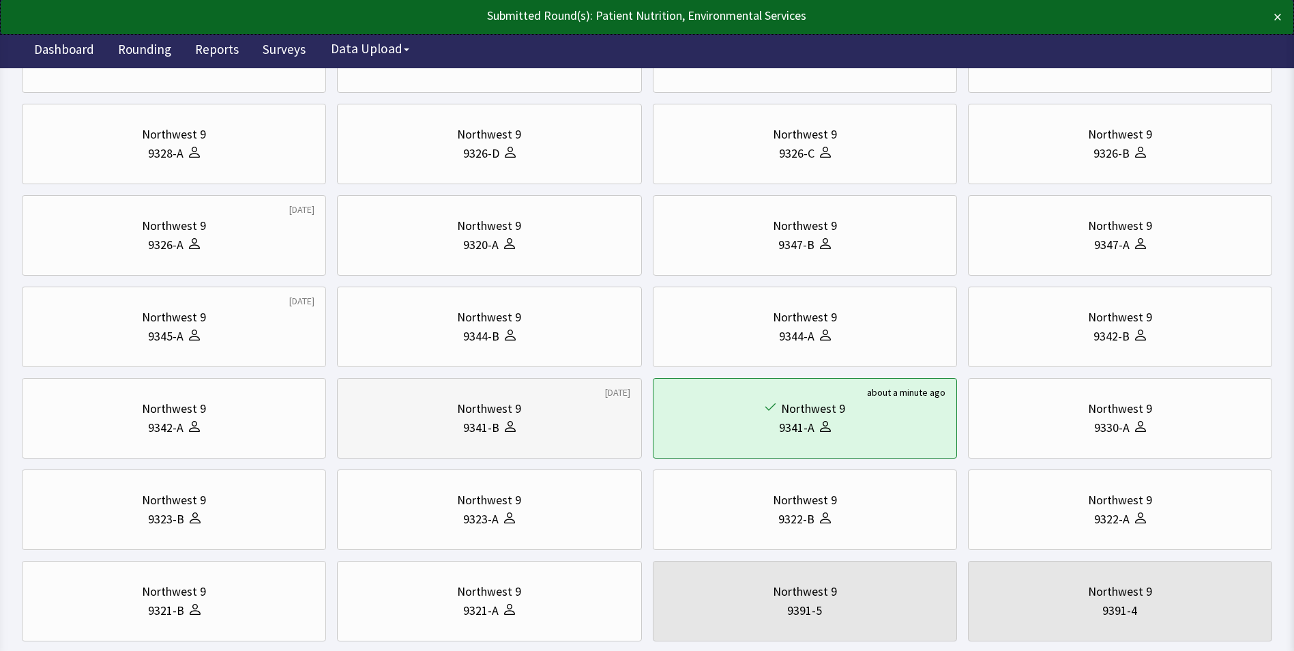
click at [401, 419] on div "9341-B" at bounding box center [488, 427] width 281 height 19
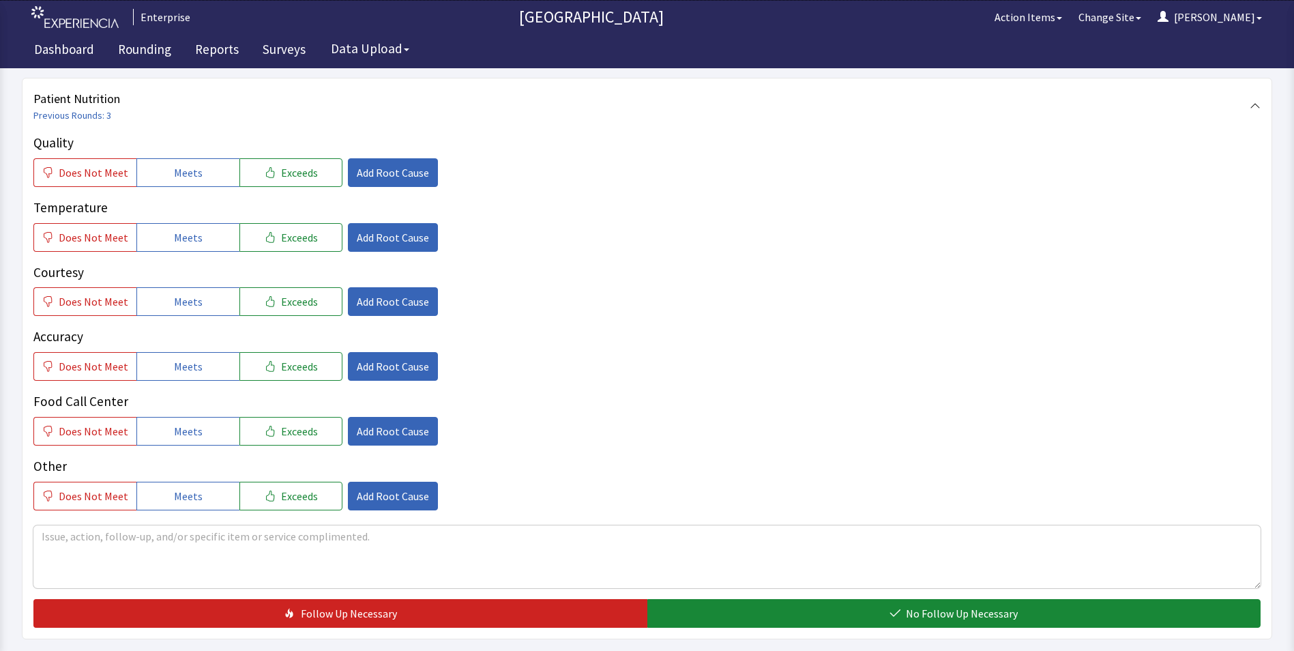
scroll to position [205, 0]
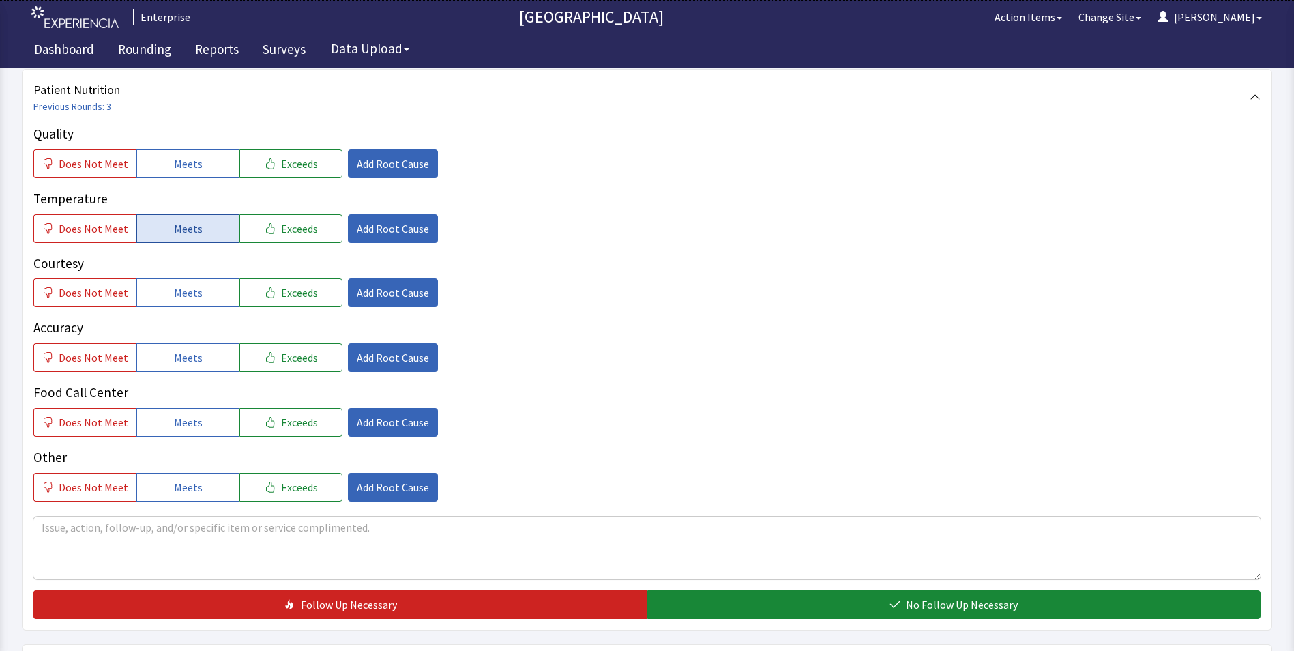
drag, startPoint x: 188, startPoint y: 157, endPoint x: 195, endPoint y: 219, distance: 62.5
click at [188, 159] on span "Meets" at bounding box center [188, 163] width 29 height 16
drag, startPoint x: 192, startPoint y: 225, endPoint x: 194, endPoint y: 273, distance: 47.8
click at [193, 228] on span "Meets" at bounding box center [188, 228] width 29 height 16
click at [192, 295] on span "Meets" at bounding box center [188, 292] width 29 height 16
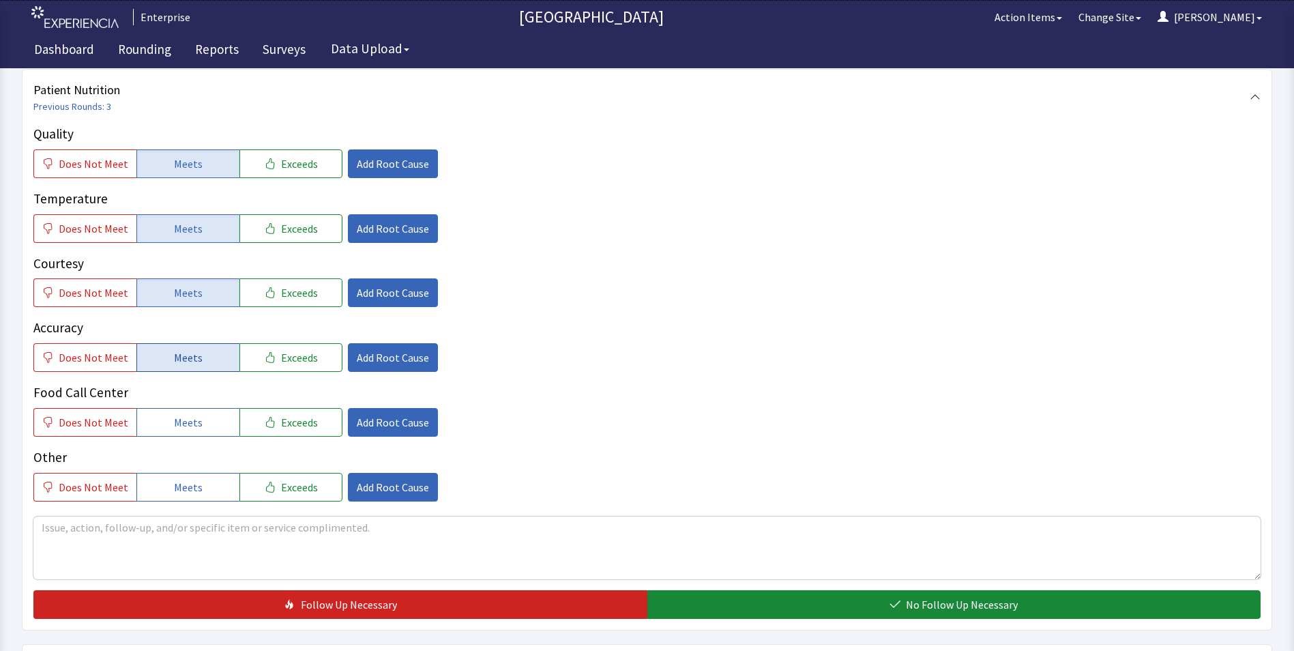
click at [201, 358] on button "Meets" at bounding box center [187, 357] width 103 height 29
click at [198, 413] on button "Meets" at bounding box center [187, 422] width 103 height 29
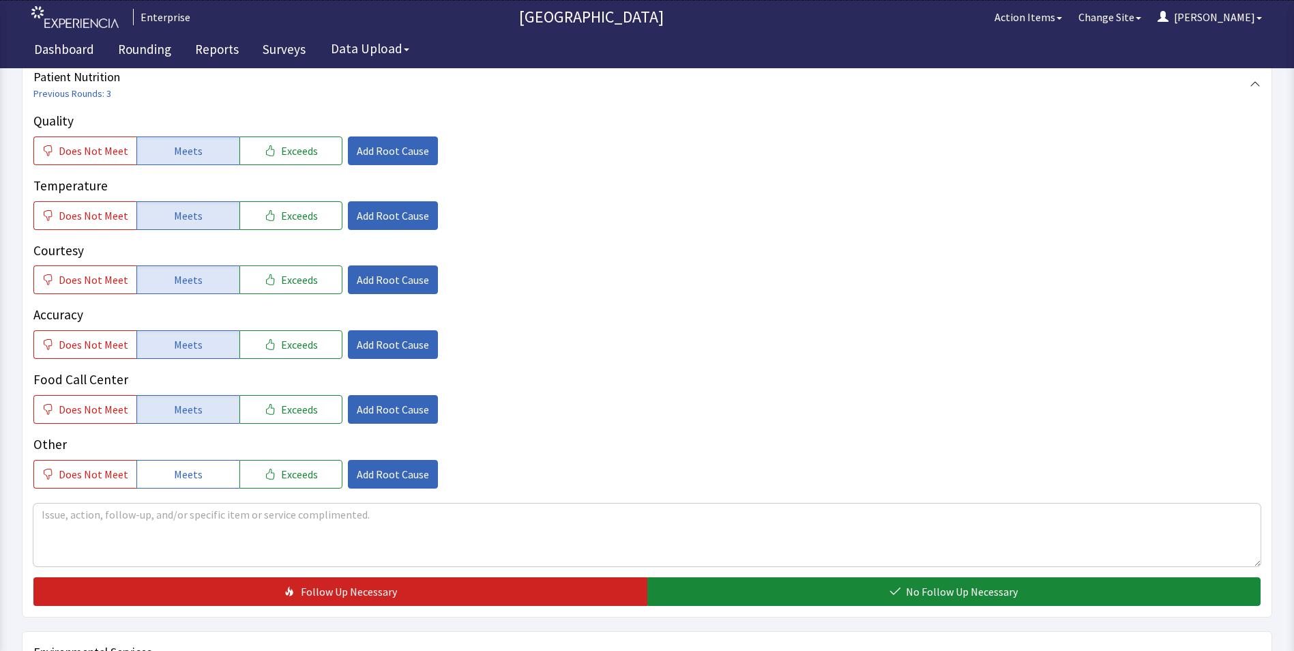
scroll to position [477, 0]
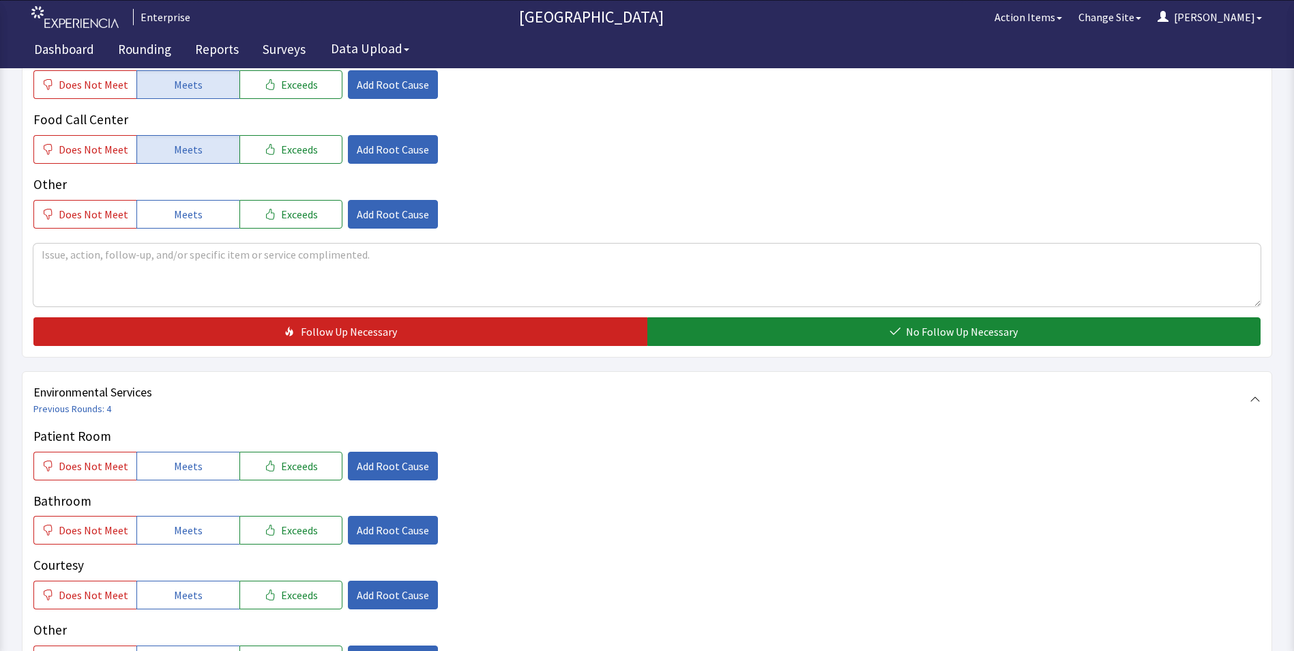
click at [715, 316] on div "Quality Does Not Meet Meets Exceeds Add Root Cause Temperature Does Not Meet Me…" at bounding box center [646, 98] width 1227 height 494
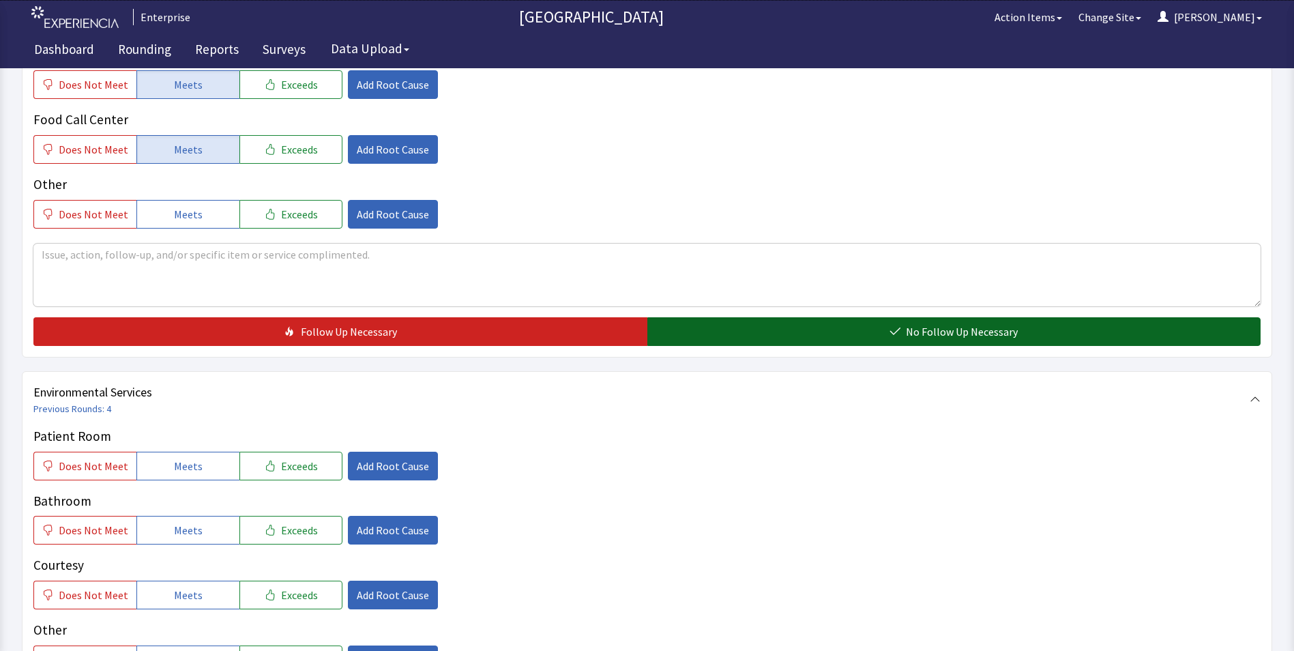
click at [711, 324] on button "No Follow Up Necessary" at bounding box center [954, 331] width 614 height 29
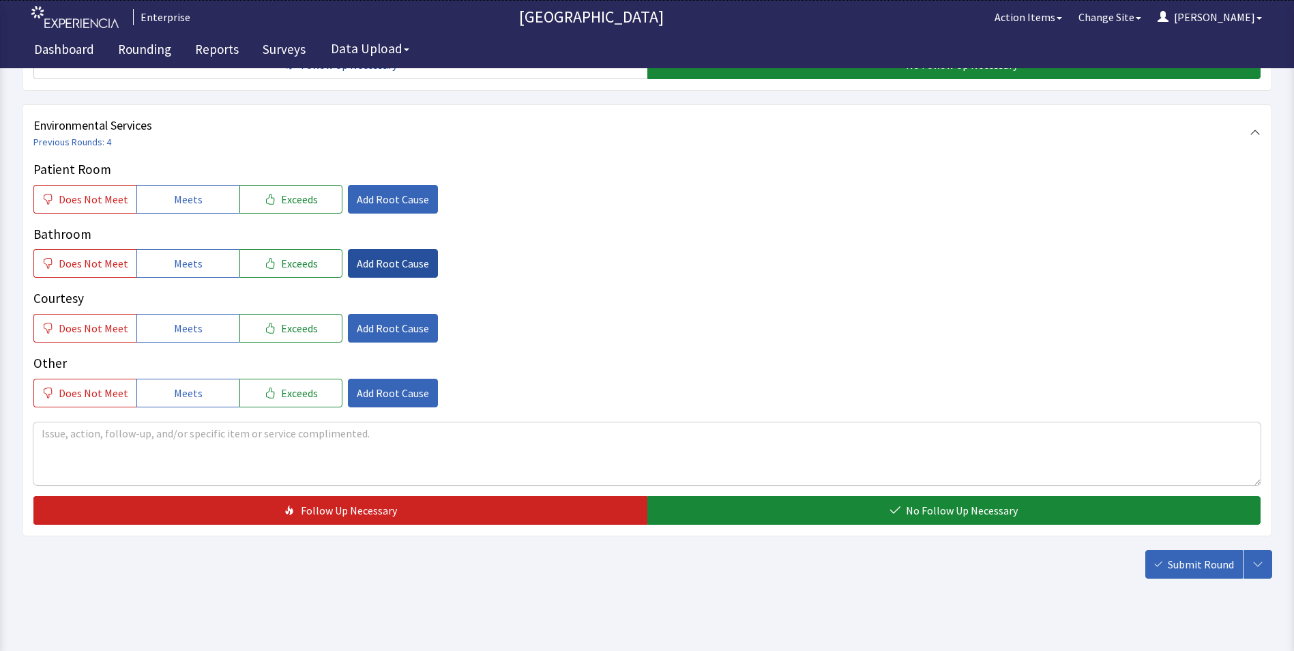
scroll to position [750, 0]
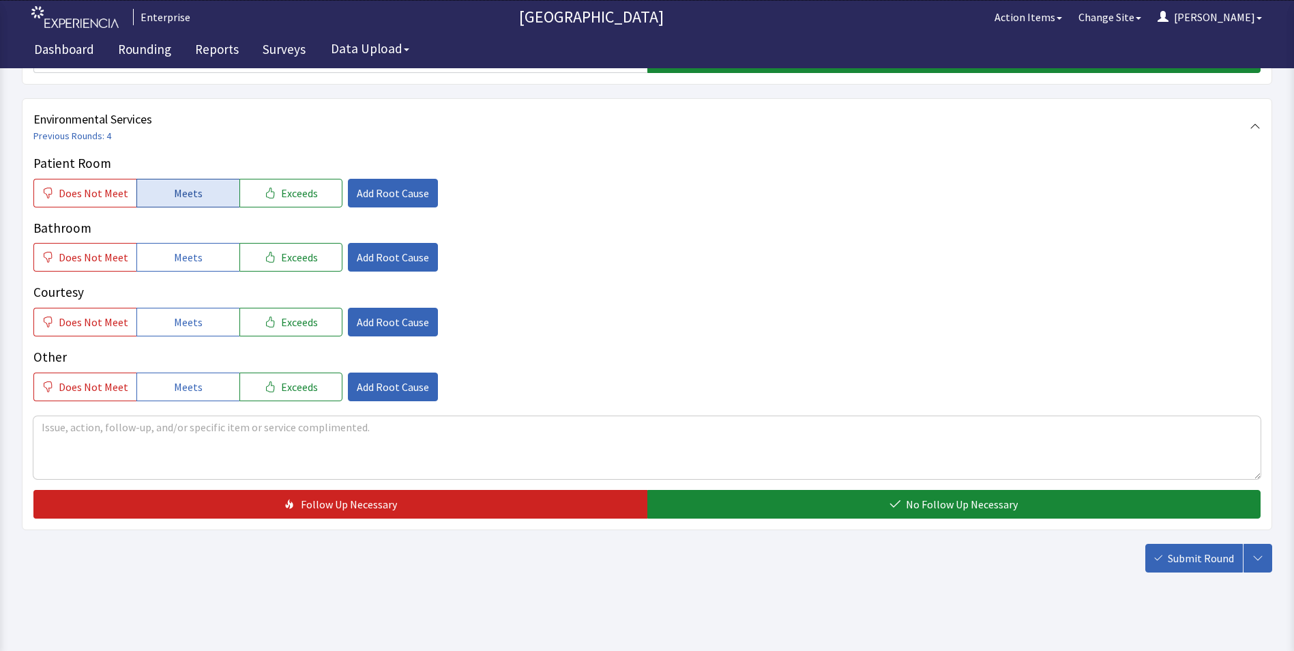
drag, startPoint x: 185, startPoint y: 192, endPoint x: 191, endPoint y: 218, distance: 26.5
click at [185, 196] on span "Meets" at bounding box center [188, 193] width 29 height 16
drag, startPoint x: 196, startPoint y: 258, endPoint x: 196, endPoint y: 276, distance: 18.4
click at [196, 261] on span "Meets" at bounding box center [188, 257] width 29 height 16
click at [196, 314] on button "Meets" at bounding box center [187, 322] width 103 height 29
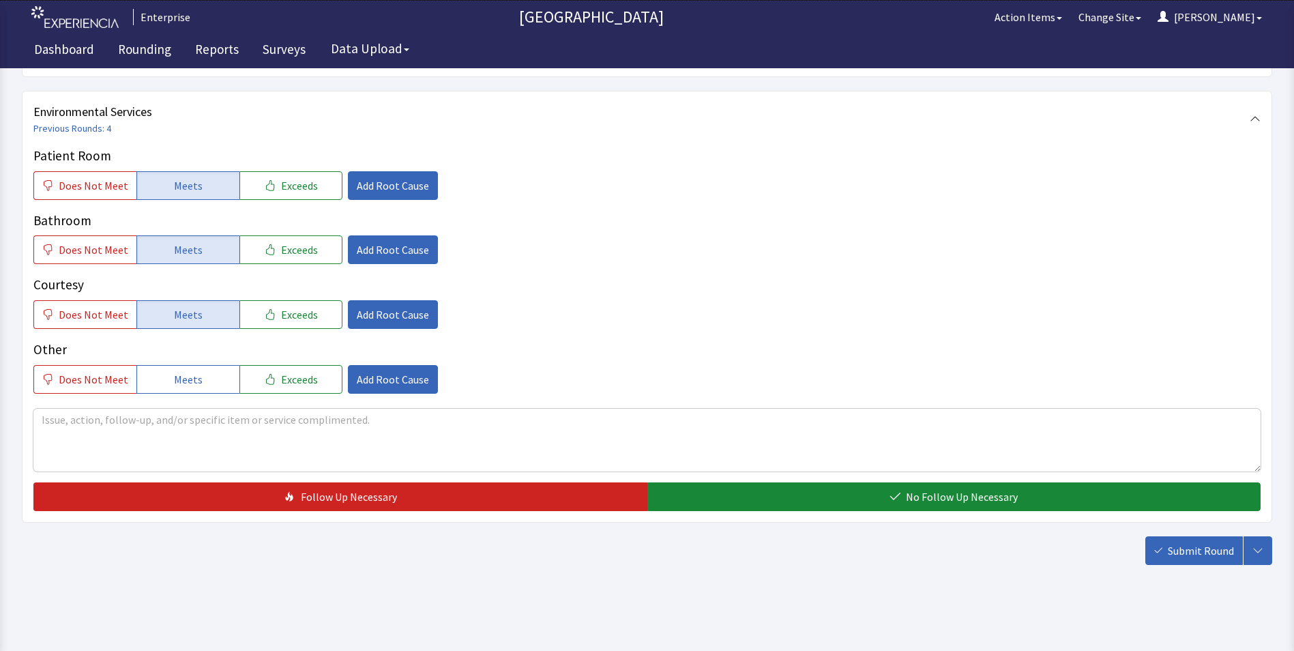
scroll to position [762, 0]
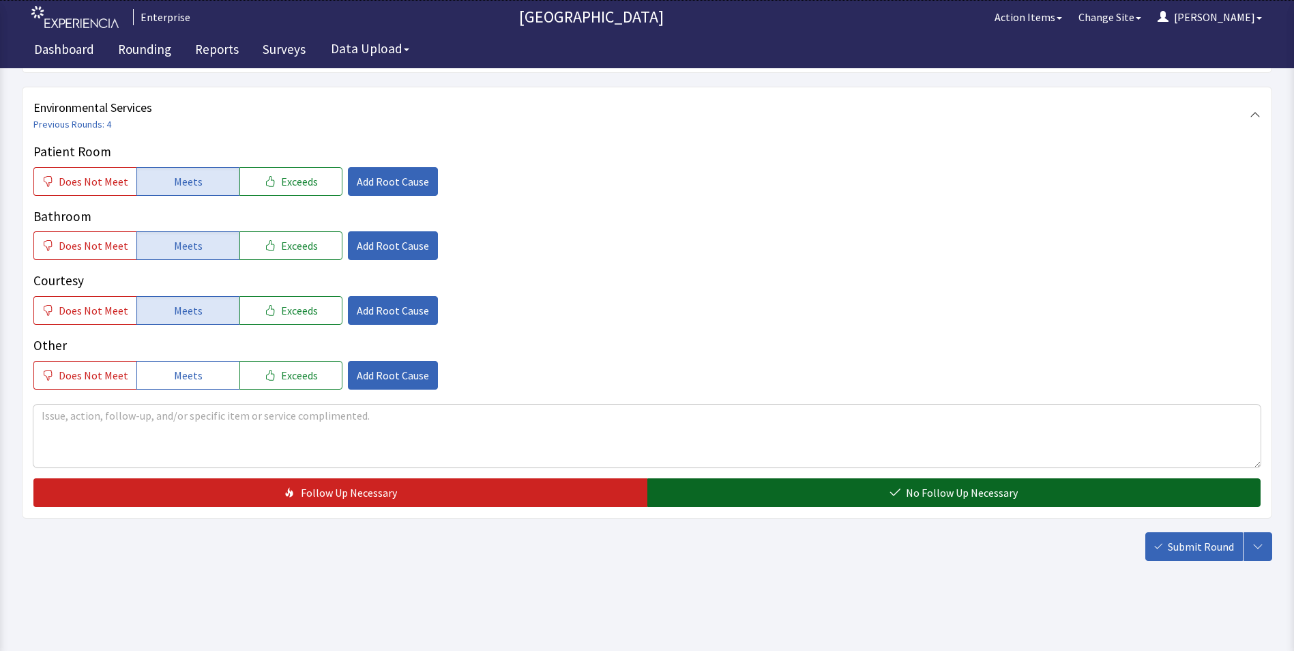
click at [676, 496] on button "No Follow Up Necessary" at bounding box center [954, 492] width 614 height 29
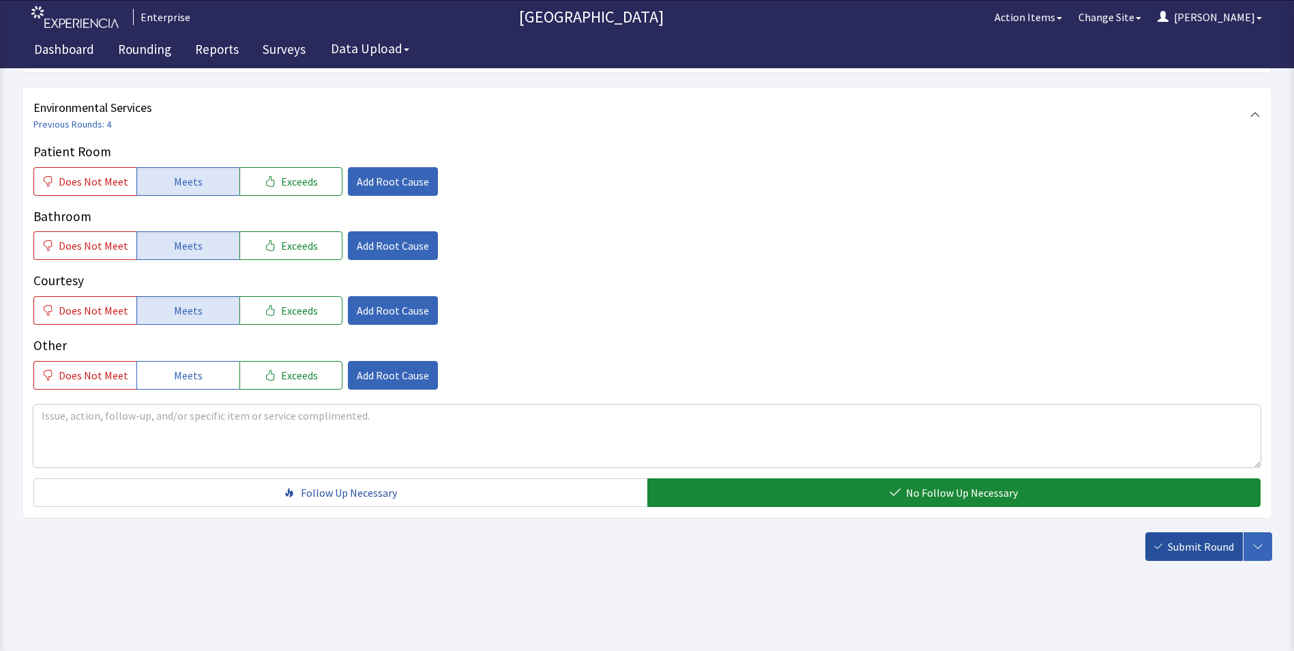
click at [1171, 545] on span "Submit Round" at bounding box center [1200, 546] width 66 height 16
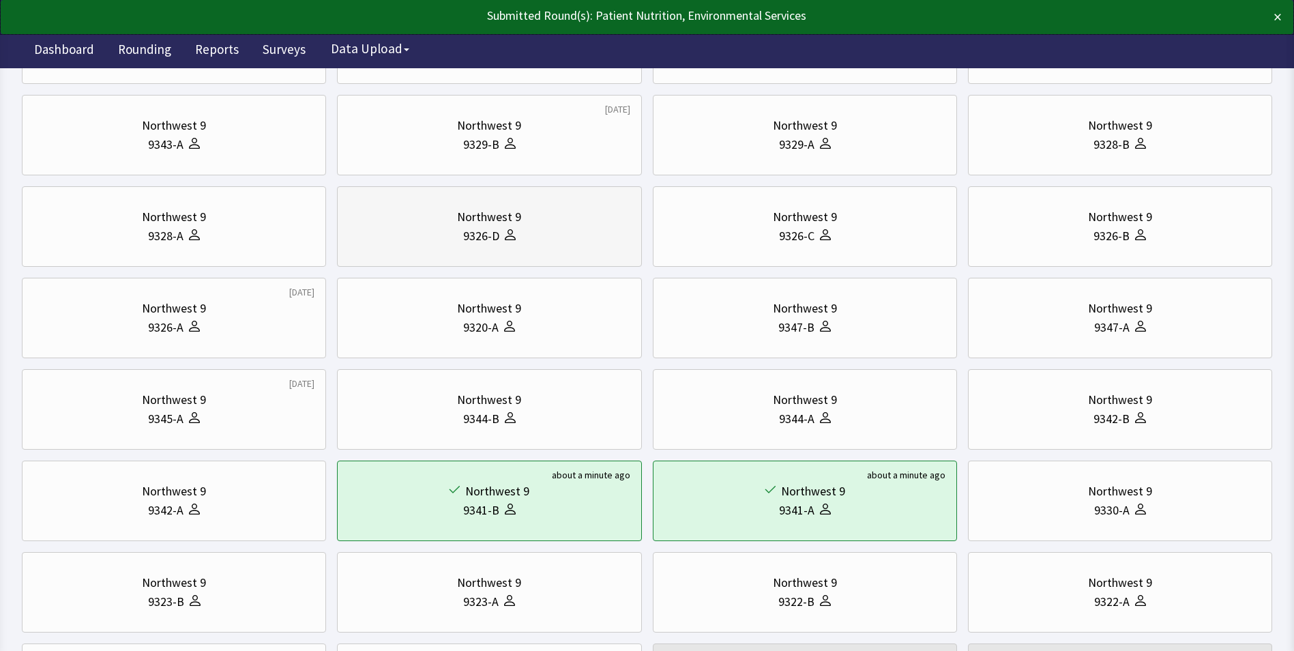
scroll to position [205, 0]
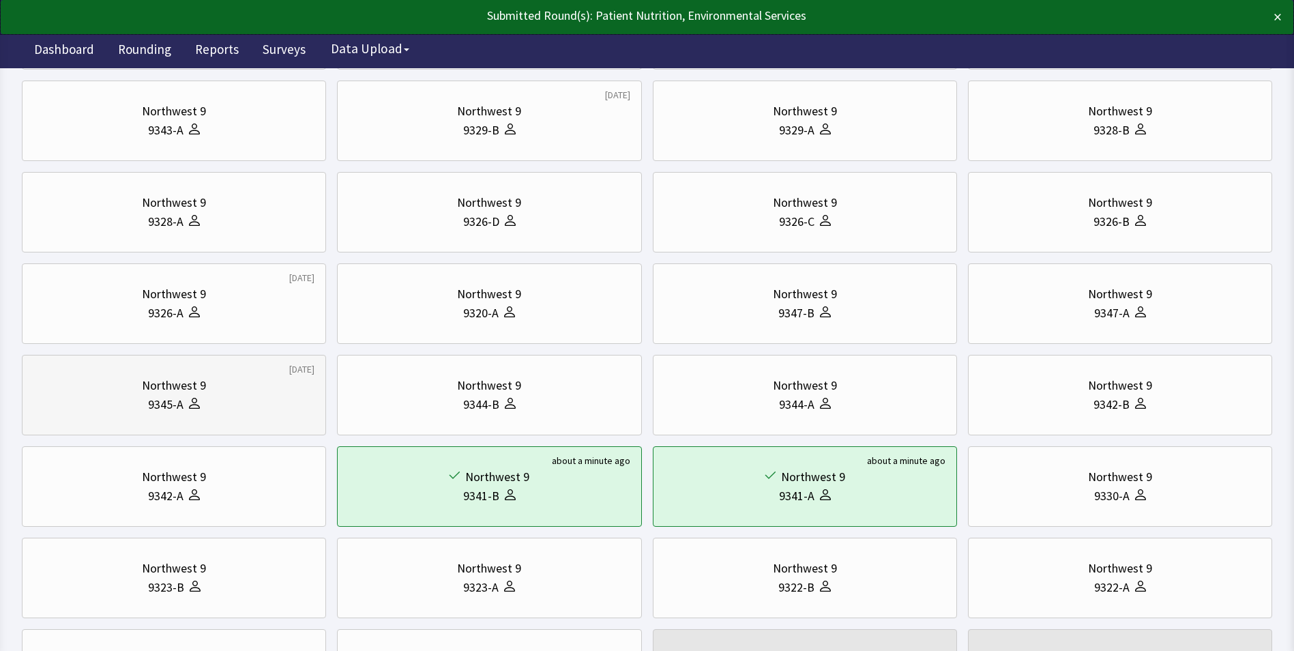
click at [173, 386] on div "Northwest 9" at bounding box center [174, 385] width 64 height 19
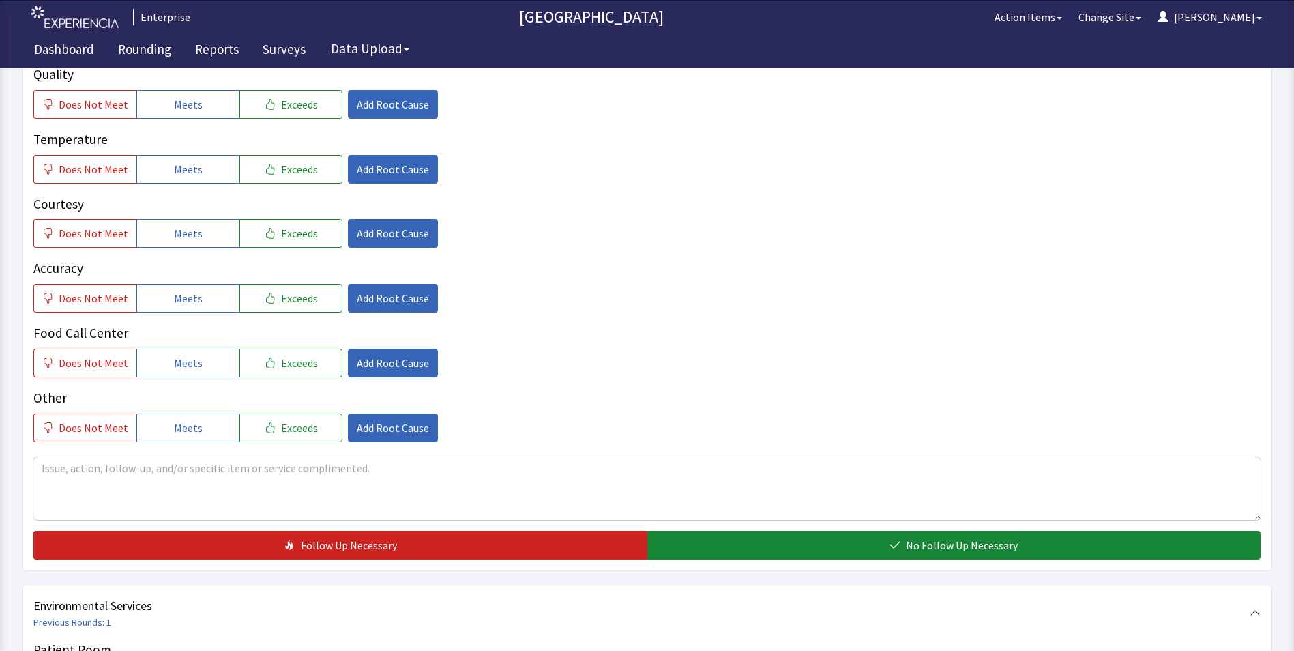
scroll to position [273, 0]
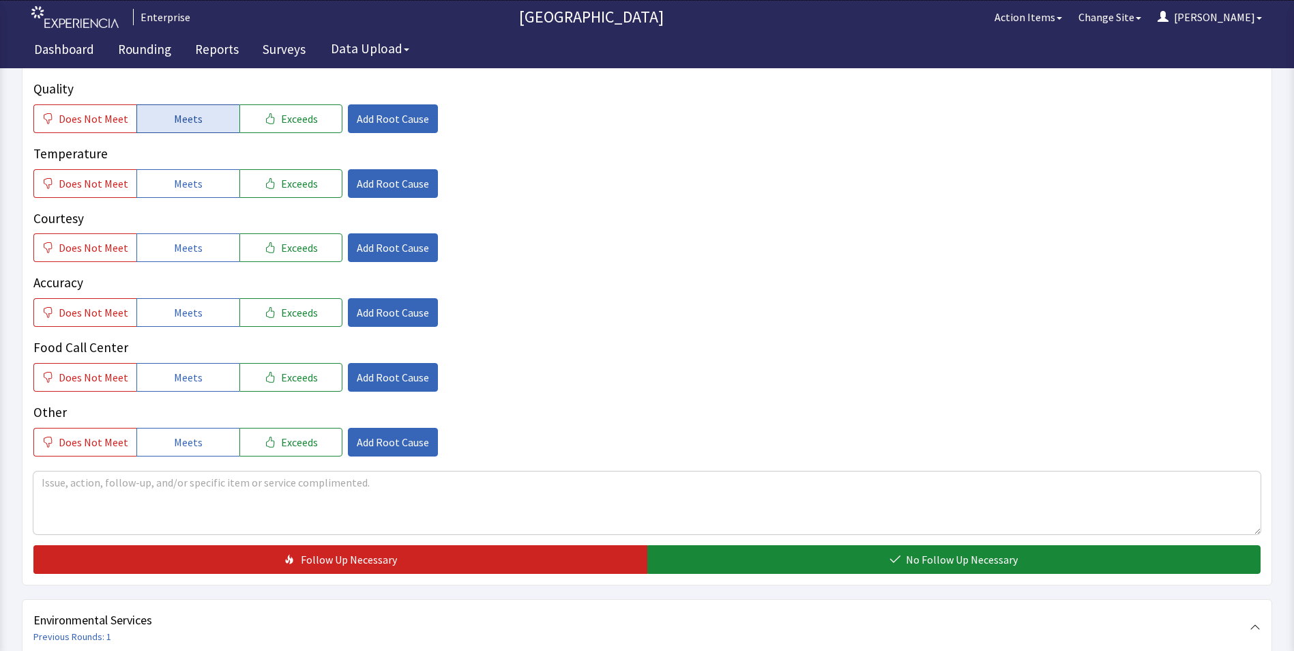
click at [191, 110] on span "Meets" at bounding box center [188, 118] width 29 height 16
click at [202, 170] on button "Meets" at bounding box center [187, 183] width 103 height 29
click at [198, 233] on button "Meets" at bounding box center [187, 247] width 103 height 29
drag, startPoint x: 188, startPoint y: 284, endPoint x: 188, endPoint y: 316, distance: 31.4
click at [188, 304] on span "Meets" at bounding box center [188, 312] width 29 height 16
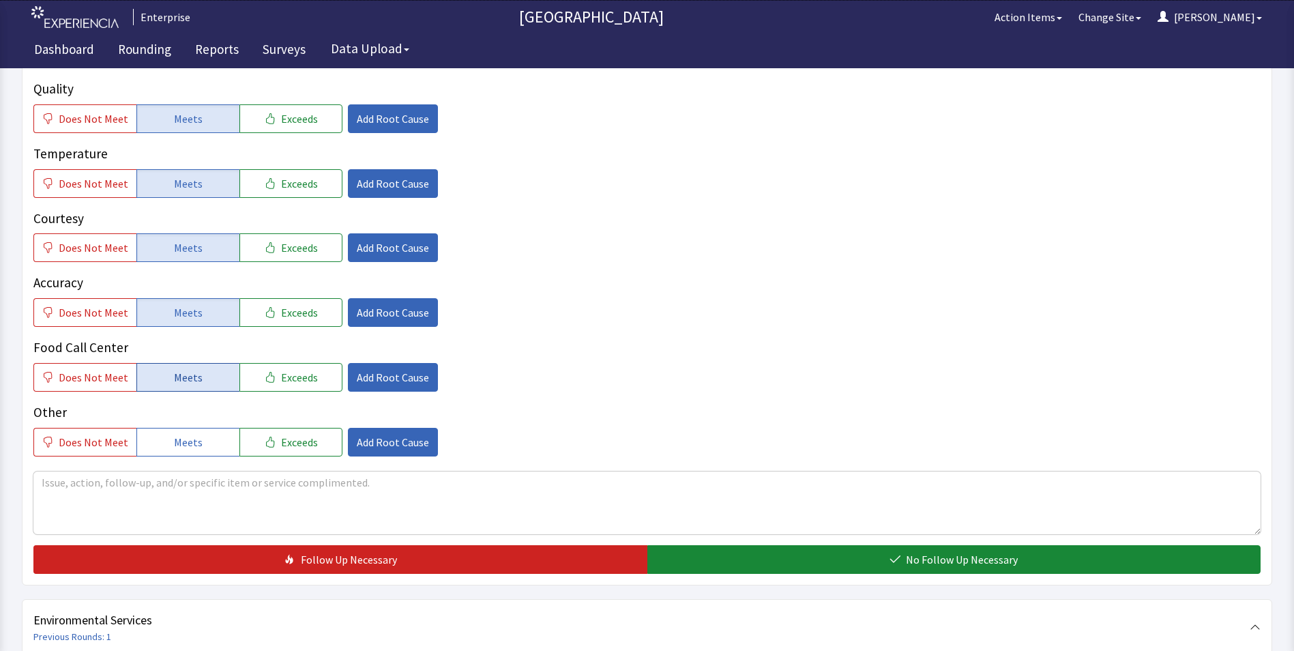
click at [185, 369] on span "Meets" at bounding box center [188, 377] width 29 height 16
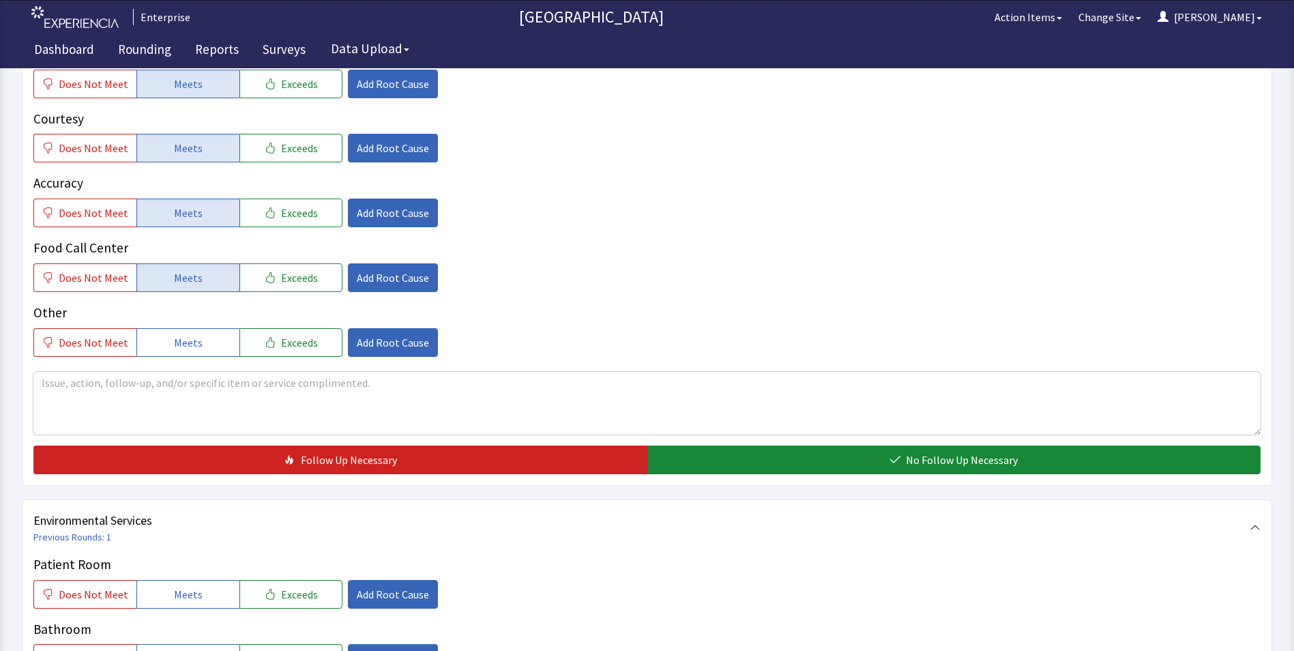
scroll to position [477, 0]
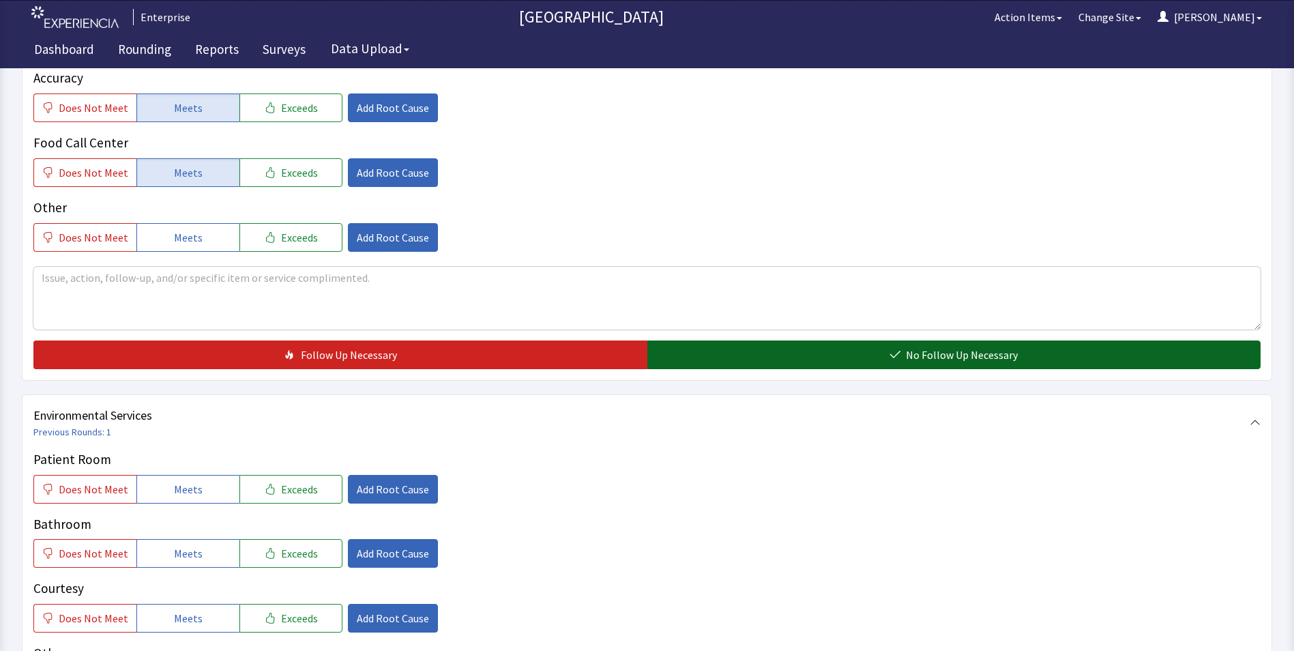
click at [766, 340] on button "No Follow Up Necessary" at bounding box center [954, 354] width 614 height 29
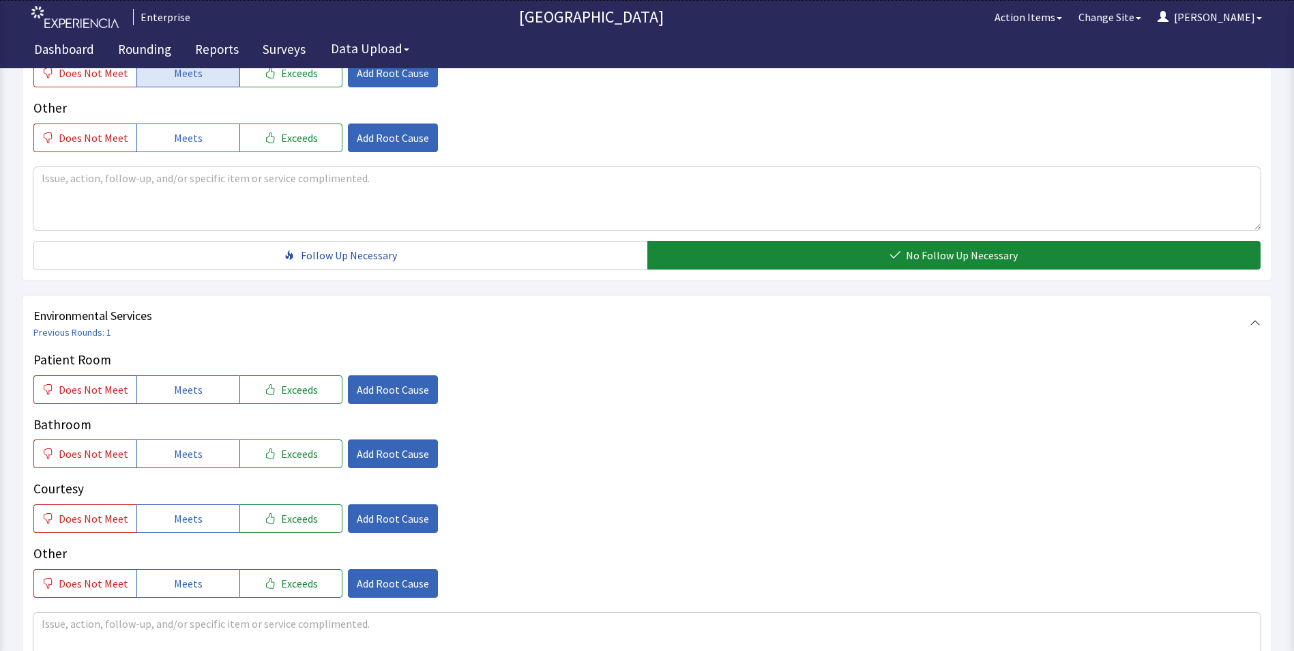
scroll to position [682, 0]
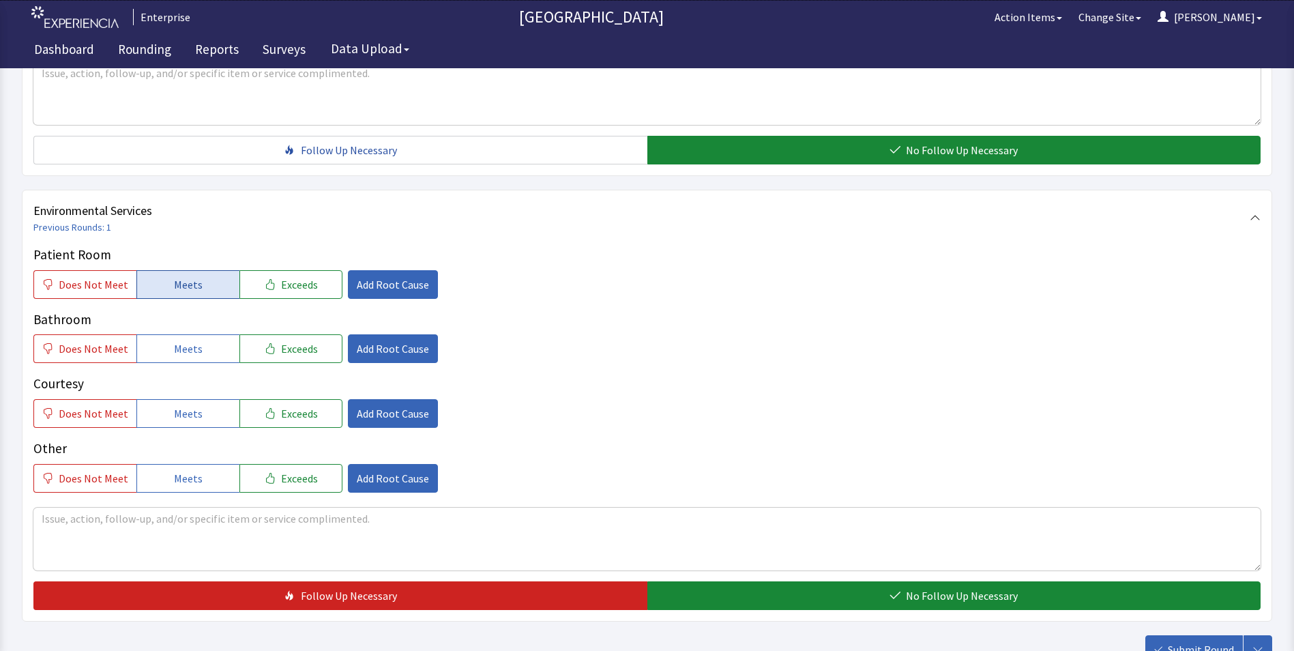
click at [174, 276] on span "Meets" at bounding box center [188, 284] width 29 height 16
drag, startPoint x: 177, startPoint y: 334, endPoint x: 179, endPoint y: 344, distance: 9.8
click at [179, 336] on button "Meets" at bounding box center [187, 348] width 103 height 29
drag, startPoint x: 179, startPoint y: 385, endPoint x: 208, endPoint y: 383, distance: 28.7
click at [183, 405] on span "Meets" at bounding box center [188, 413] width 29 height 16
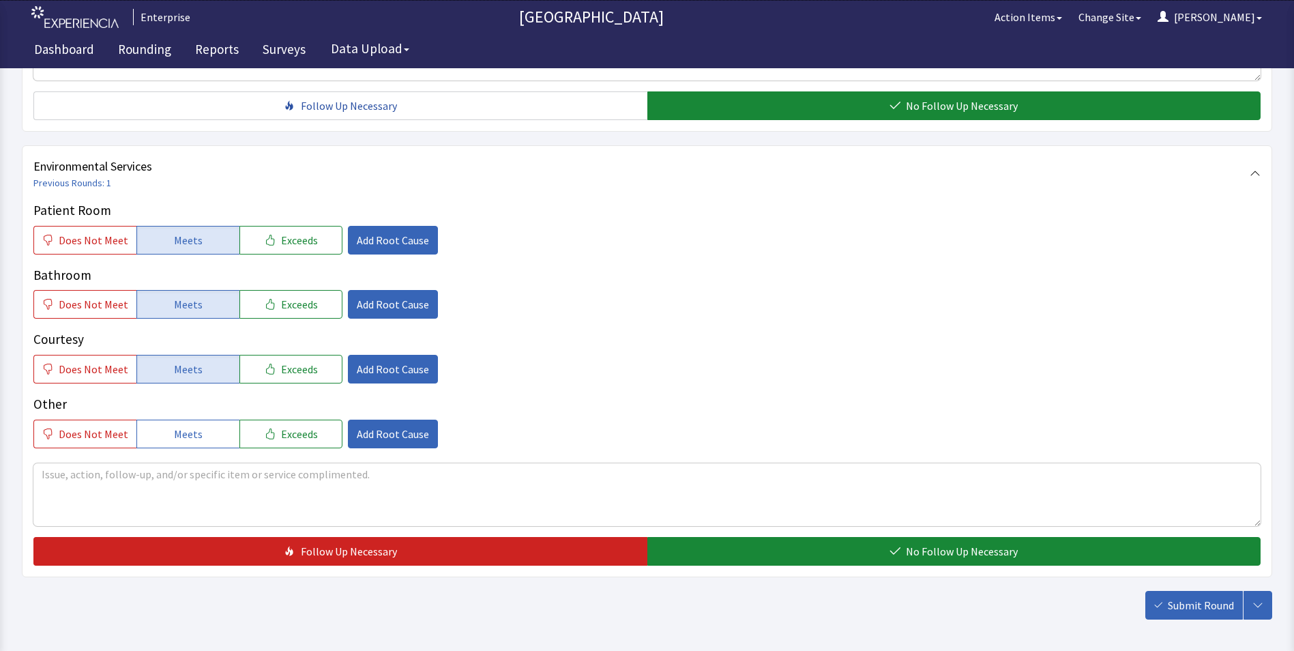
scroll to position [762, 0]
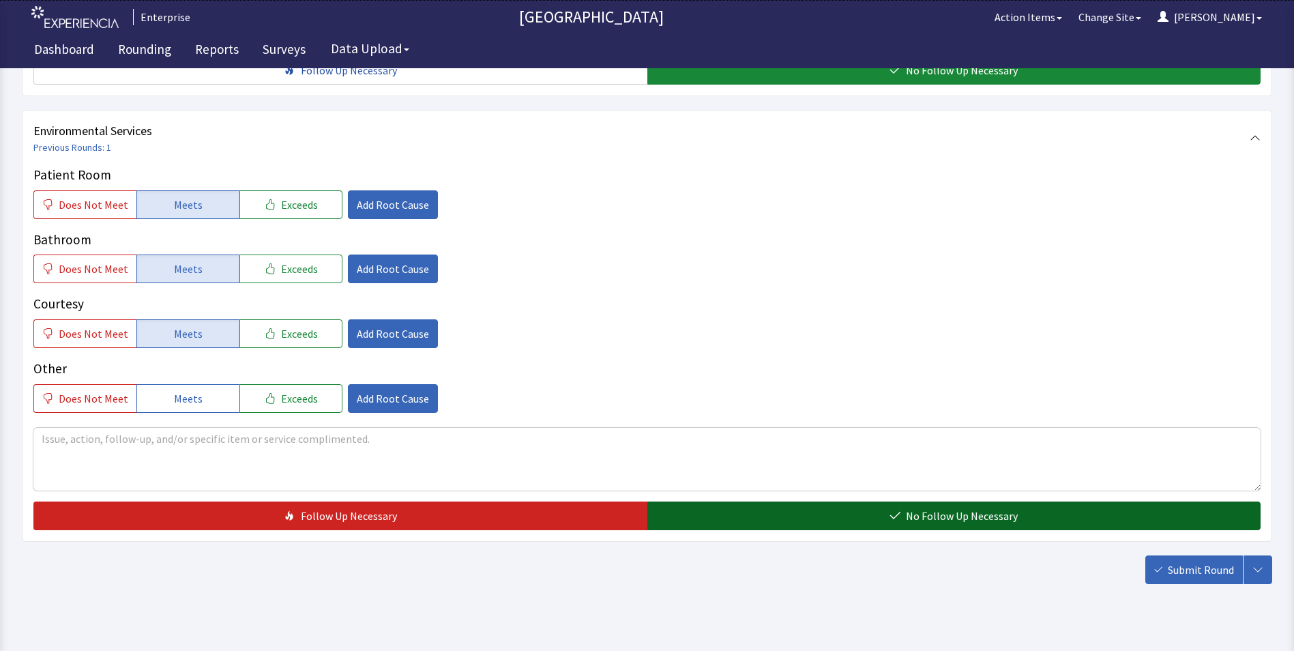
drag, startPoint x: 708, startPoint y: 497, endPoint x: 715, endPoint y: 500, distance: 7.0
click at [713, 501] on button "No Follow Up Necessary" at bounding box center [954, 515] width 614 height 29
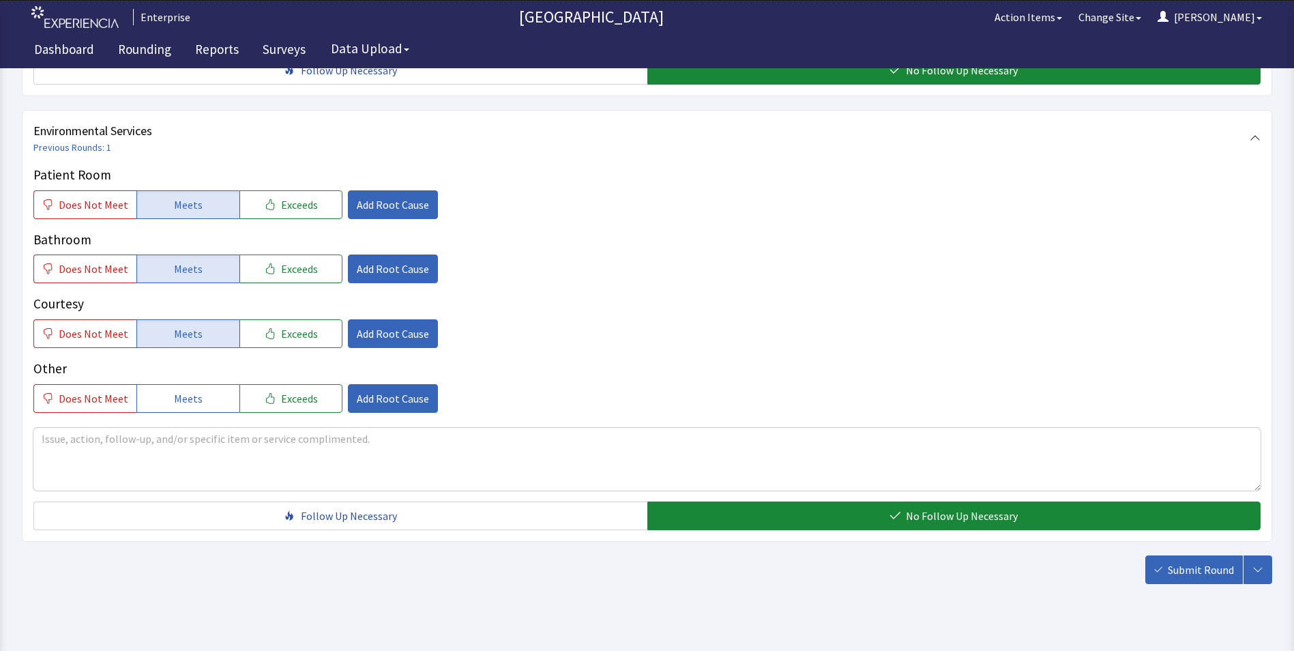
drag, startPoint x: 1195, startPoint y: 540, endPoint x: 1178, endPoint y: 530, distance: 20.1
click at [1196, 561] on span "Submit Round" at bounding box center [1200, 569] width 66 height 16
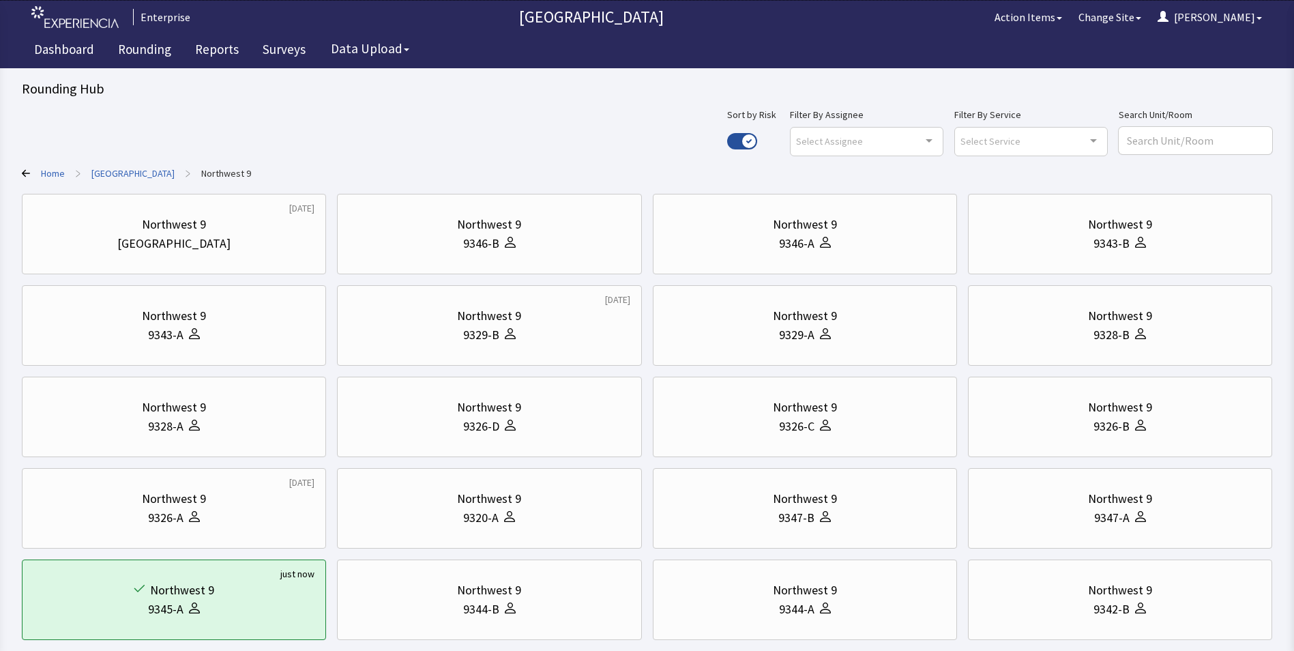
click at [134, 171] on link "[GEOGRAPHIC_DATA]" at bounding box center [132, 173] width 83 height 14
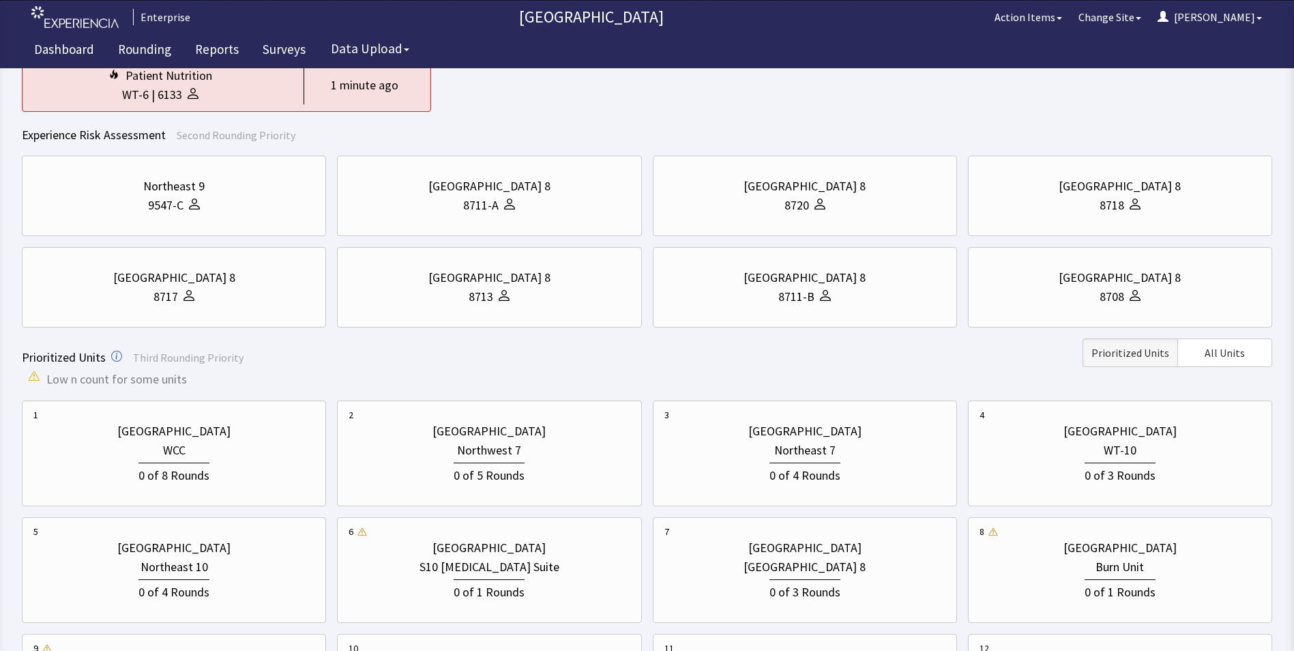
scroll to position [409, 0]
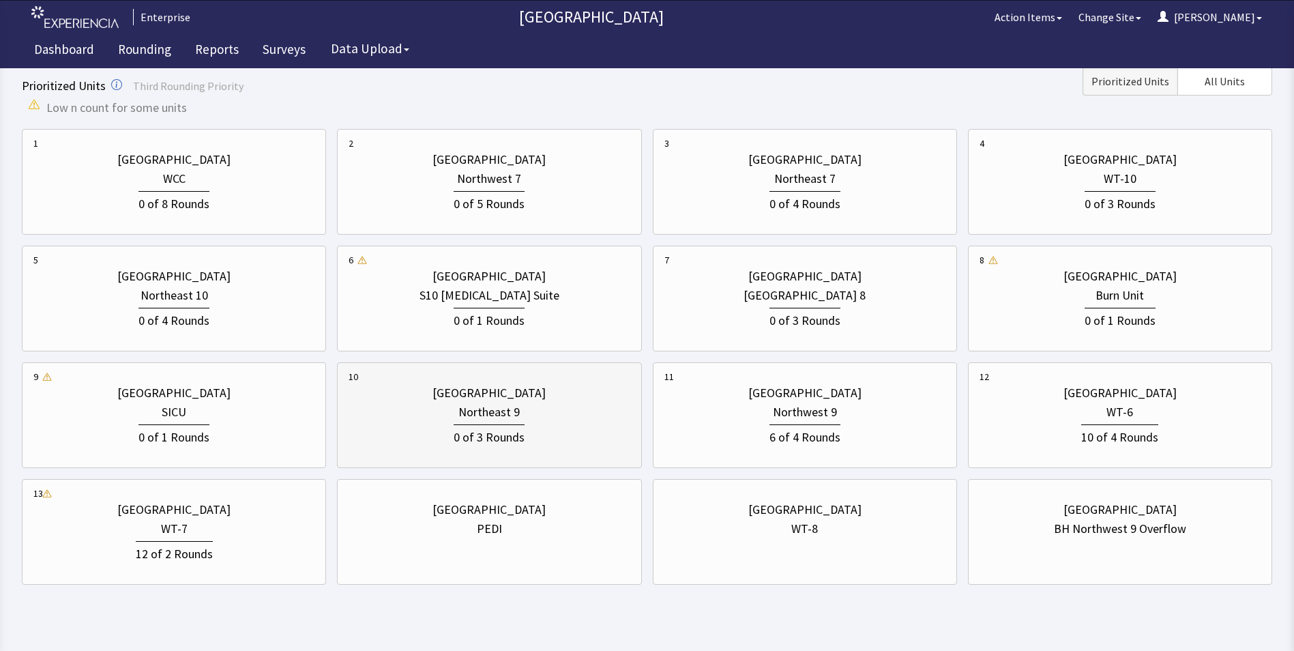
click at [461, 424] on div "0 of 3 Rounds" at bounding box center [488, 435] width 71 height 23
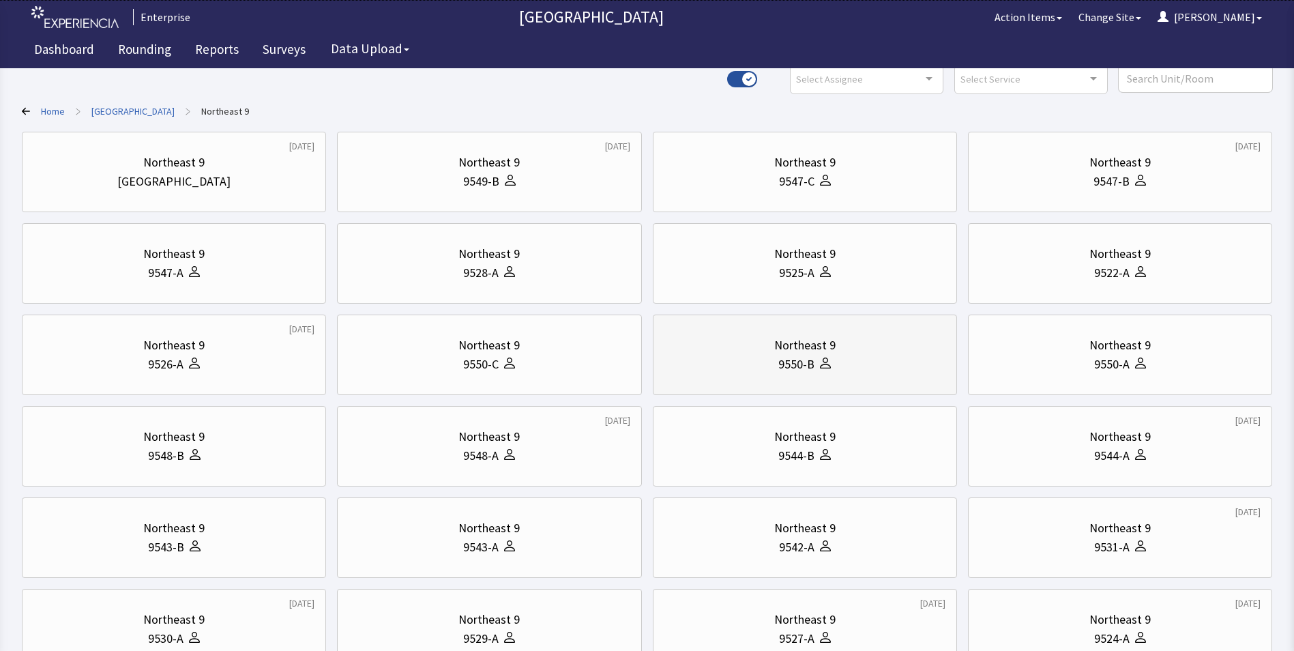
scroll to position [0, 0]
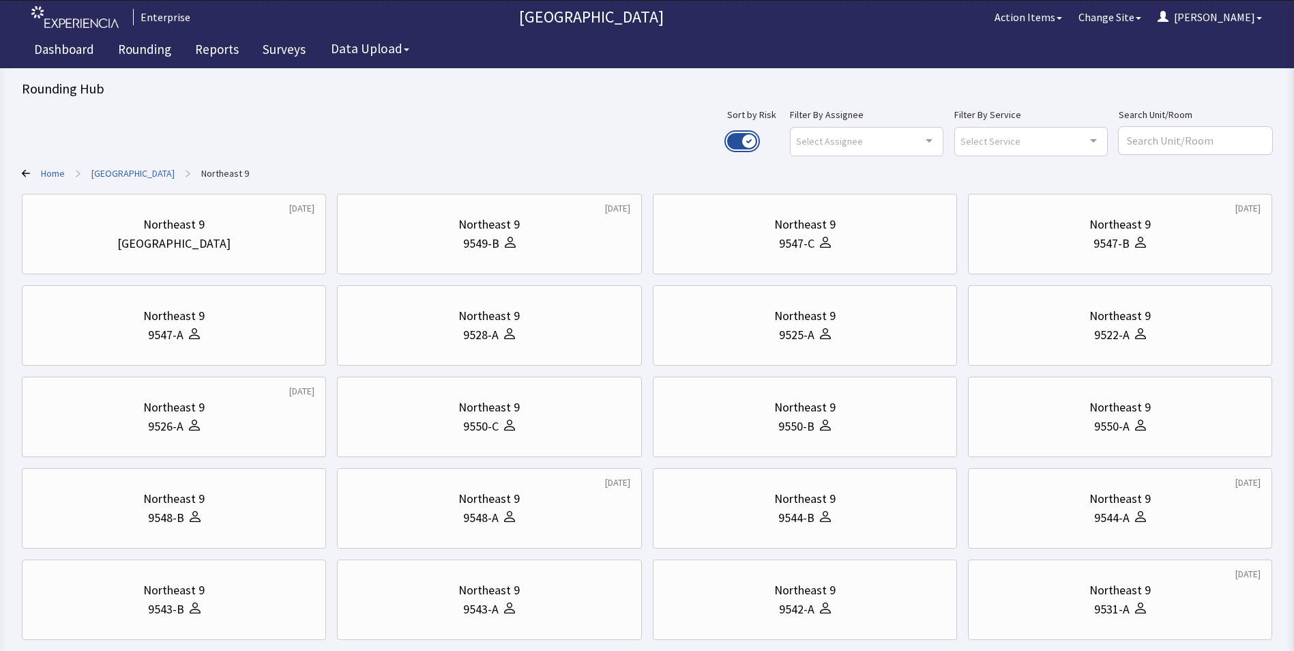
click at [757, 136] on button "Use setting" at bounding box center [742, 141] width 30 height 16
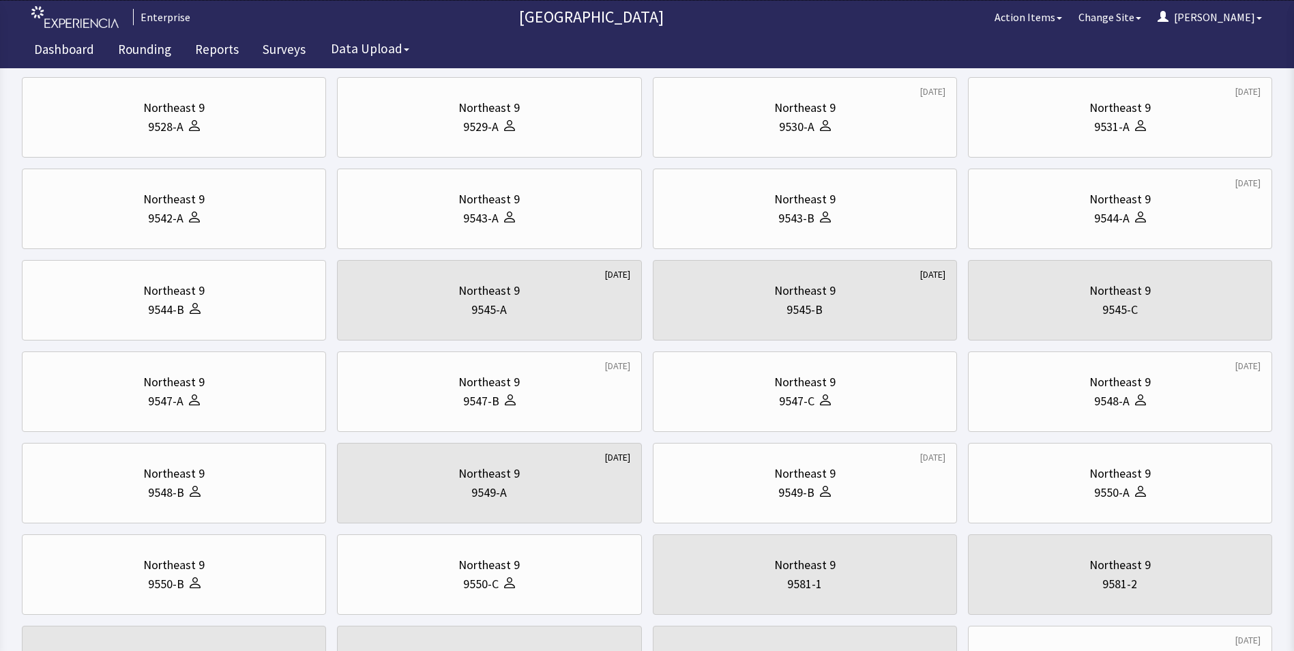
scroll to position [341, 0]
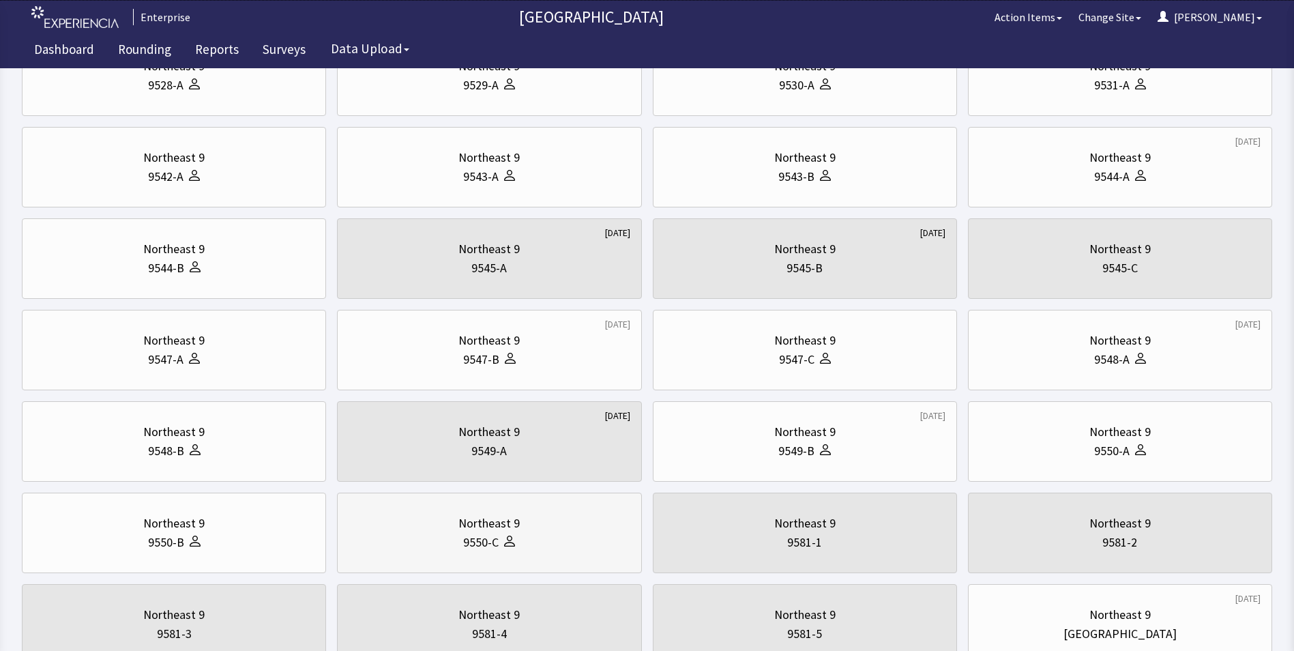
click at [586, 526] on div "Northeast 9" at bounding box center [488, 522] width 281 height 19
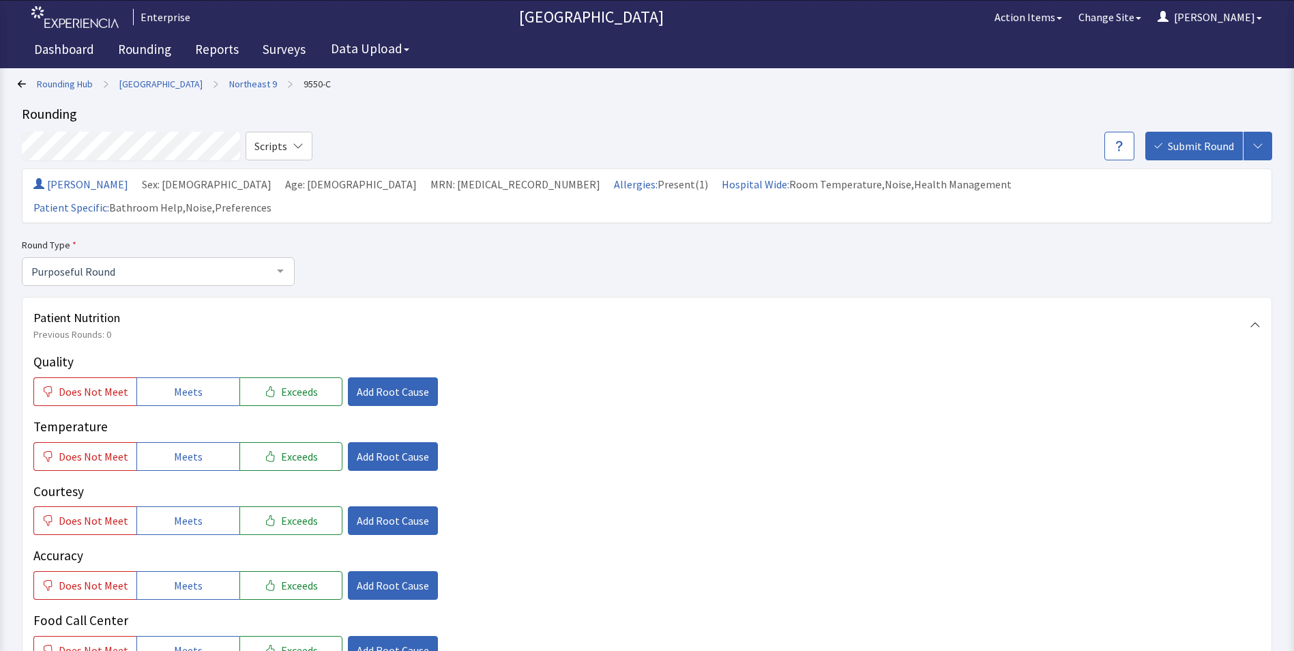
click at [52, 80] on link "Rounding Hub" at bounding box center [65, 84] width 56 height 14
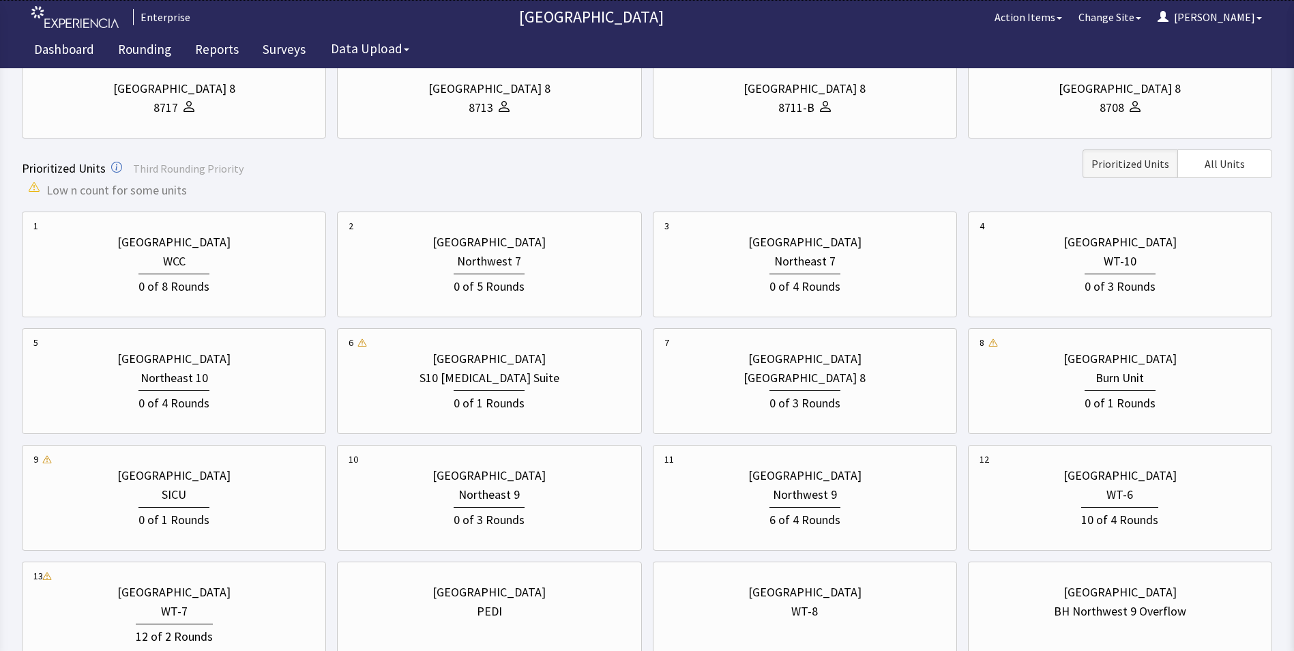
scroll to position [341, 0]
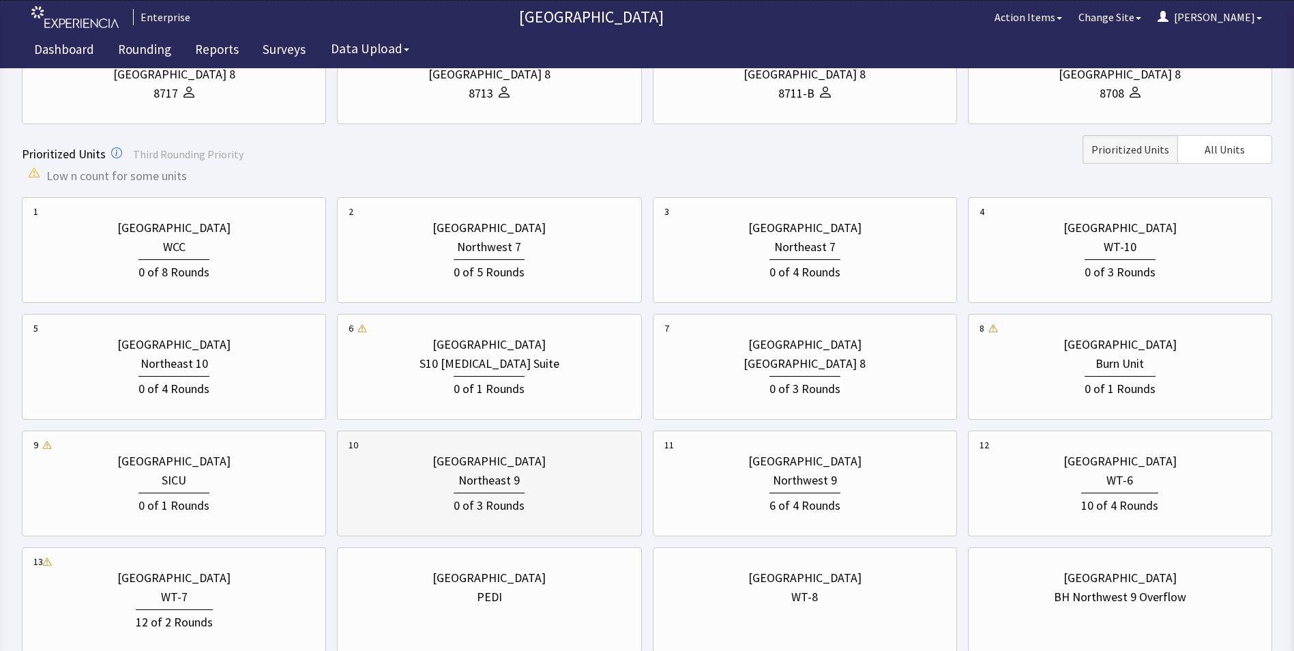
click at [485, 485] on div "Northeast 9" at bounding box center [488, 479] width 61 height 19
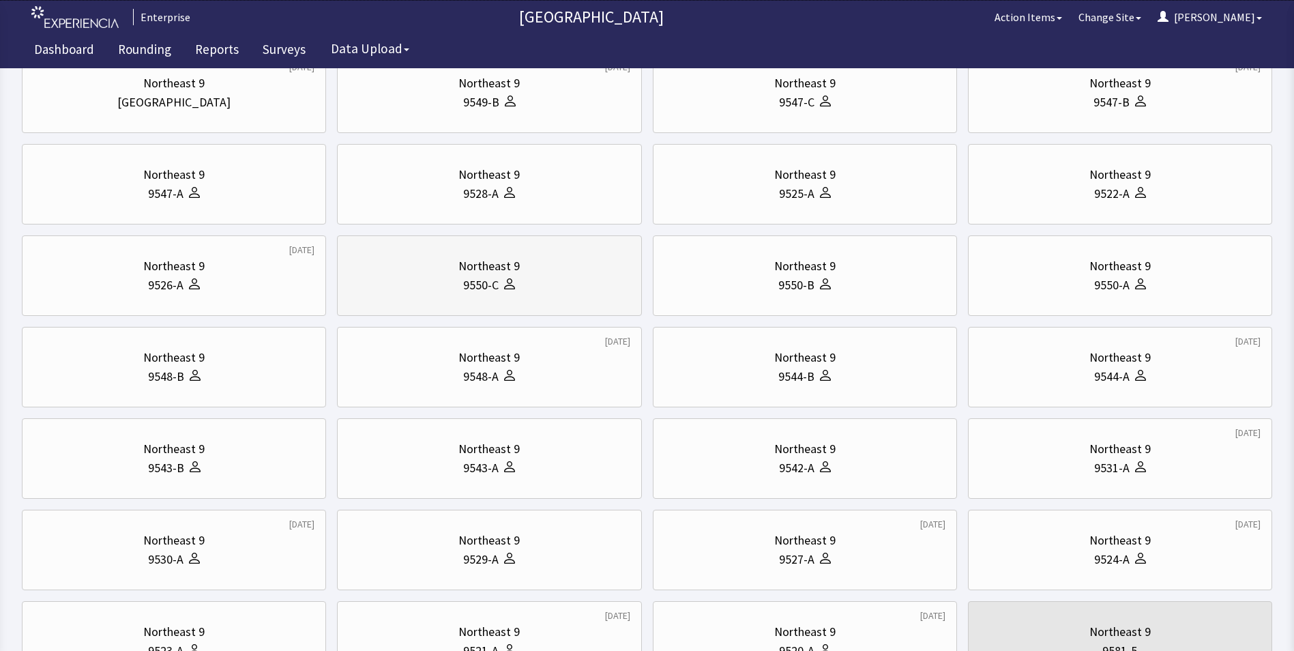
scroll to position [0, 0]
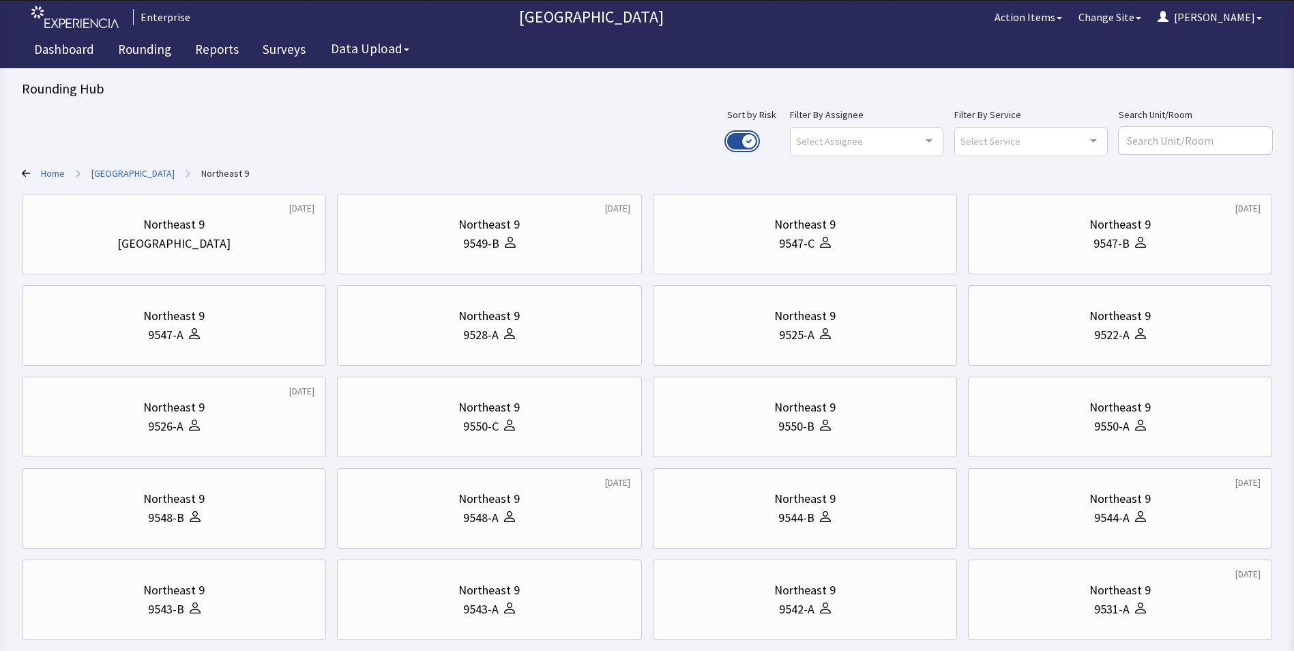
click at [757, 143] on button "Use setting" at bounding box center [742, 141] width 30 height 16
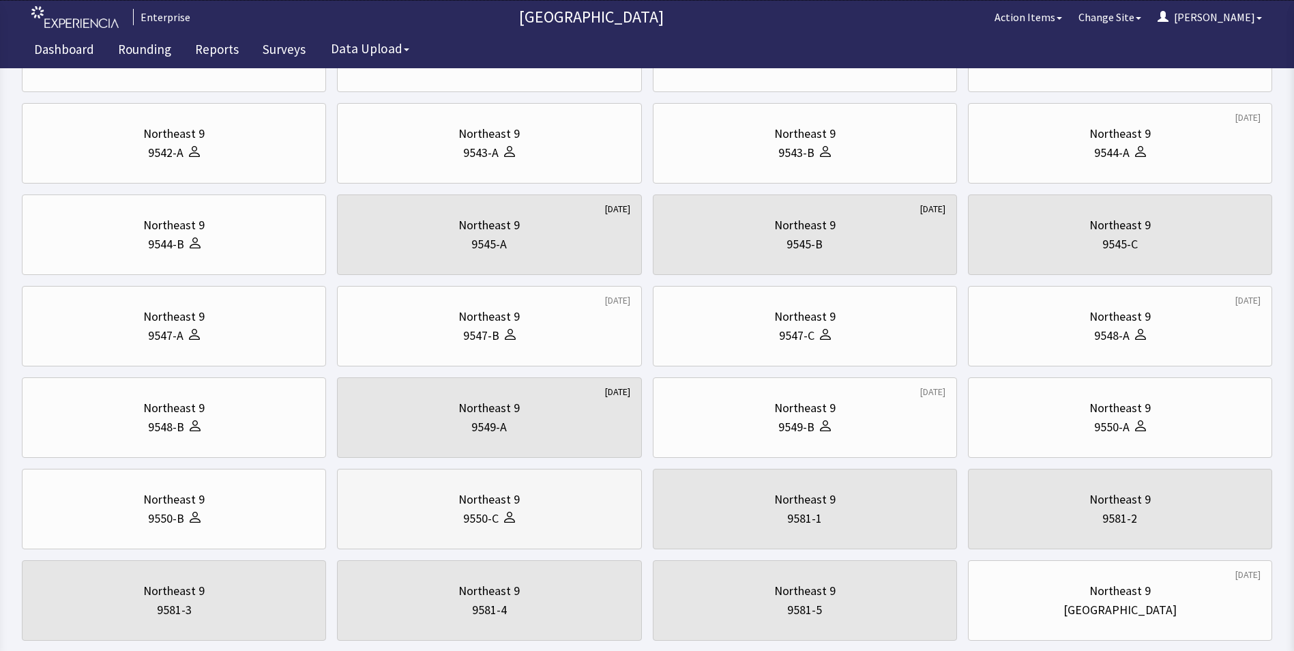
scroll to position [409, 0]
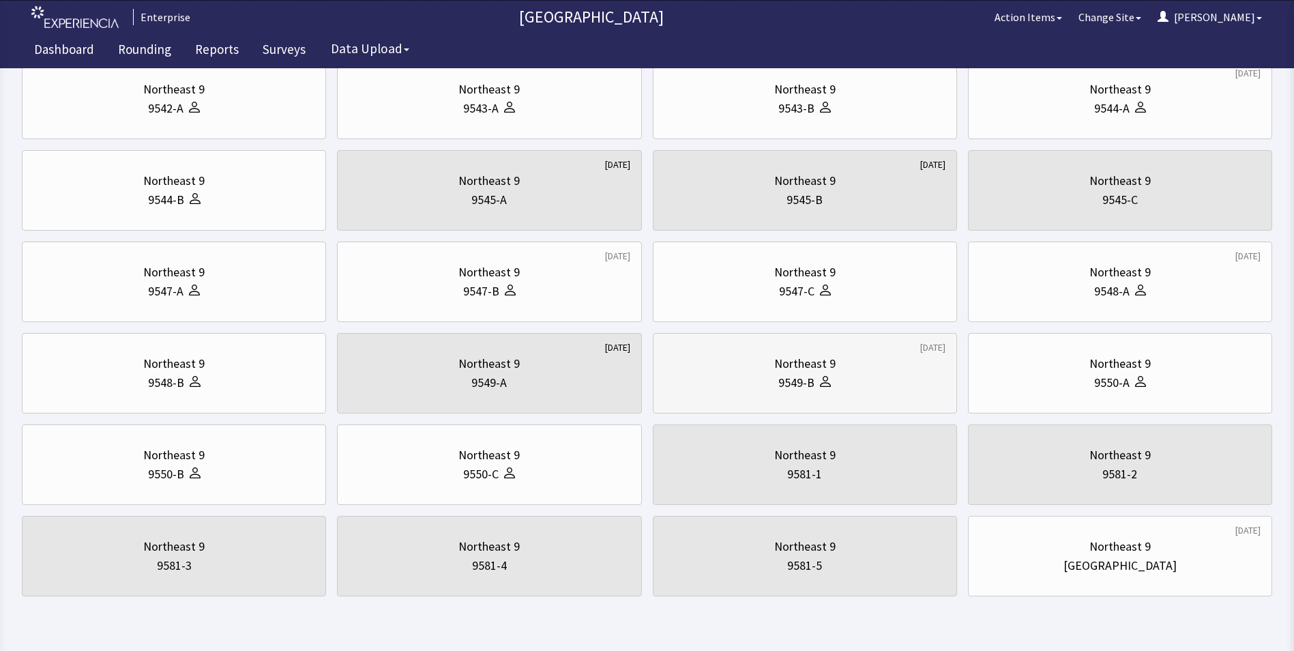
click at [767, 392] on div "Northeast 9 9549-B" at bounding box center [804, 372] width 281 height 65
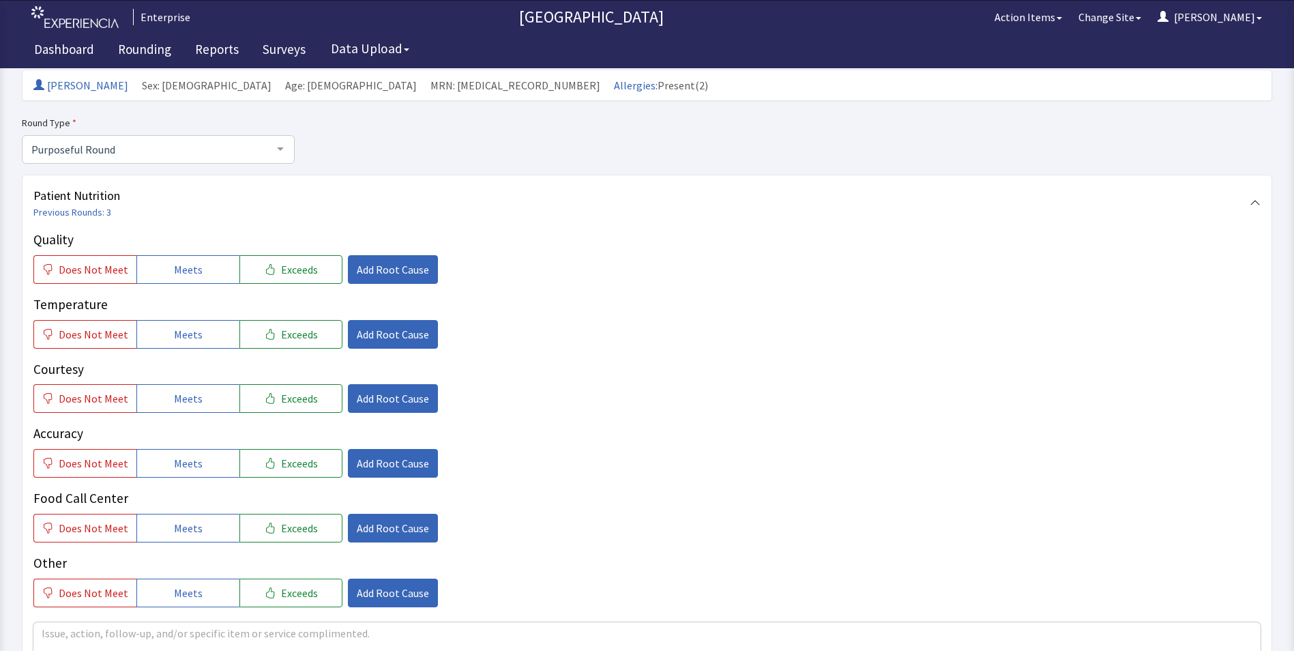
scroll to position [205, 0]
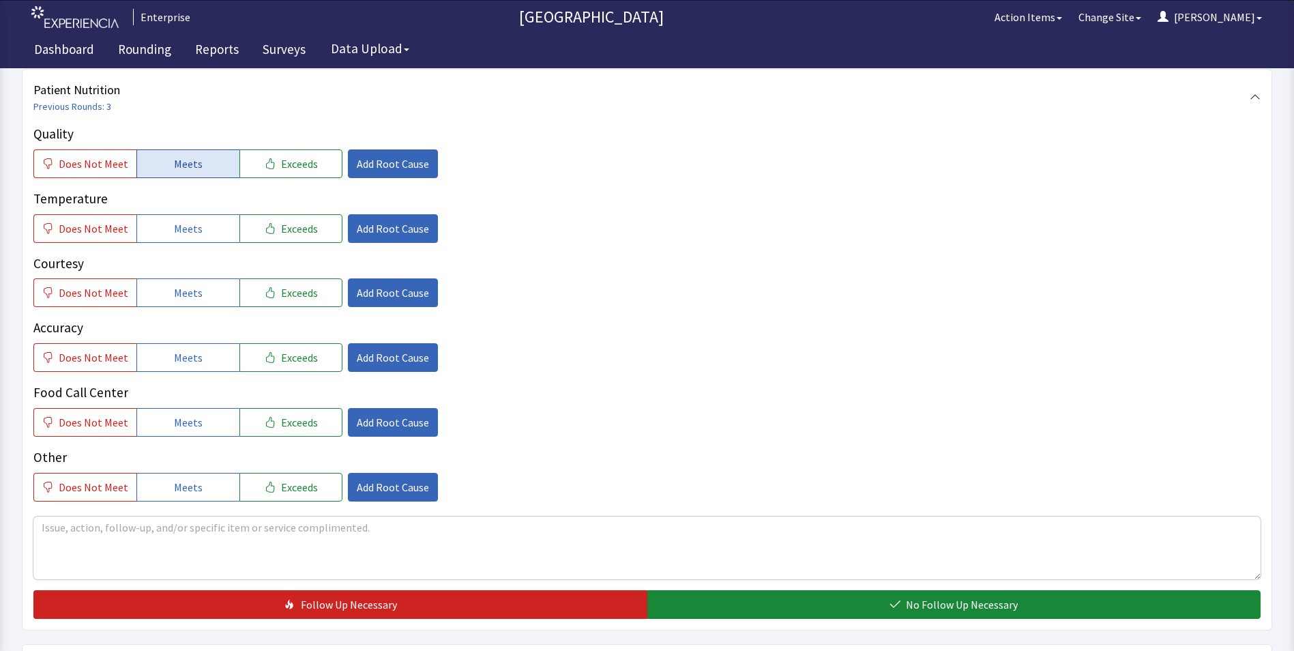
click at [211, 168] on button "Meets" at bounding box center [187, 163] width 103 height 29
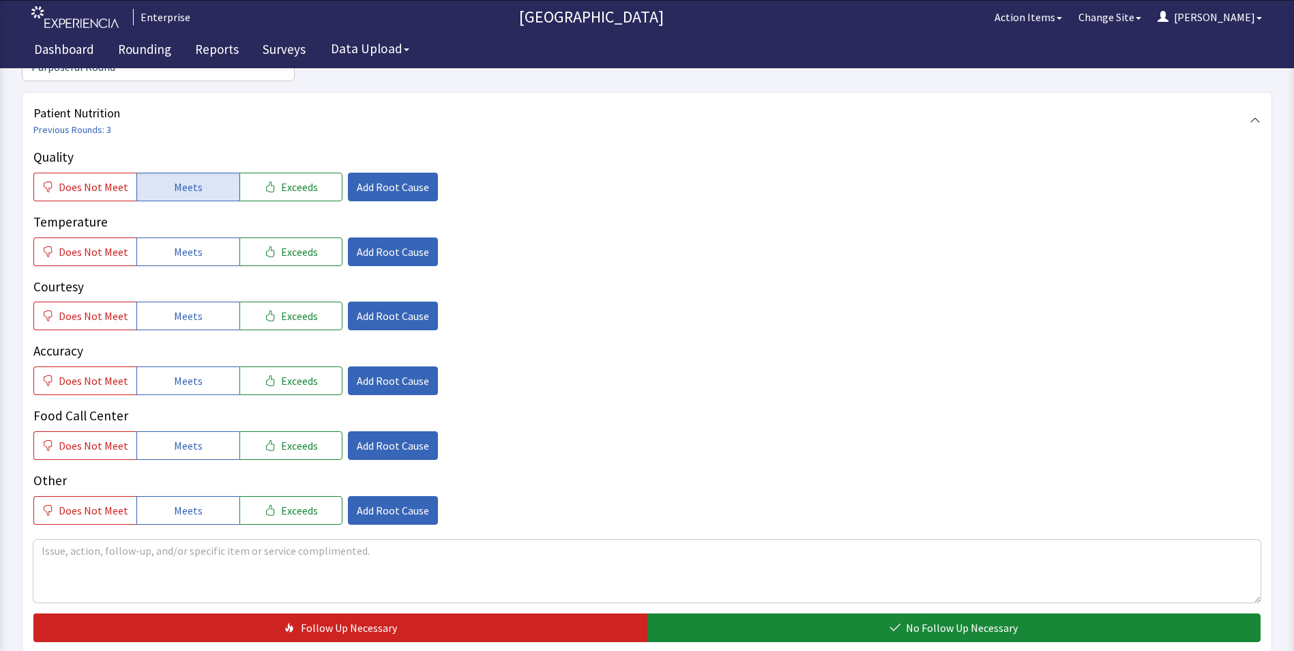
drag, startPoint x: 202, startPoint y: 221, endPoint x: 198, endPoint y: 257, distance: 36.3
click at [200, 237] on button "Meets" at bounding box center [187, 251] width 103 height 29
drag, startPoint x: 190, startPoint y: 293, endPoint x: 191, endPoint y: 331, distance: 38.2
click at [190, 308] on span "Meets" at bounding box center [188, 316] width 29 height 16
drag, startPoint x: 191, startPoint y: 363, endPoint x: 190, endPoint y: 398, distance: 35.5
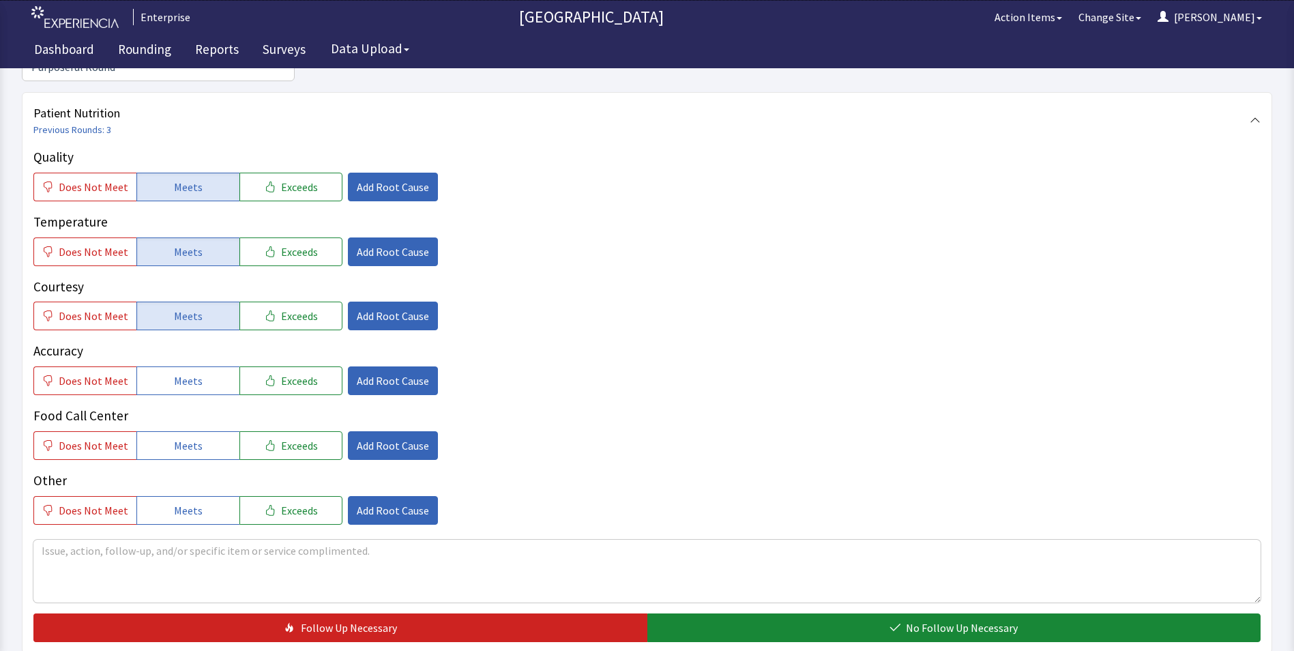
click at [191, 370] on button "Meets" at bounding box center [187, 380] width 103 height 29
click at [185, 434] on button "Meets" at bounding box center [187, 445] width 103 height 29
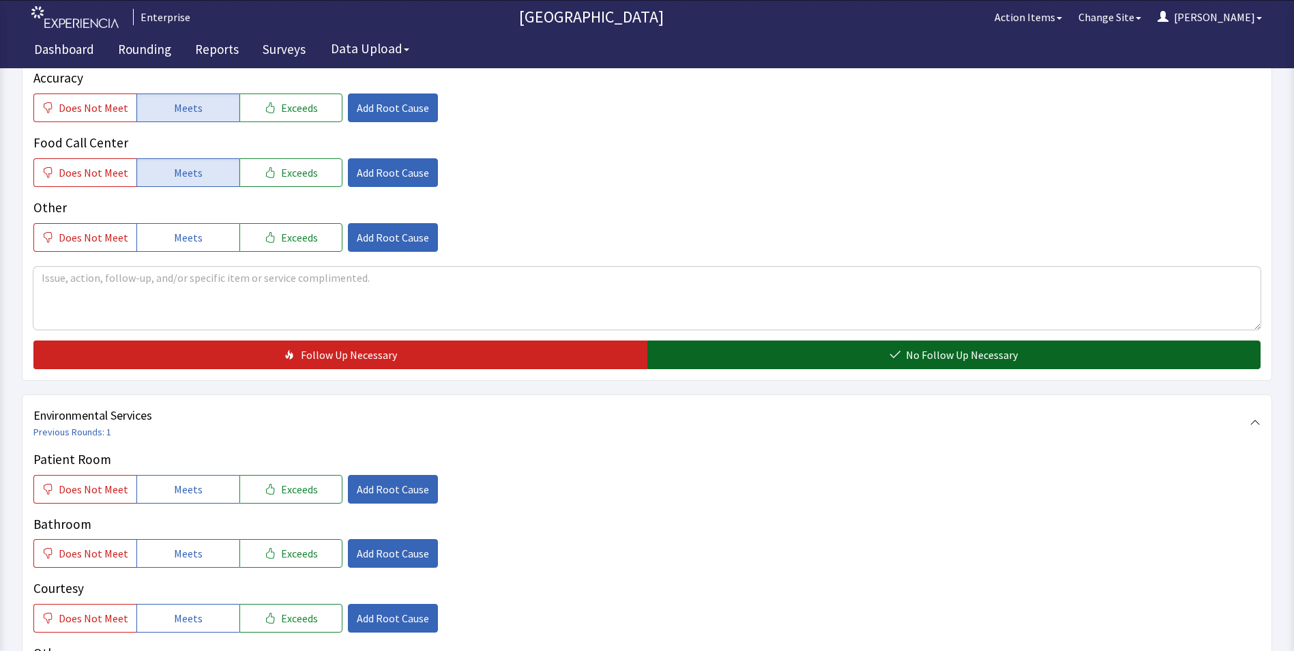
click at [714, 340] on button "No Follow Up Necessary" at bounding box center [954, 354] width 614 height 29
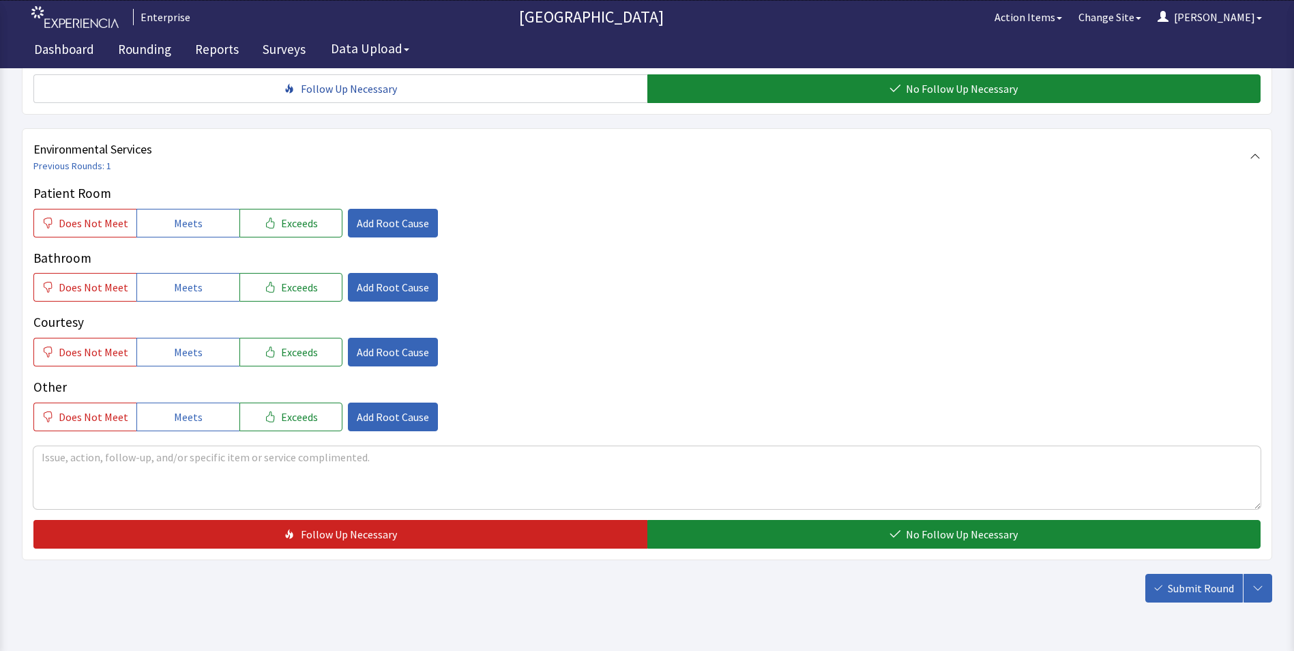
scroll to position [750, 0]
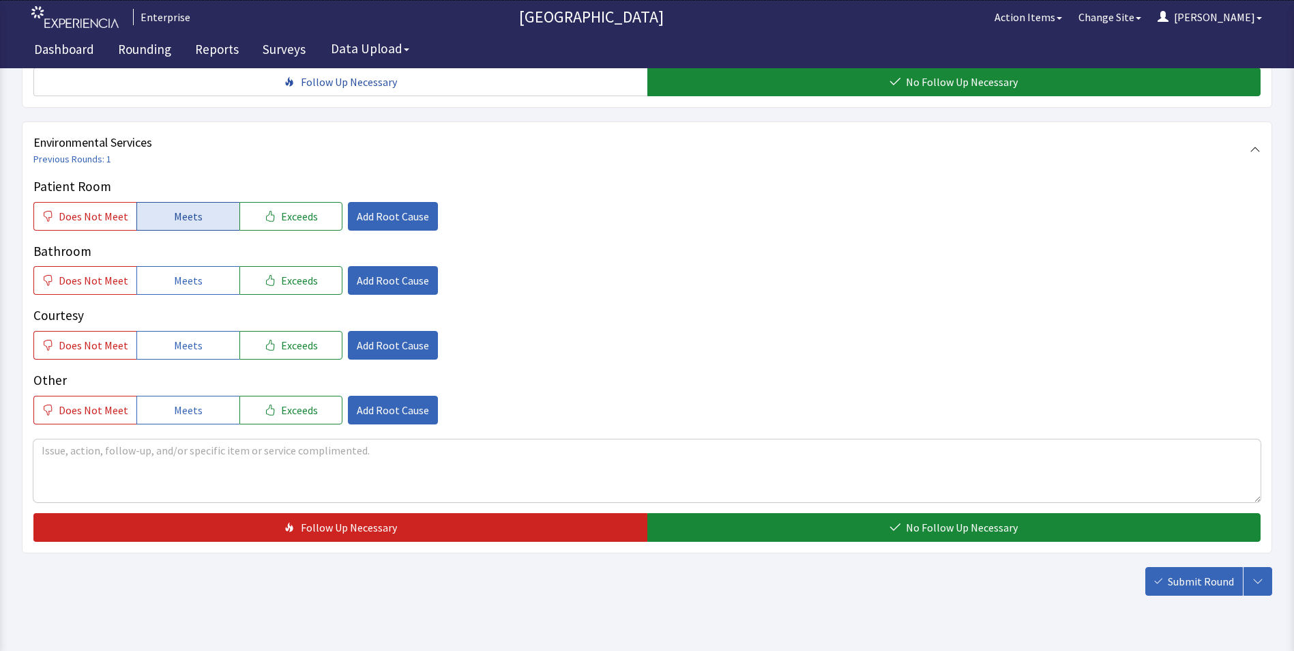
click at [198, 202] on button "Meets" at bounding box center [187, 216] width 103 height 29
drag, startPoint x: 183, startPoint y: 252, endPoint x: 182, endPoint y: 264, distance: 11.7
click at [183, 272] on span "Meets" at bounding box center [188, 280] width 29 height 16
drag, startPoint x: 175, startPoint y: 323, endPoint x: 372, endPoint y: 375, distance: 203.8
click at [176, 337] on span "Meets" at bounding box center [188, 345] width 29 height 16
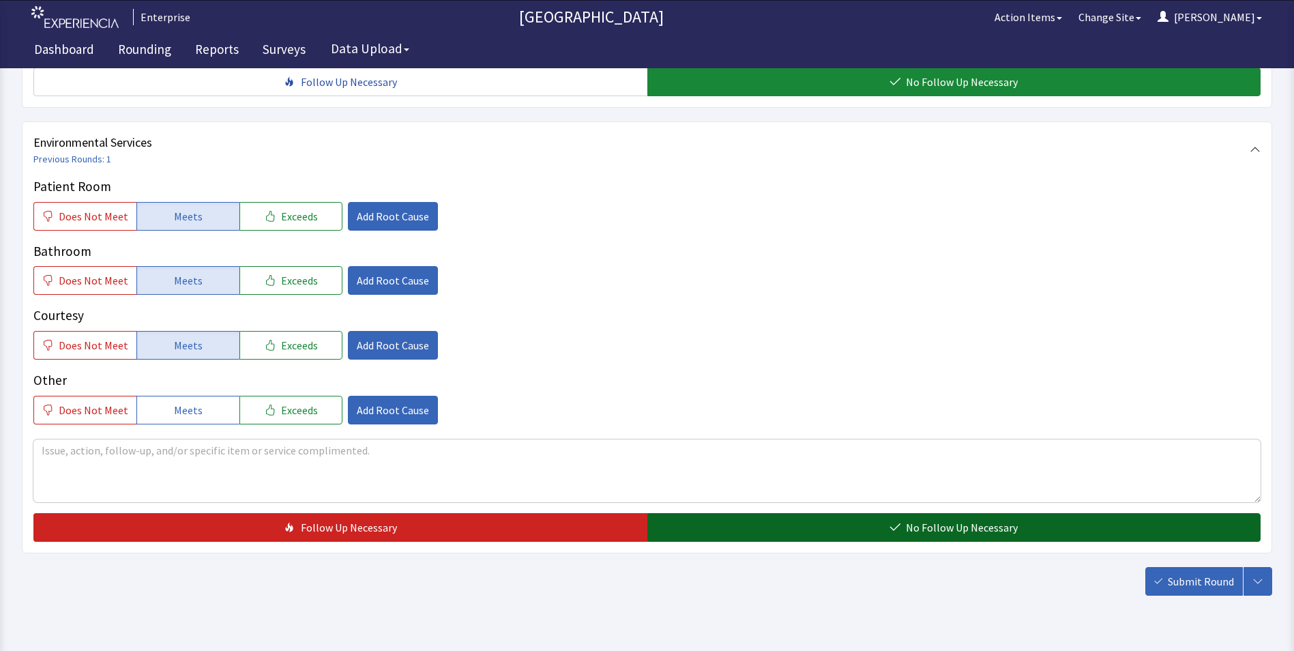
click at [787, 513] on button "No Follow Up Necessary" at bounding box center [954, 527] width 614 height 29
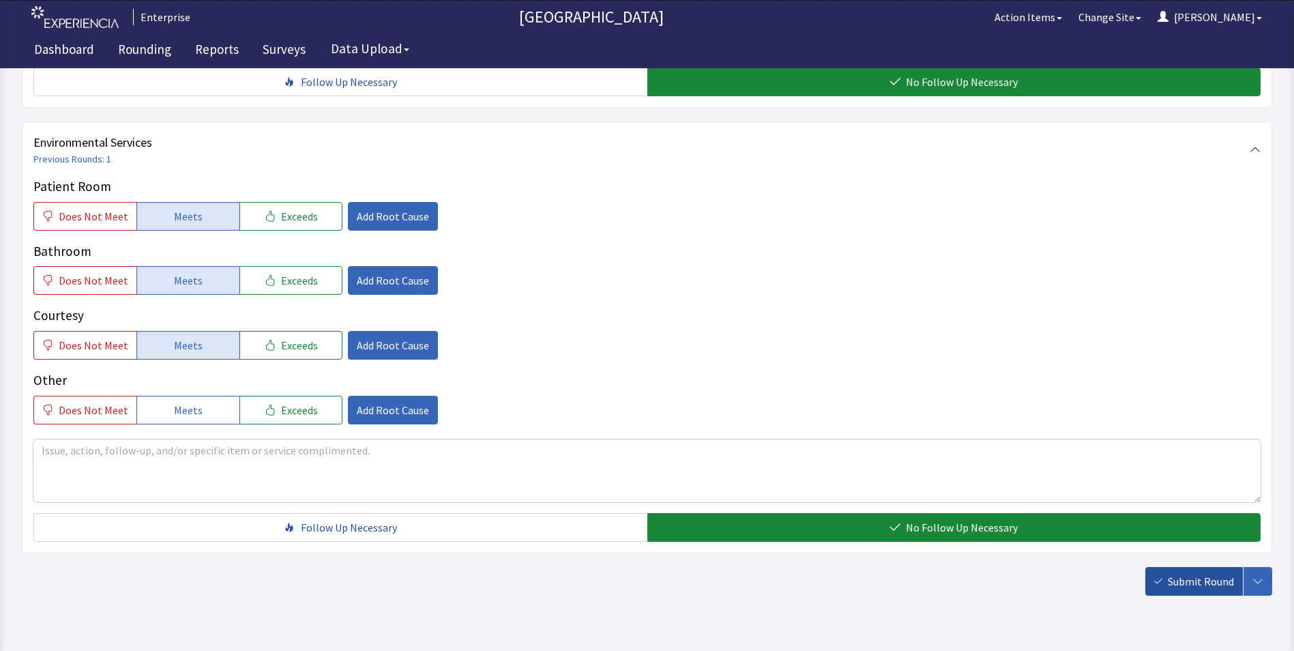
click at [1188, 573] on span "Submit Round" at bounding box center [1200, 581] width 66 height 16
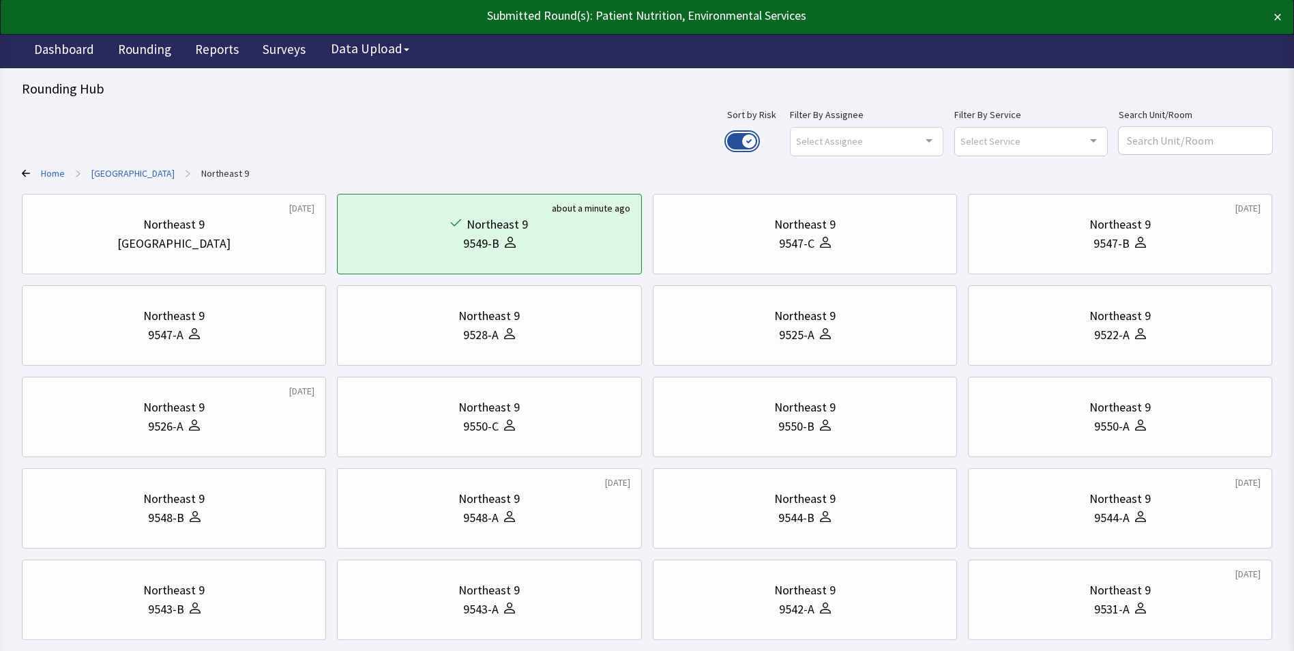
click at [757, 139] on button "Use setting" at bounding box center [742, 141] width 30 height 16
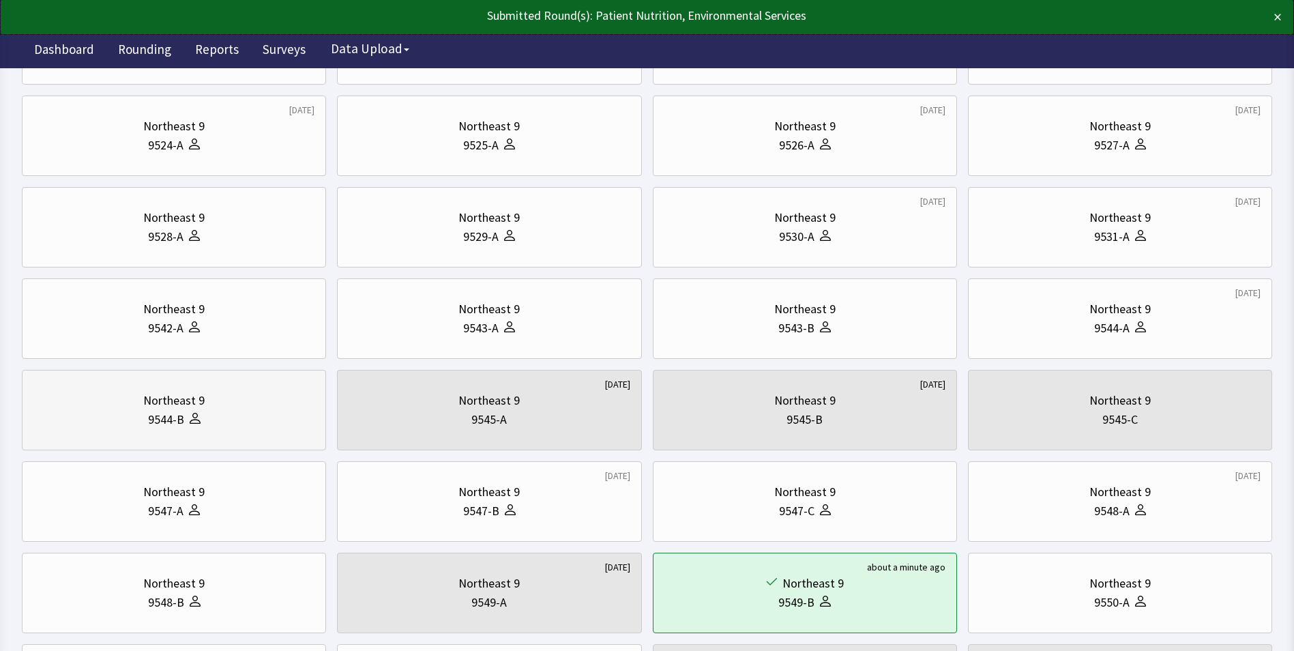
scroll to position [205, 0]
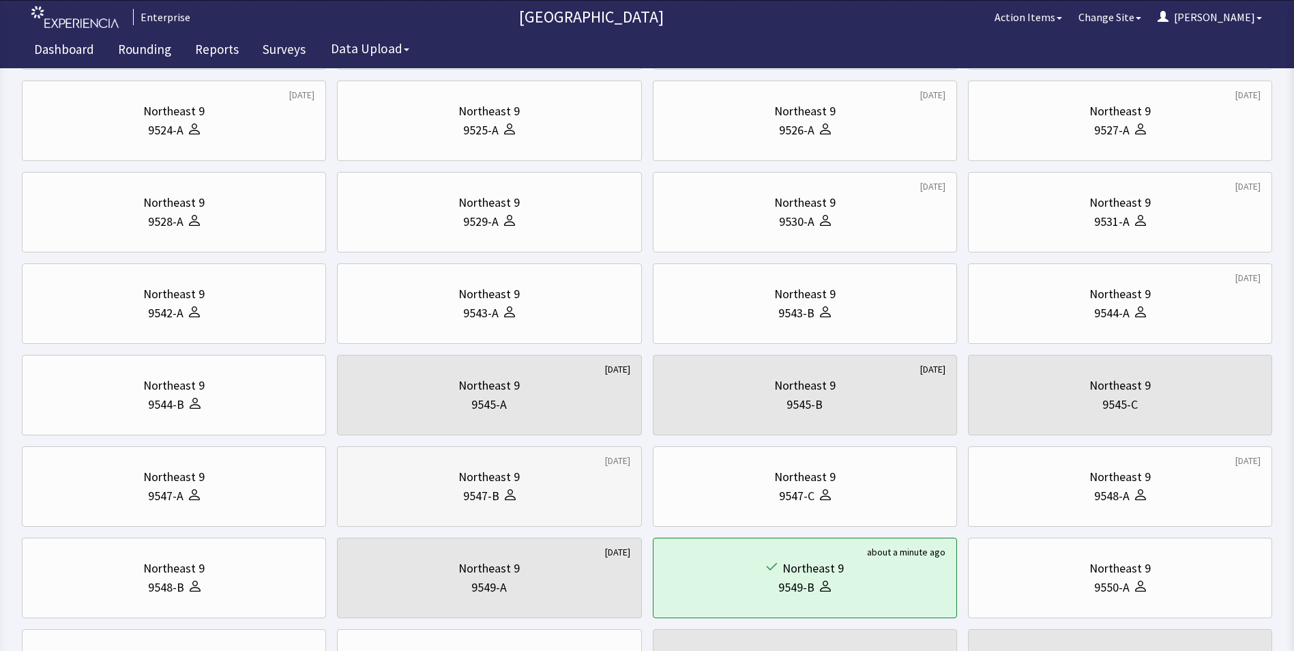
click at [535, 494] on div "9547-B" at bounding box center [488, 495] width 281 height 19
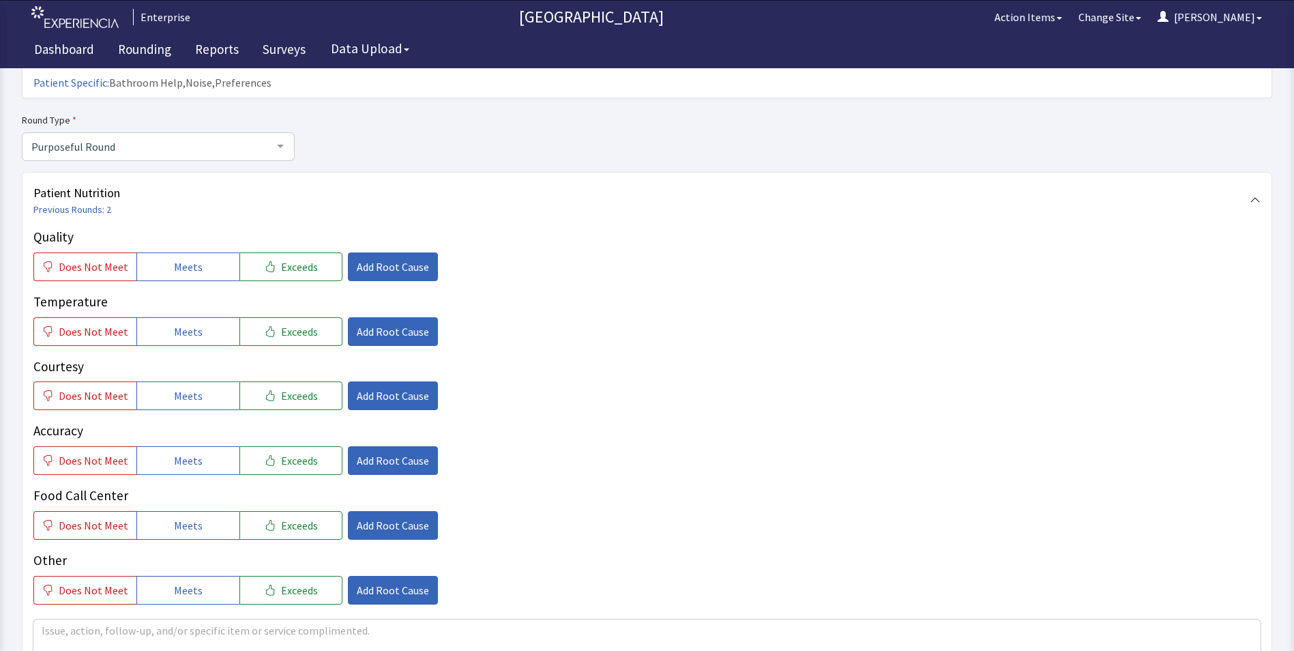
scroll to position [136, 0]
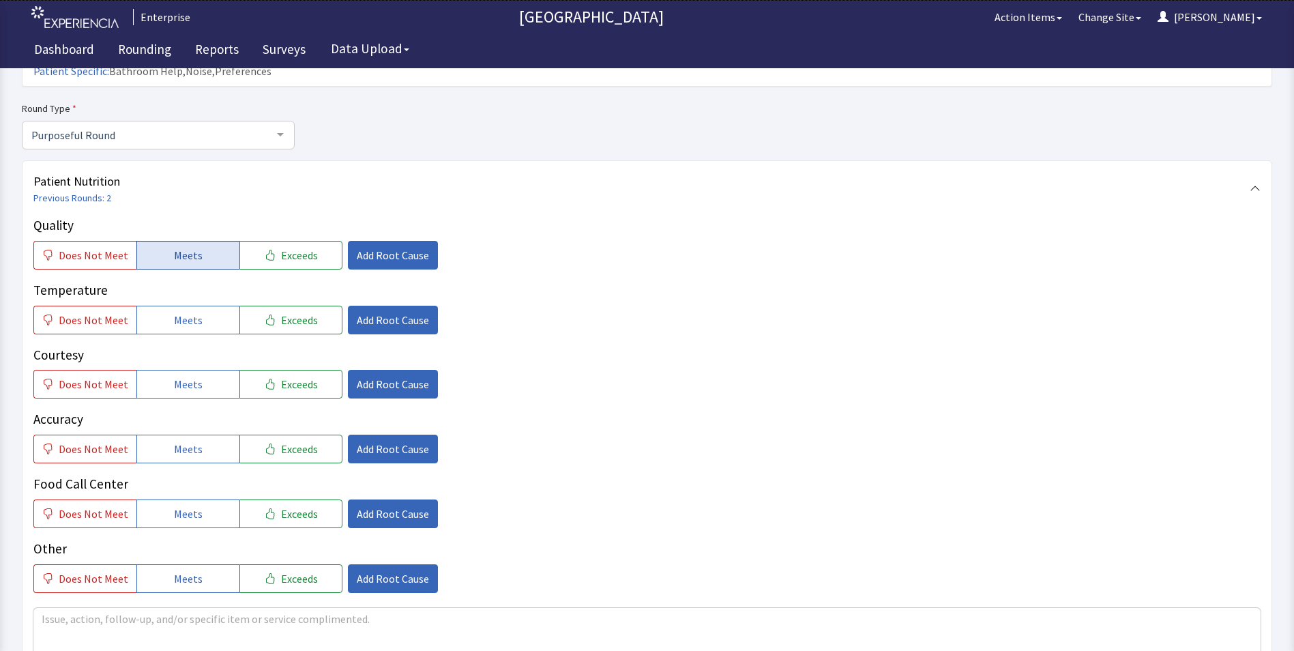
click at [183, 247] on span "Meets" at bounding box center [188, 255] width 29 height 16
click at [183, 312] on span "Meets" at bounding box center [188, 320] width 29 height 16
drag, startPoint x: 176, startPoint y: 360, endPoint x: 176, endPoint y: 393, distance: 32.7
click at [176, 376] on span "Meets" at bounding box center [188, 384] width 29 height 16
drag, startPoint x: 179, startPoint y: 417, endPoint x: 179, endPoint y: 456, distance: 38.9
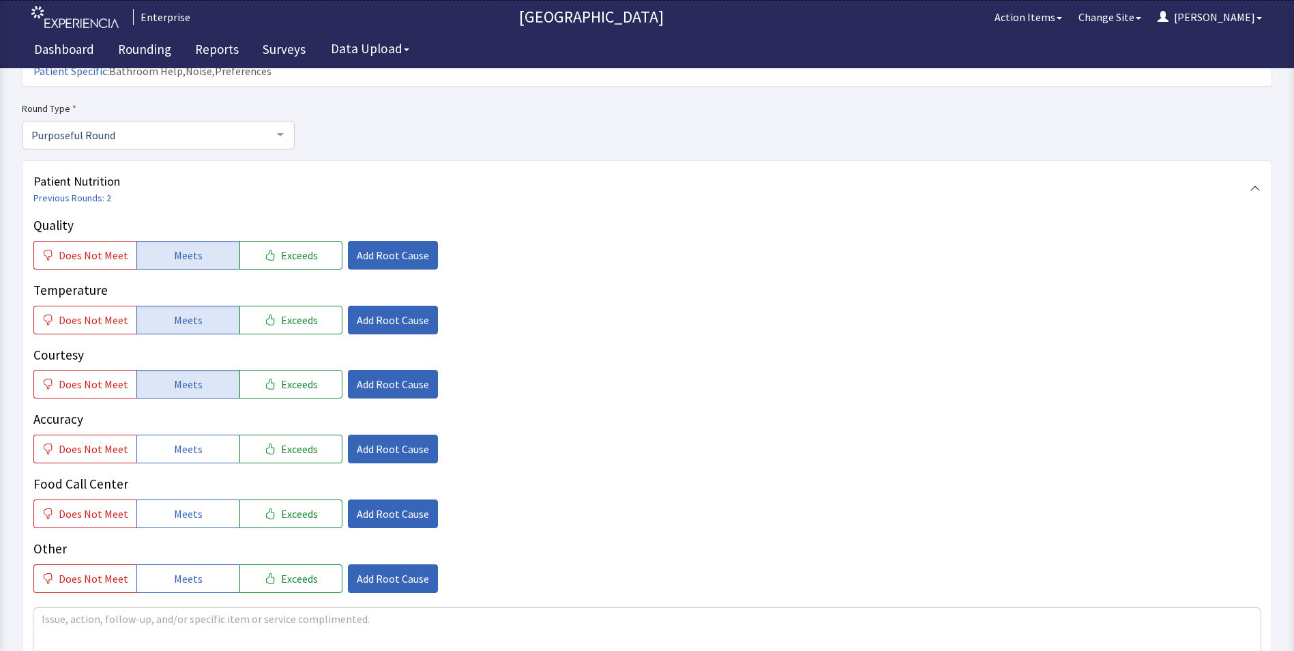
click at [179, 440] on span "Meets" at bounding box center [188, 448] width 29 height 16
click at [179, 505] on span "Meets" at bounding box center [188, 513] width 29 height 16
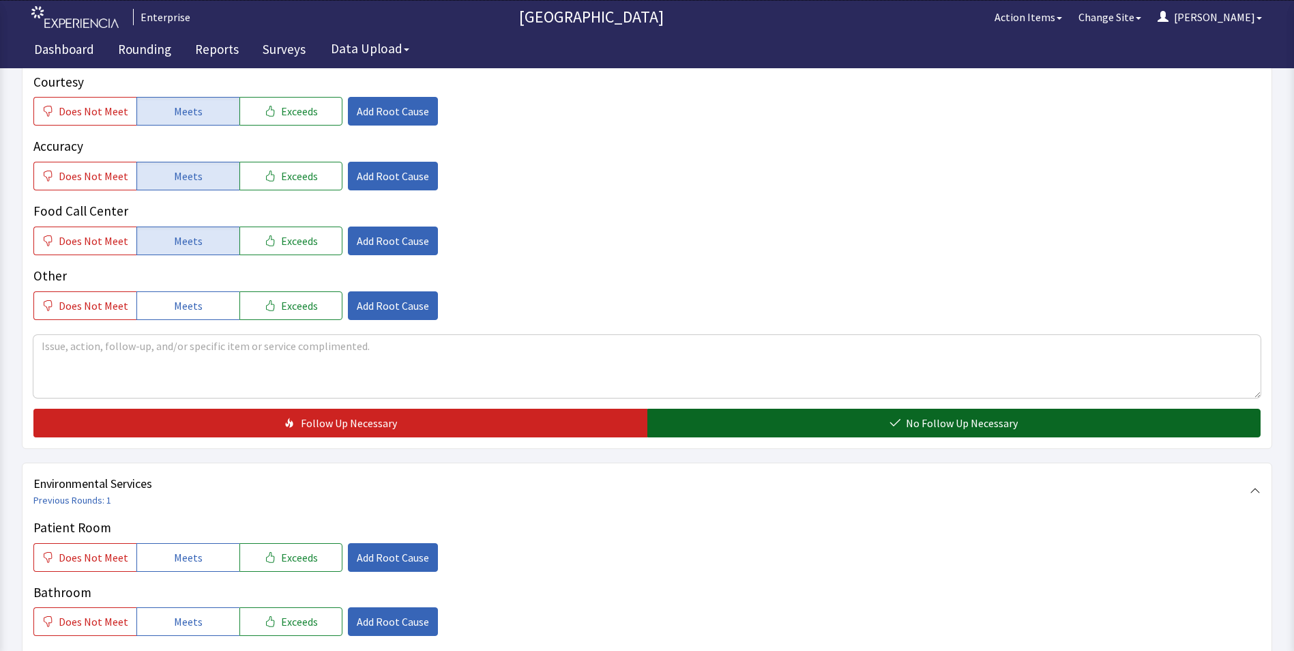
click at [699, 408] on button "No Follow Up Necessary" at bounding box center [954, 422] width 614 height 29
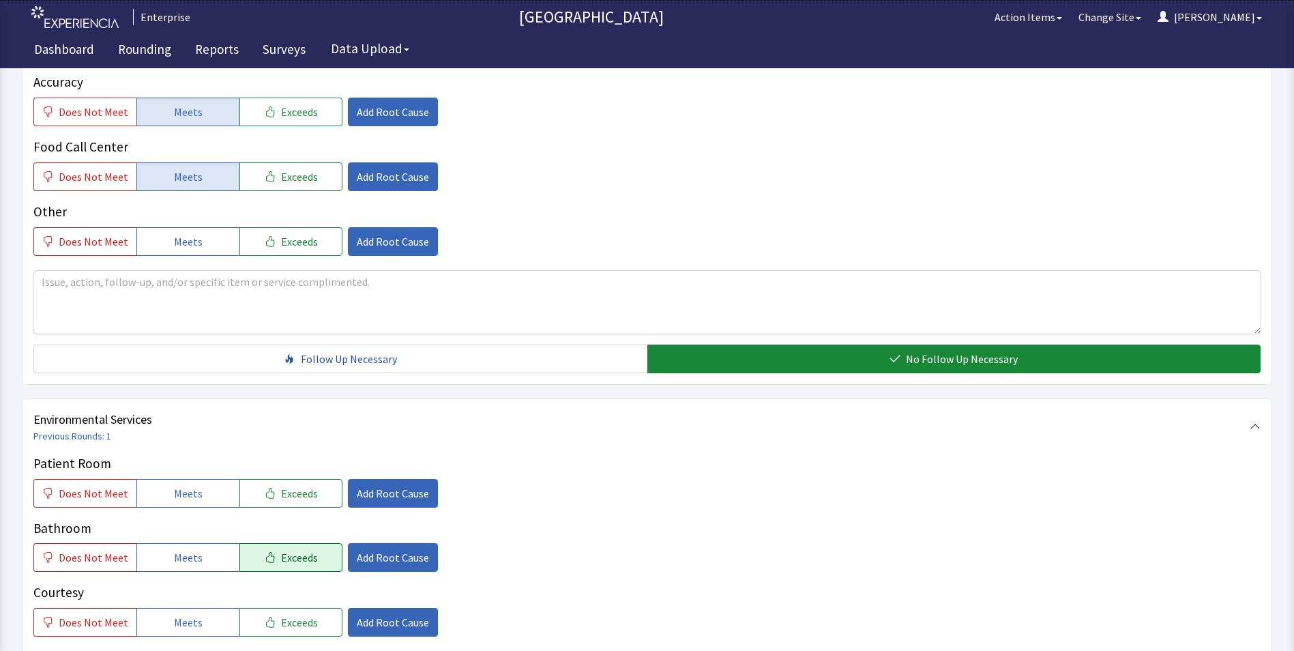
scroll to position [614, 0]
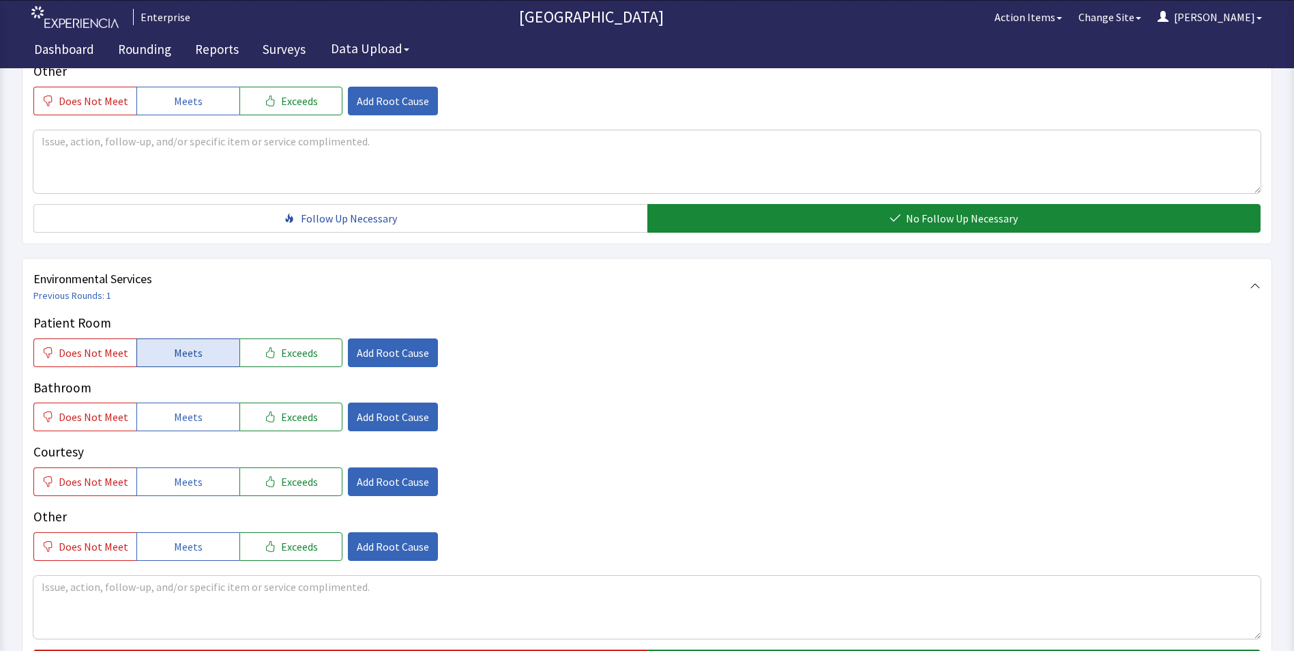
click at [190, 344] on span "Meets" at bounding box center [188, 352] width 29 height 16
click at [175, 408] on span "Meets" at bounding box center [188, 416] width 29 height 16
drag, startPoint x: 173, startPoint y: 466, endPoint x: 181, endPoint y: 473, distance: 9.7
click at [174, 468] on button "Meets" at bounding box center [187, 481] width 103 height 29
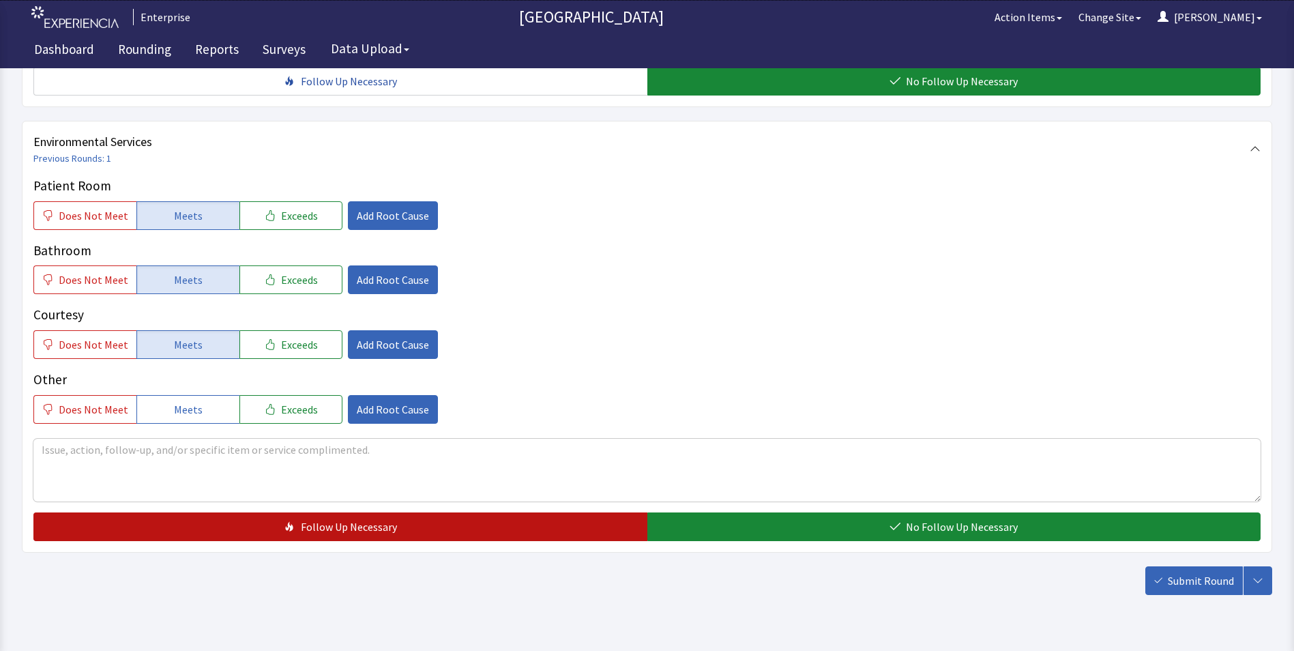
scroll to position [762, 0]
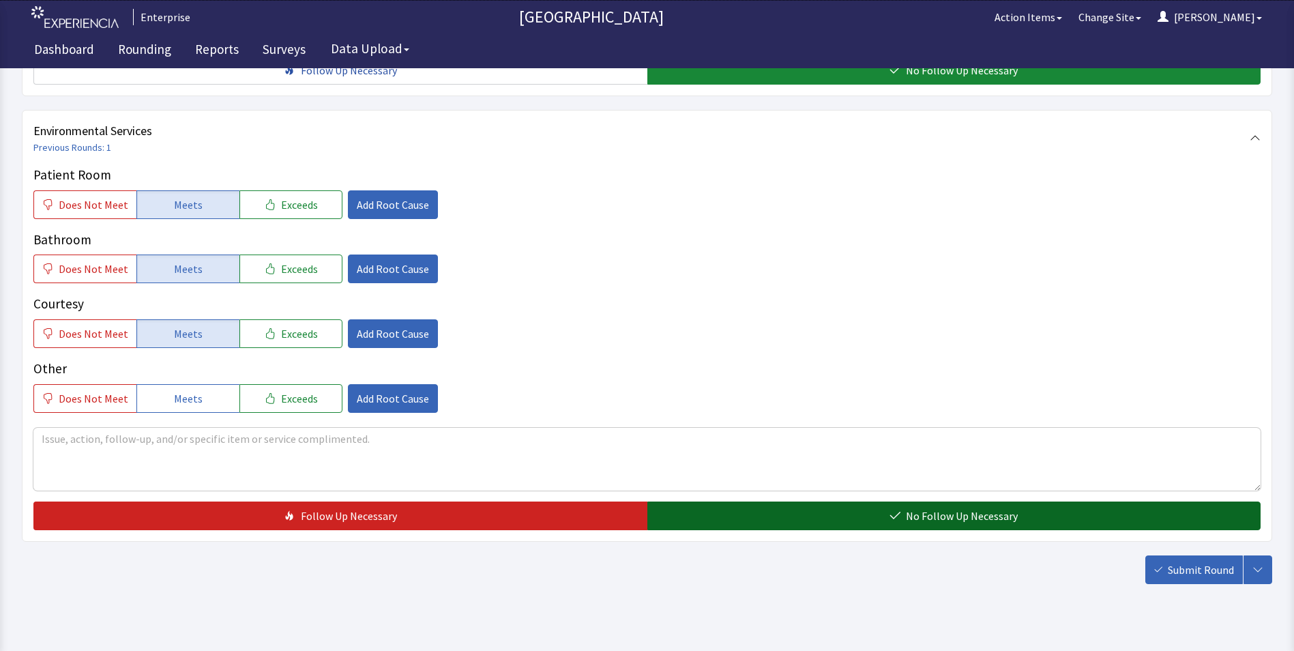
drag, startPoint x: 666, startPoint y: 483, endPoint x: 679, endPoint y: 491, distance: 15.3
click at [670, 501] on button "No Follow Up Necessary" at bounding box center [954, 515] width 614 height 29
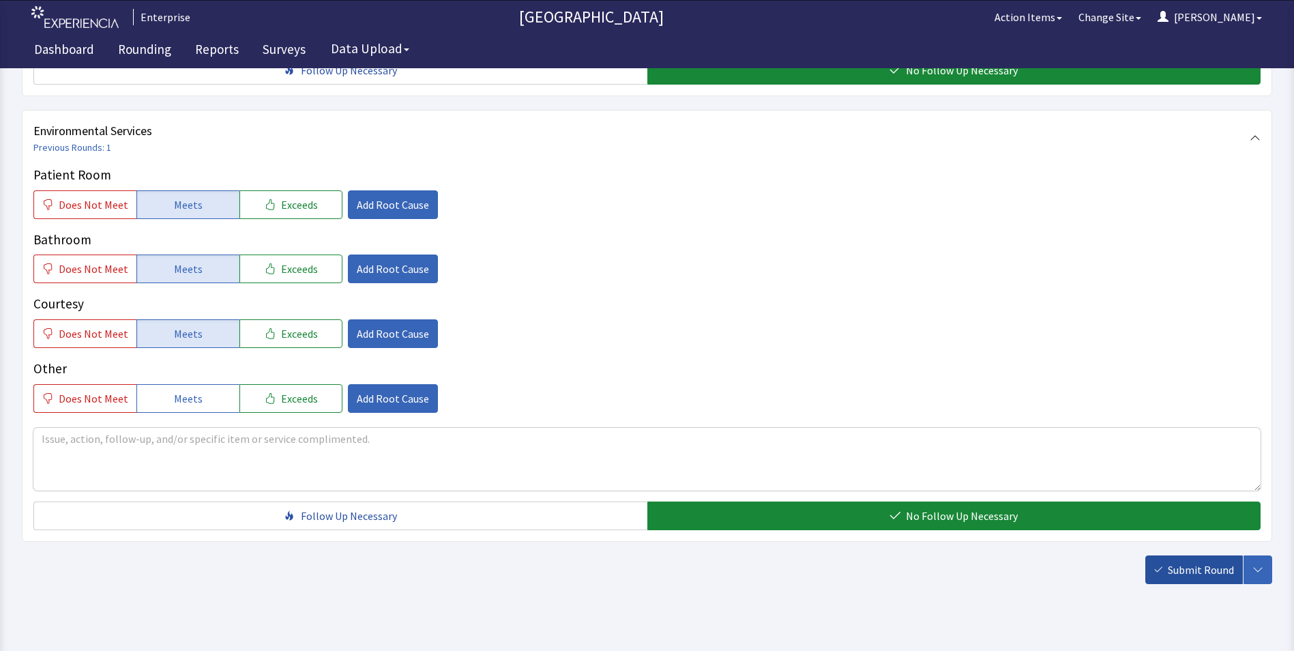
click at [1191, 561] on span "Submit Round" at bounding box center [1200, 569] width 66 height 16
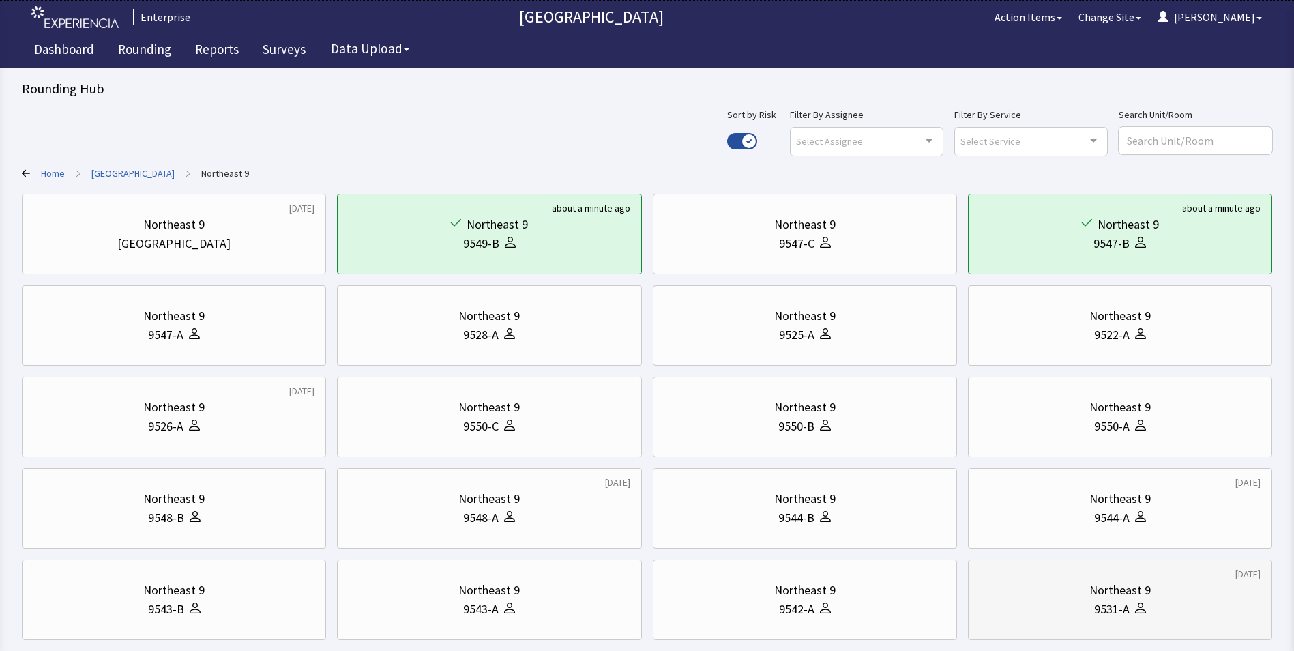
scroll to position [68, 0]
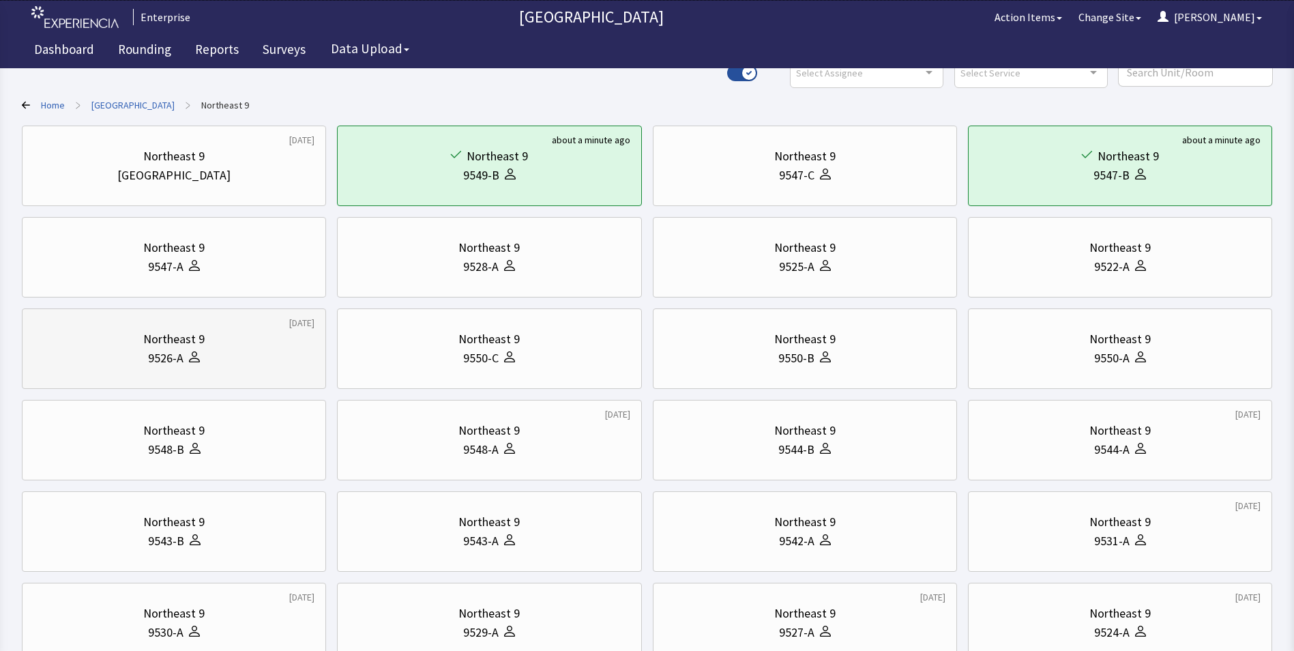
click at [223, 346] on div "Northeast 9" at bounding box center [173, 338] width 281 height 19
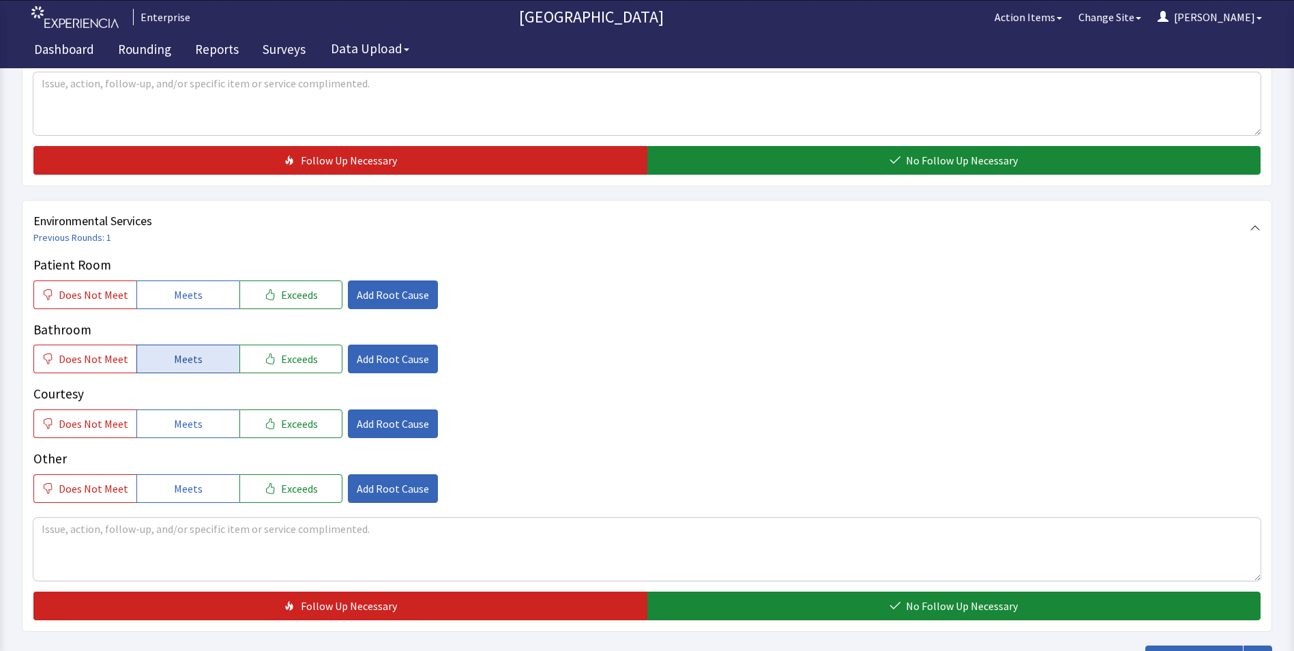
scroll to position [682, 0]
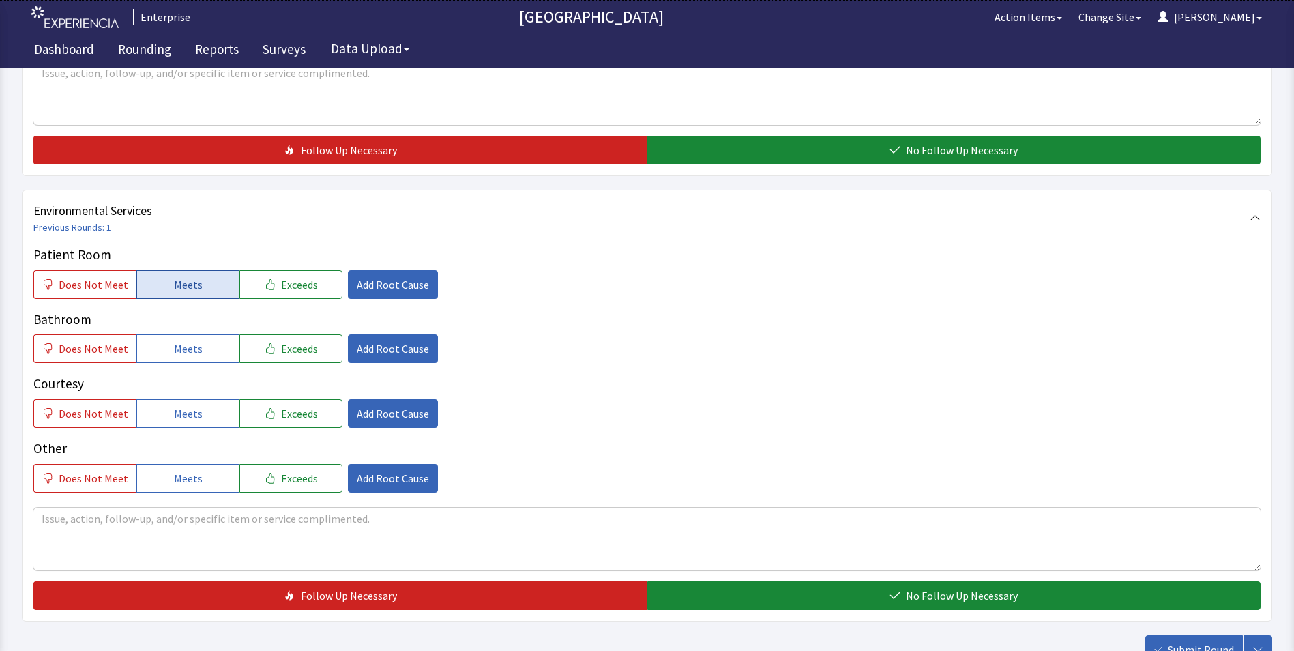
click at [203, 270] on button "Meets" at bounding box center [187, 284] width 103 height 29
click at [188, 340] on span "Meets" at bounding box center [188, 348] width 29 height 16
click at [211, 399] on button "Meets" at bounding box center [187, 413] width 103 height 29
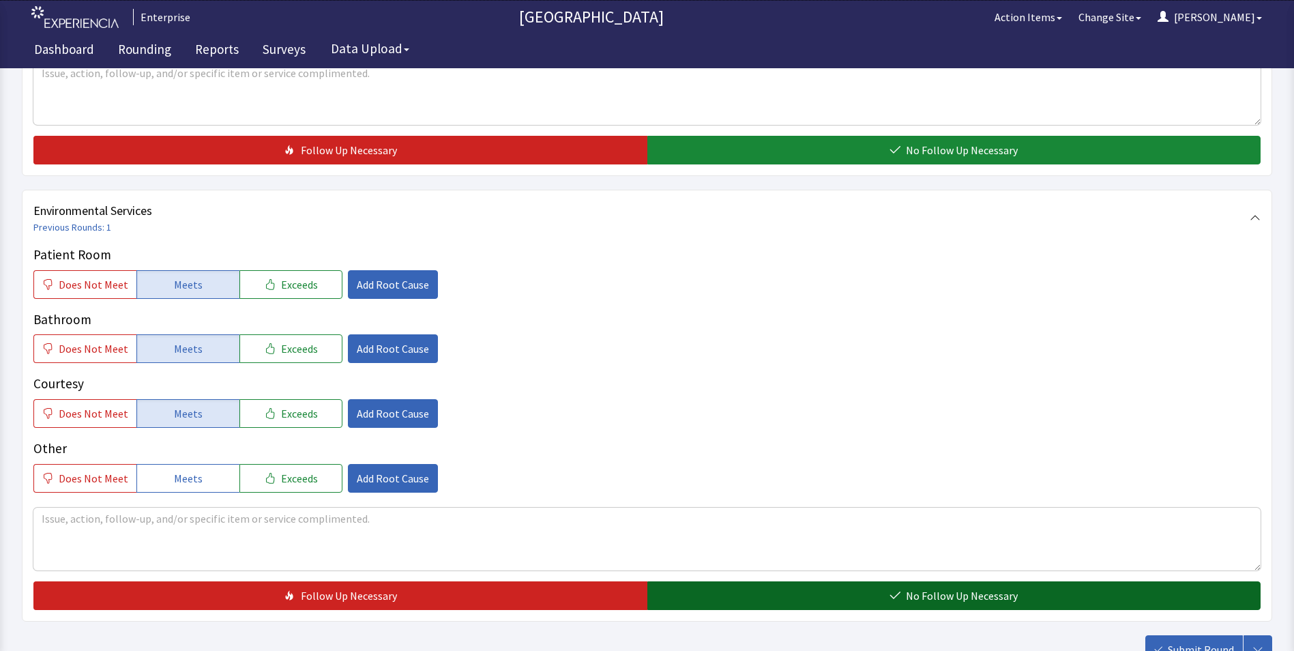
drag, startPoint x: 678, startPoint y: 575, endPoint x: 786, endPoint y: 584, distance: 108.2
click at [681, 581] on button "No Follow Up Necessary" at bounding box center [954, 595] width 614 height 29
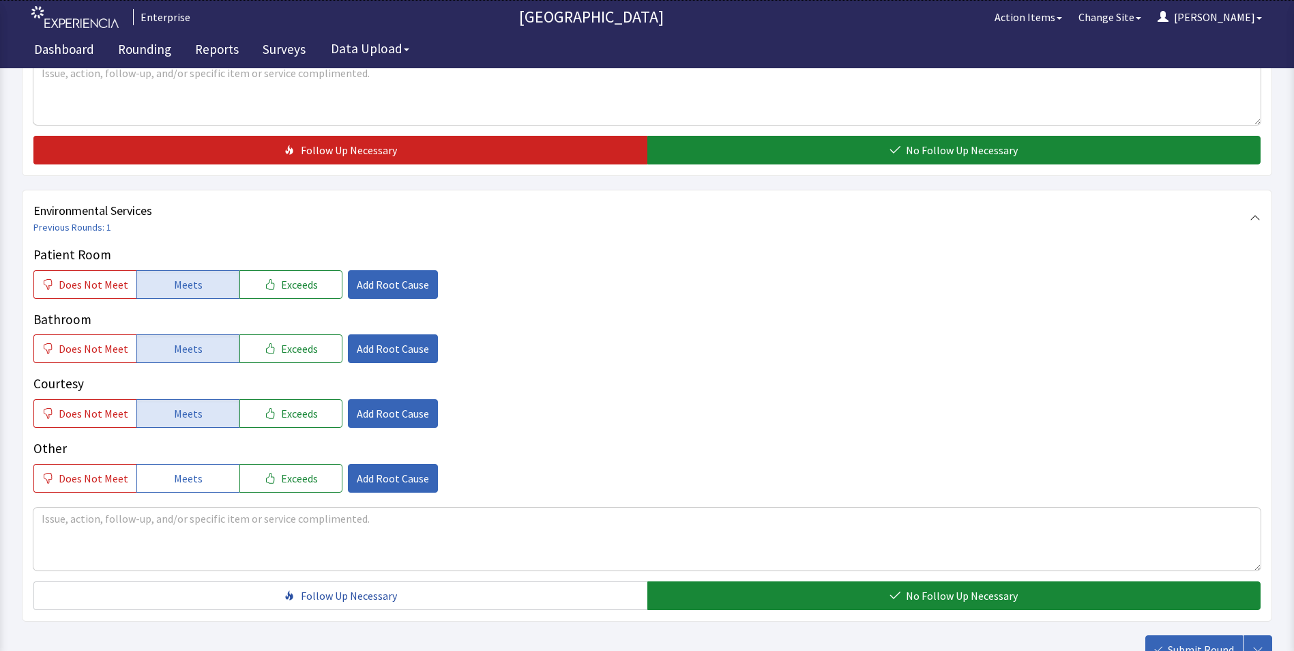
click at [1193, 641] on span "Submit Round" at bounding box center [1200, 649] width 66 height 16
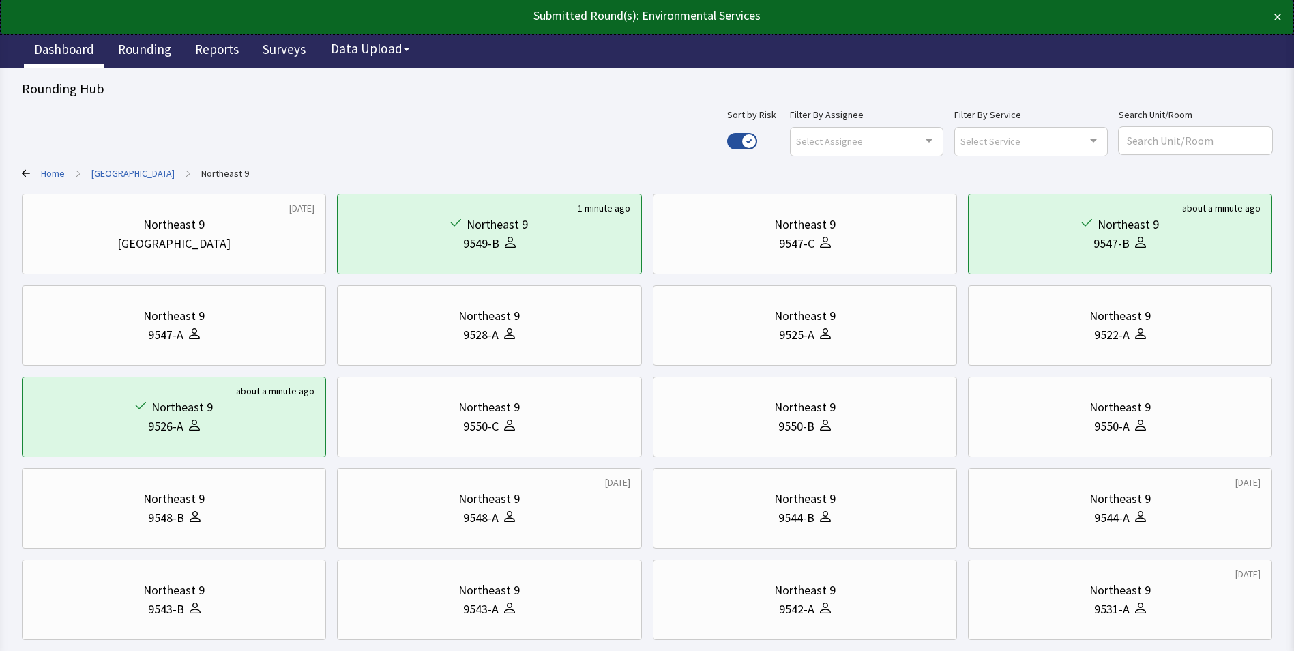
click at [63, 44] on link "Dashboard" at bounding box center [64, 51] width 80 height 34
